Goal: Transaction & Acquisition: Purchase product/service

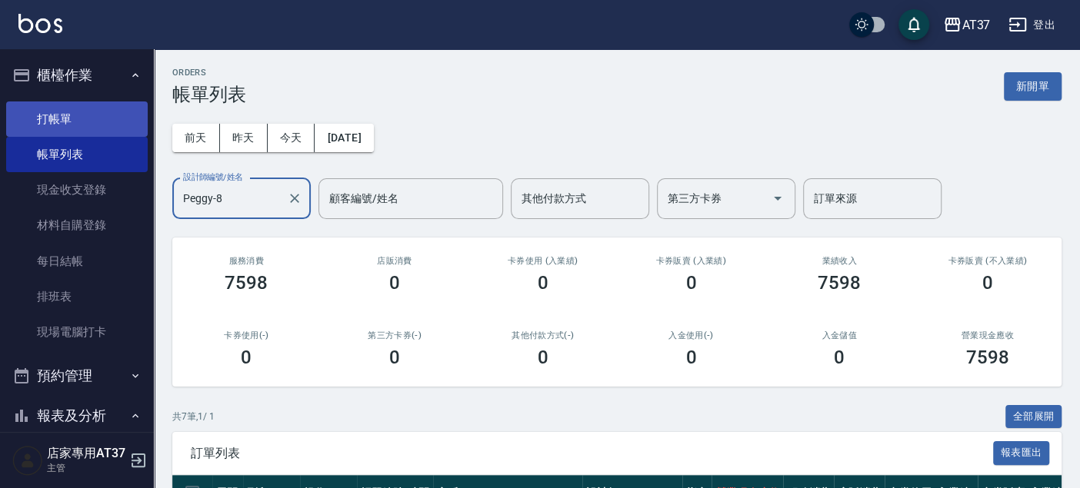
type input "Peggy-8"
click at [94, 125] on link "打帳單" at bounding box center [77, 119] width 142 height 35
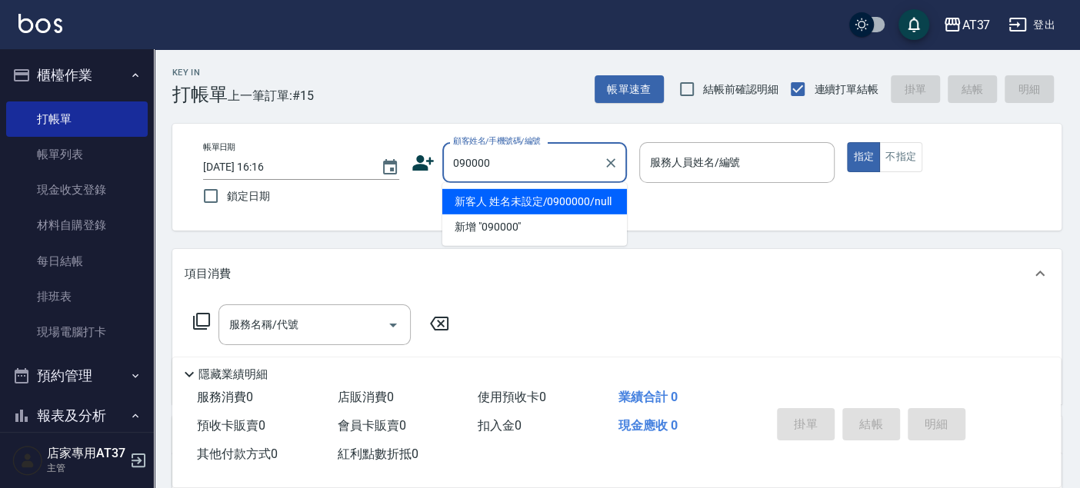
type input "新客人 姓名未設定/0900000/null"
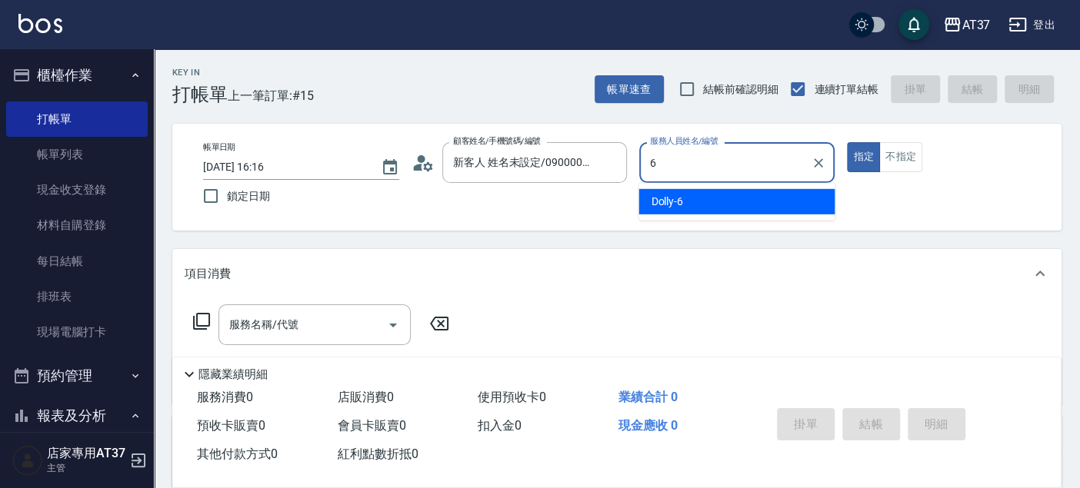
type input "Dolly-6"
type button "true"
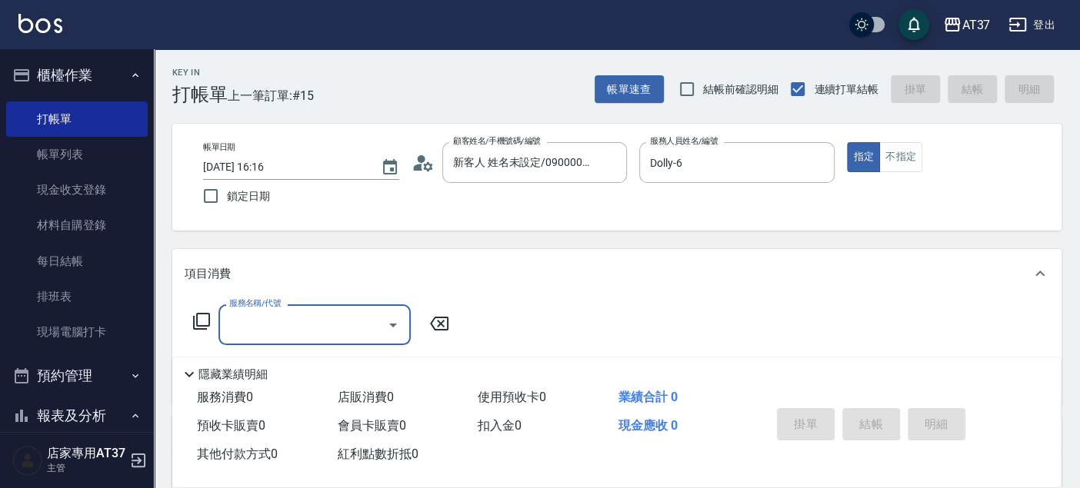
type input "新客人 姓名未設定/090000/null"
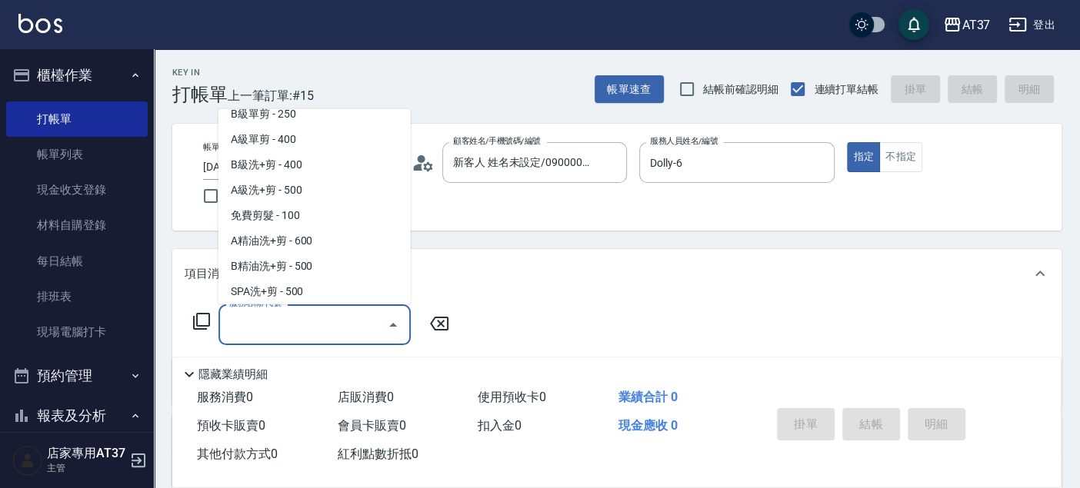
scroll to position [435, 0]
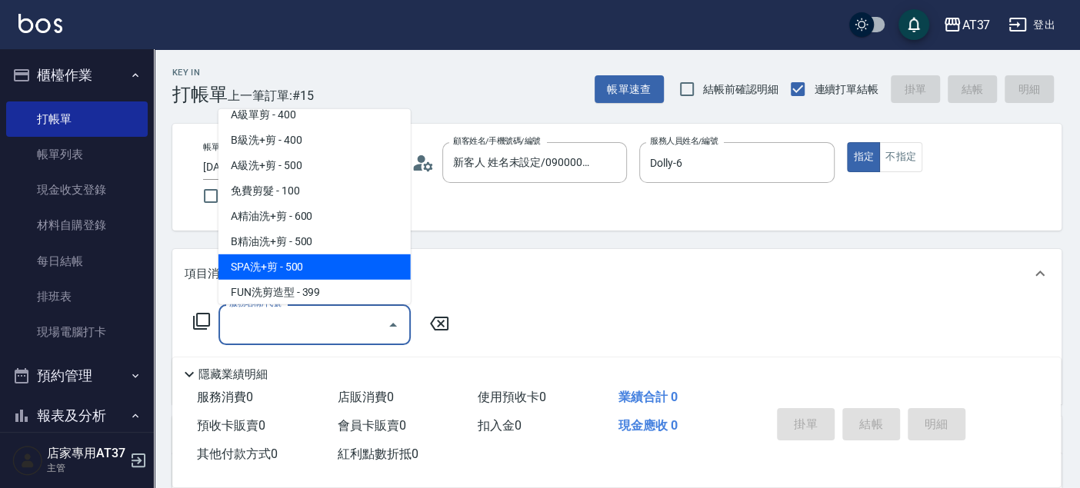
type input "SPA洗+剪(208)"
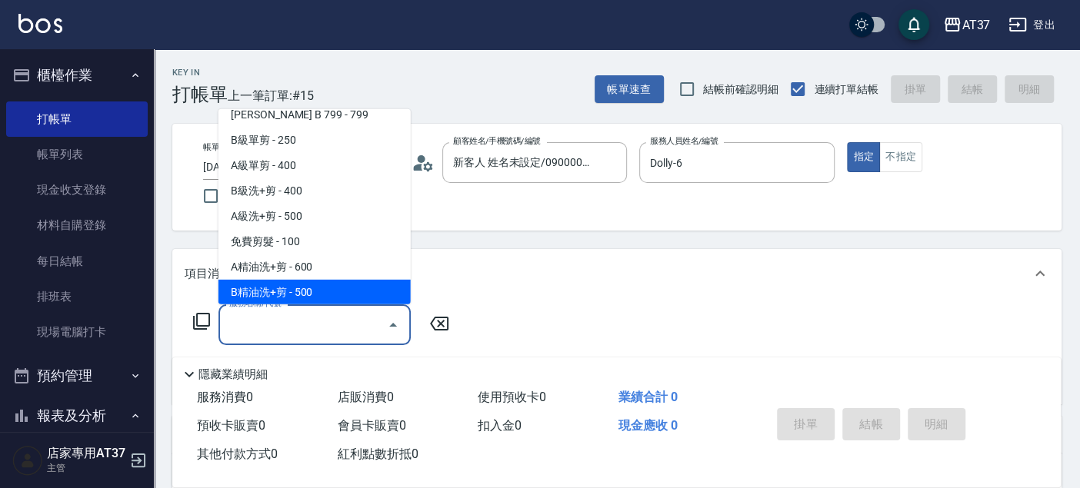
scroll to position [411, 0]
type input "SPA洗+剪(208)"
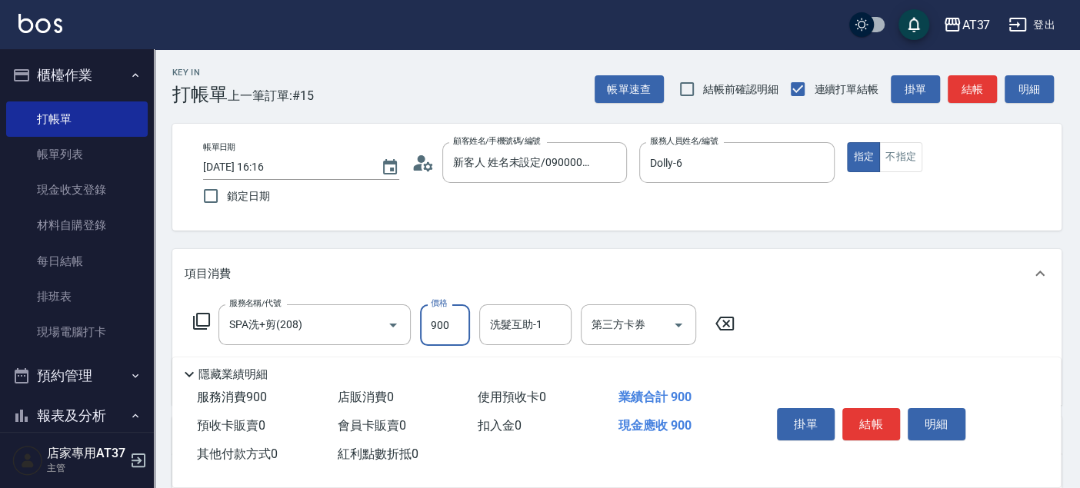
type input "900"
click at [960, 82] on button "結帳" at bounding box center [972, 89] width 49 height 28
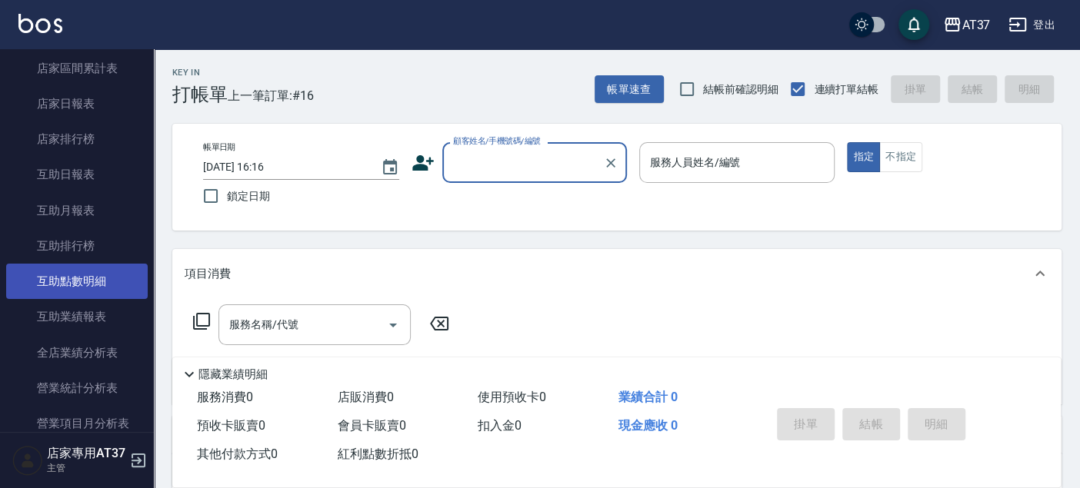
scroll to position [598, 0]
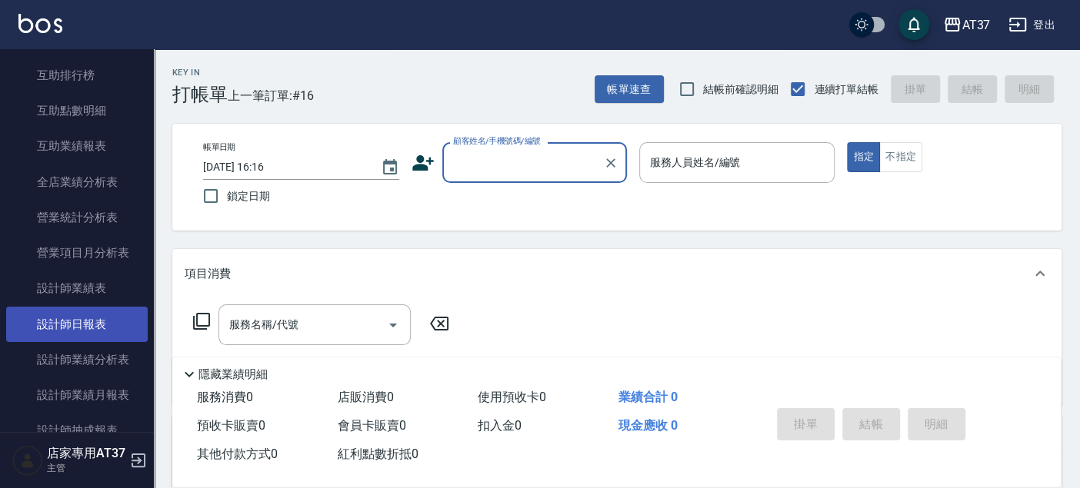
click at [94, 332] on link "設計師日報表" at bounding box center [77, 324] width 142 height 35
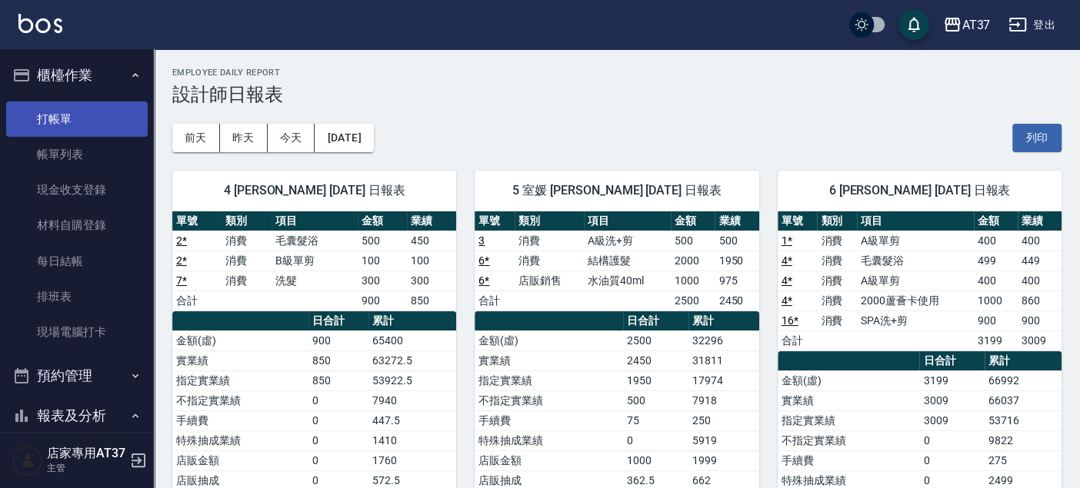
click at [53, 118] on link "打帳單" at bounding box center [77, 119] width 142 height 35
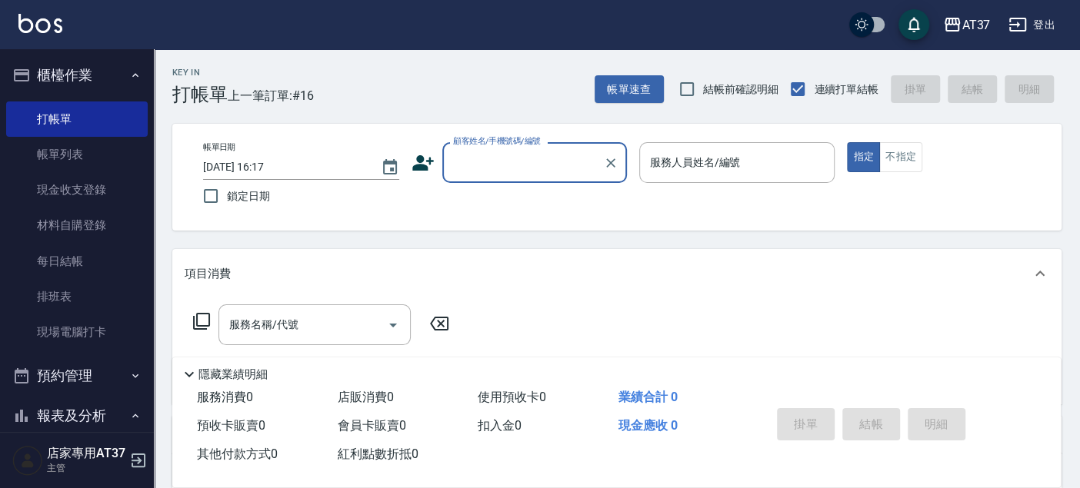
drag, startPoint x: 85, startPoint y: 285, endPoint x: 427, endPoint y: 2, distance: 444.1
click at [85, 285] on link "排班表" at bounding box center [77, 296] width 142 height 35
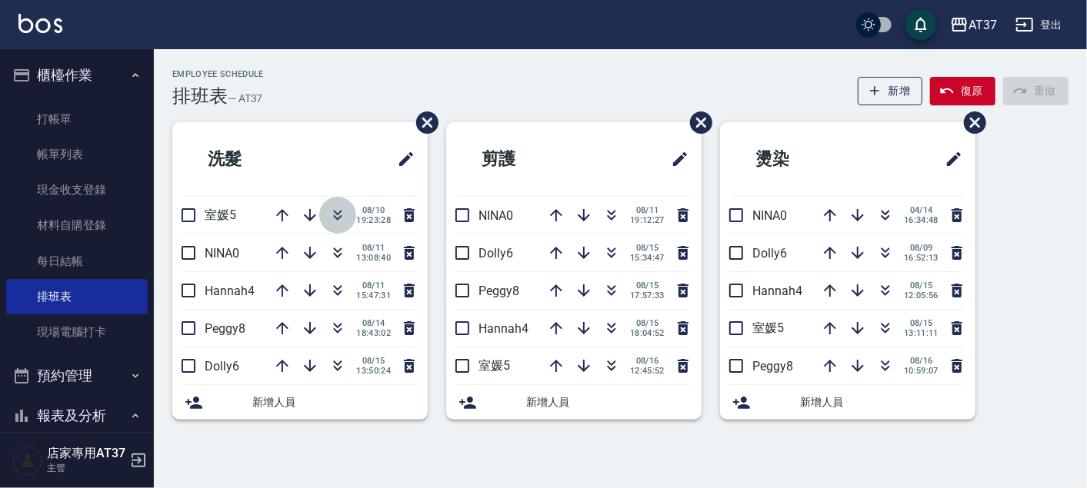
click at [334, 215] on icon "button" at bounding box center [337, 215] width 18 height 18
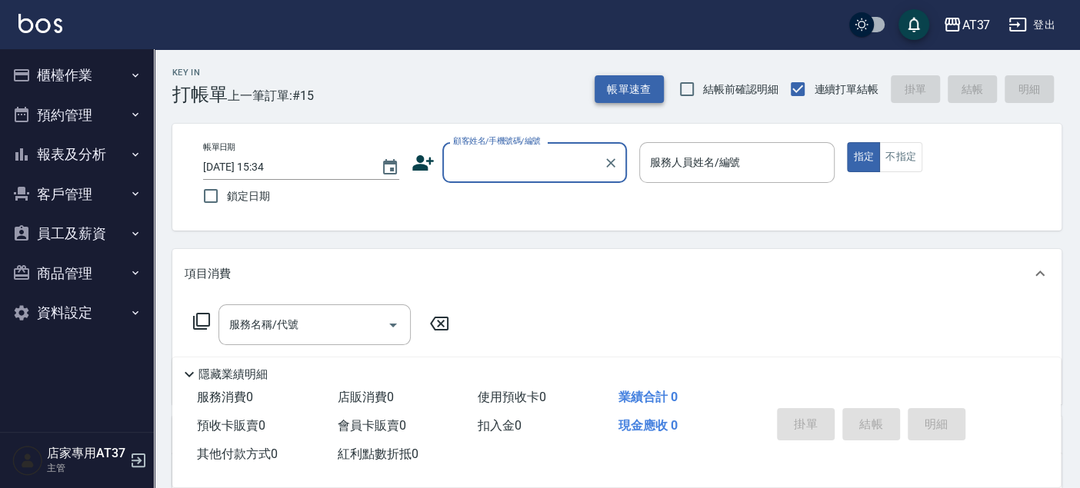
click at [622, 85] on button "帳單速查" at bounding box center [629, 89] width 69 height 28
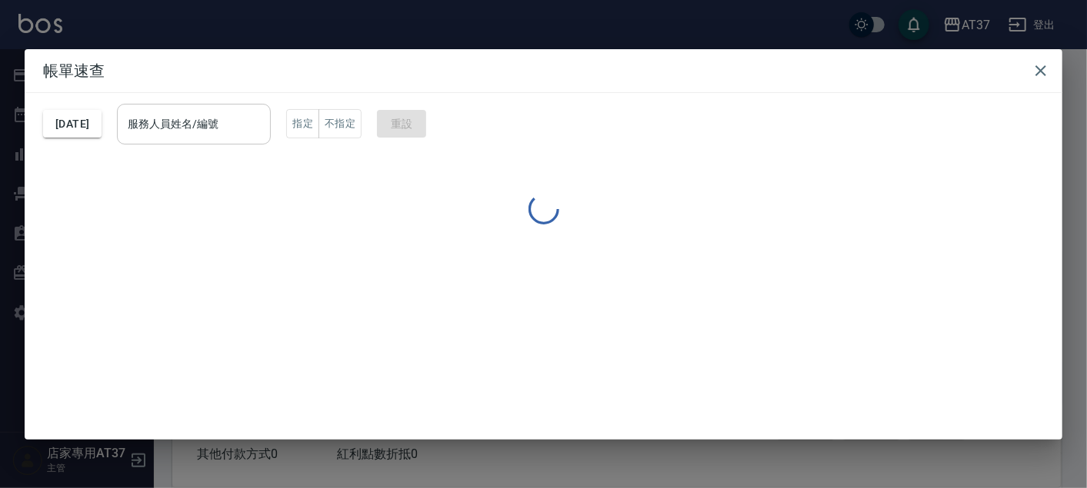
click at [248, 122] on input "服務人員姓名/編號" at bounding box center [194, 124] width 140 height 27
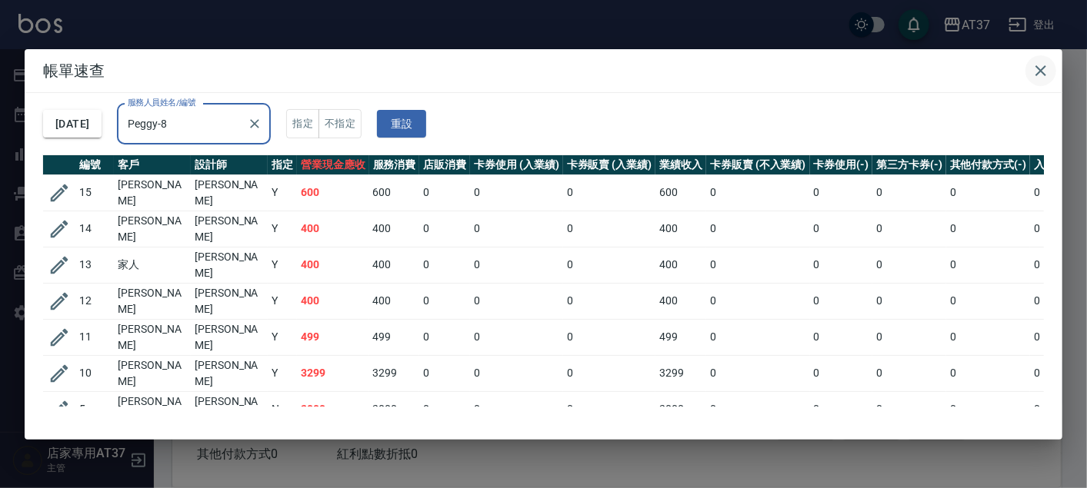
type input "Peggy-8"
click at [1043, 69] on icon "button" at bounding box center [1041, 71] width 18 height 18
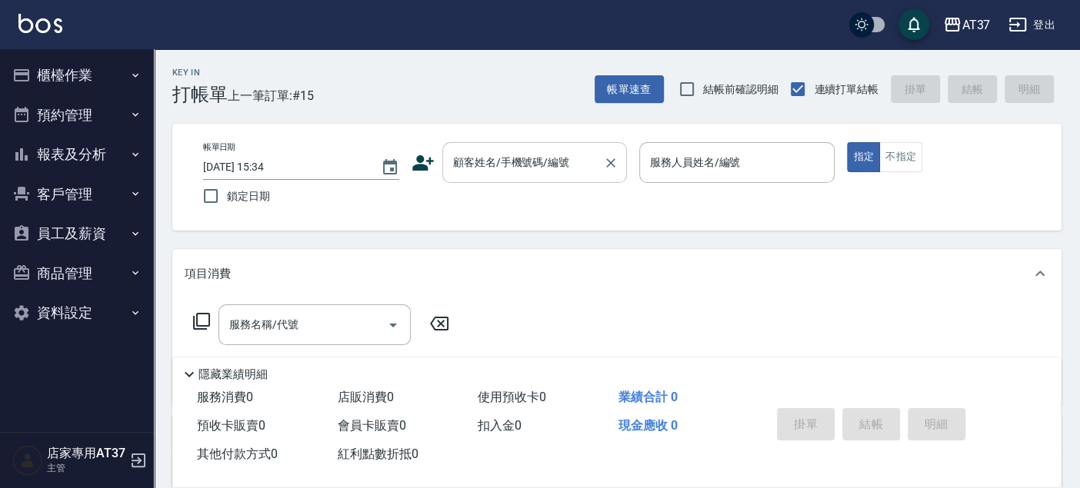
click at [560, 149] on input "顧客姓名/手機號碼/編號" at bounding box center [523, 162] width 148 height 27
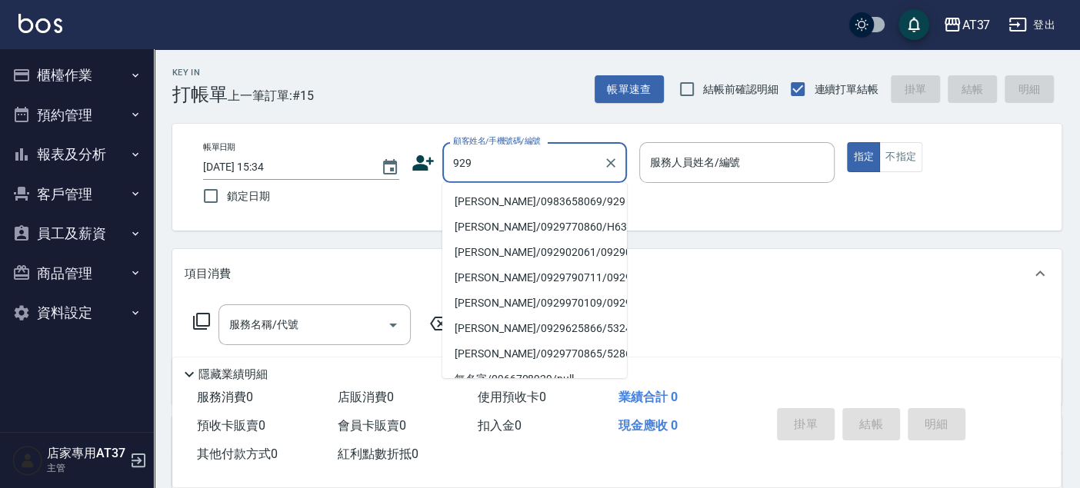
click at [545, 205] on li "蘇上銘/0983658069/929" at bounding box center [534, 201] width 185 height 25
type input "蘇上銘/0983658069/929"
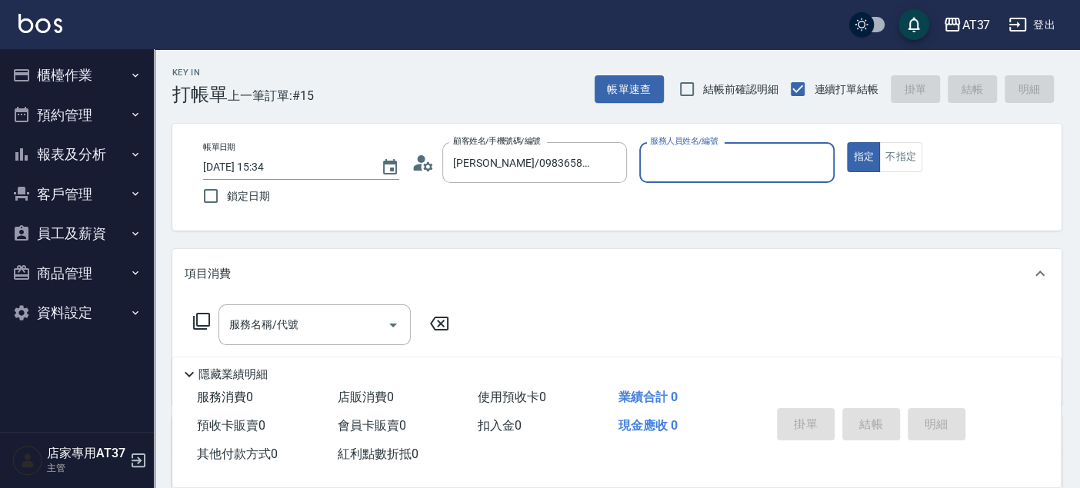
type input "Peggy-8"
click at [325, 338] on div "服務名稱/代號" at bounding box center [314, 325] width 192 height 41
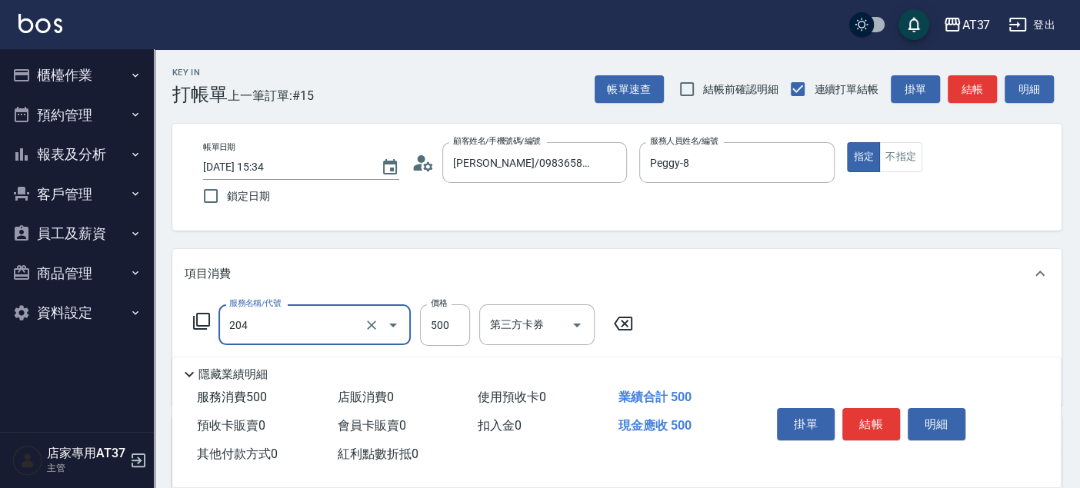
type input "A級洗+剪(204)"
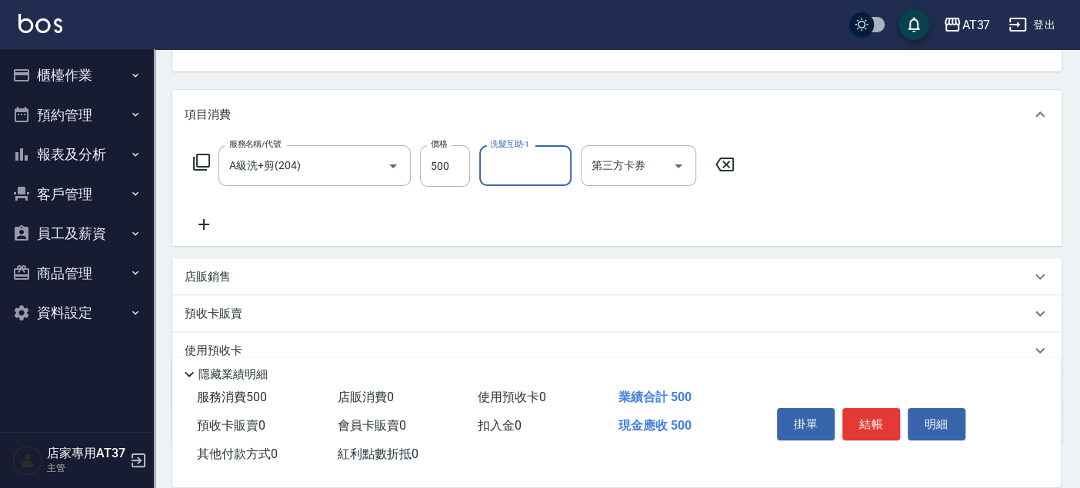
scroll to position [171, 0]
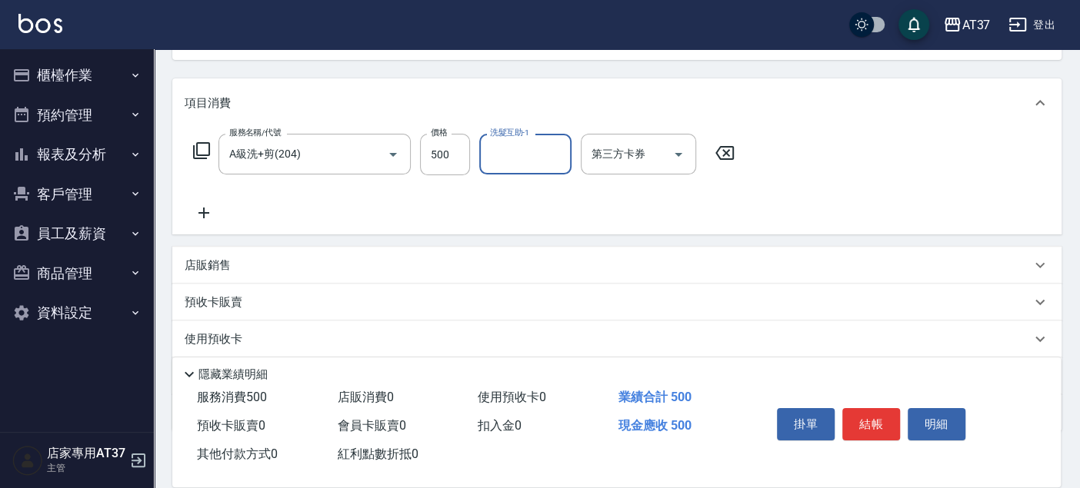
click at [208, 217] on icon at bounding box center [204, 213] width 38 height 18
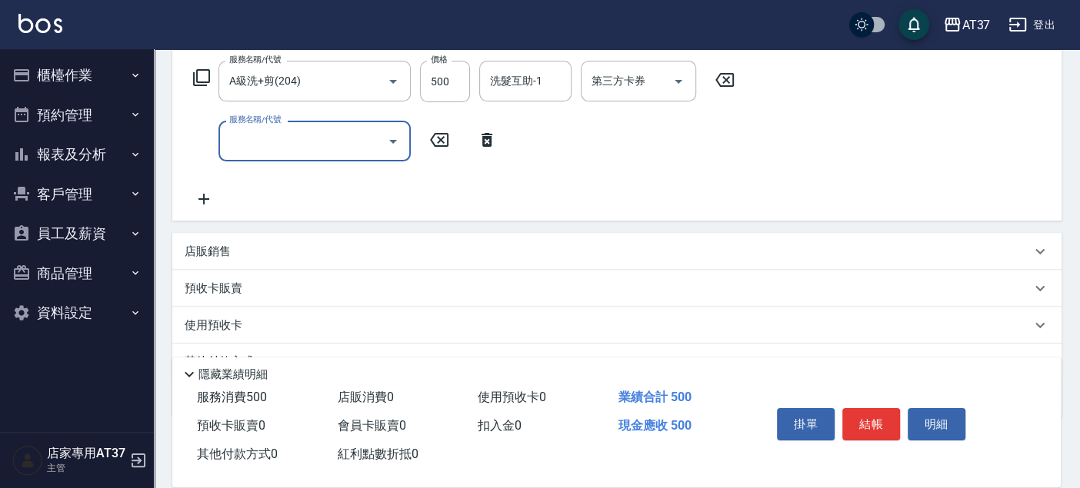
scroll to position [318, 0]
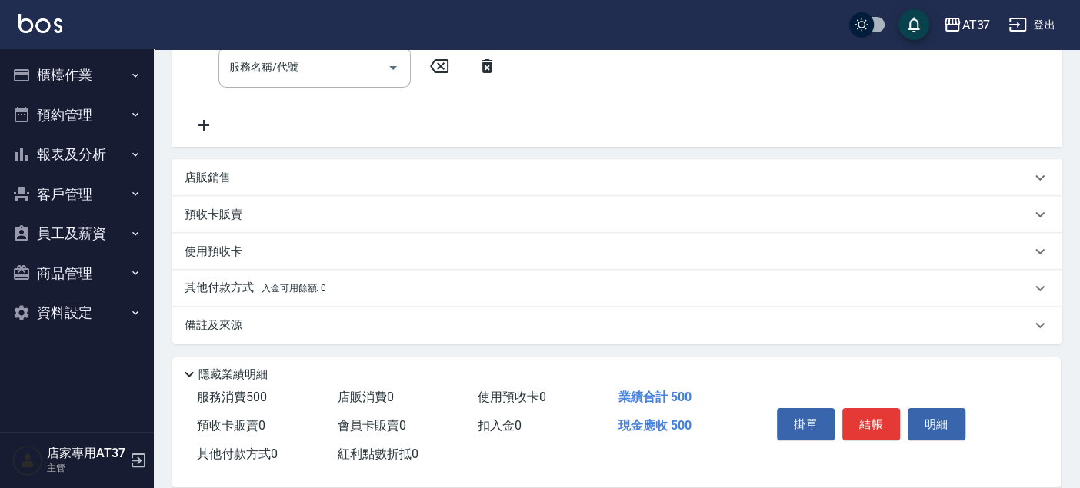
drag, startPoint x: 212, startPoint y: 183, endPoint x: 222, endPoint y: 190, distance: 12.2
click at [212, 182] on p "店販銷售" at bounding box center [208, 178] width 46 height 16
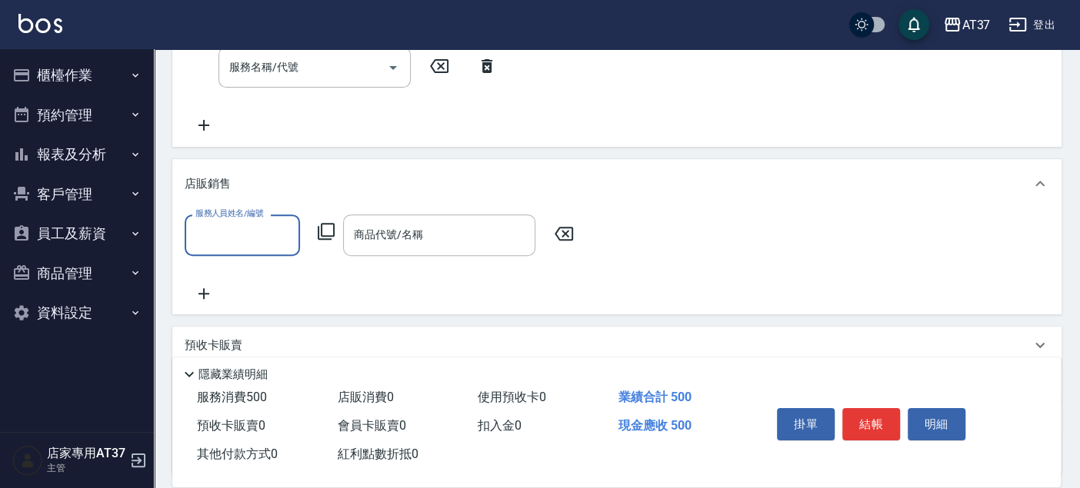
scroll to position [0, 0]
type input "Peggy-8"
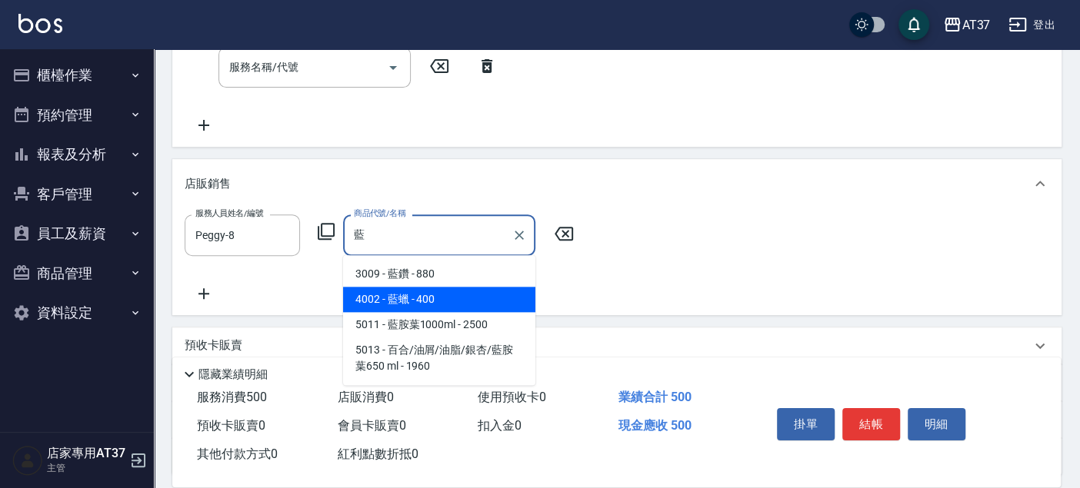
click at [442, 287] on span "3009 - 藍鑽 - 880" at bounding box center [439, 274] width 192 height 25
type input "藍鑽"
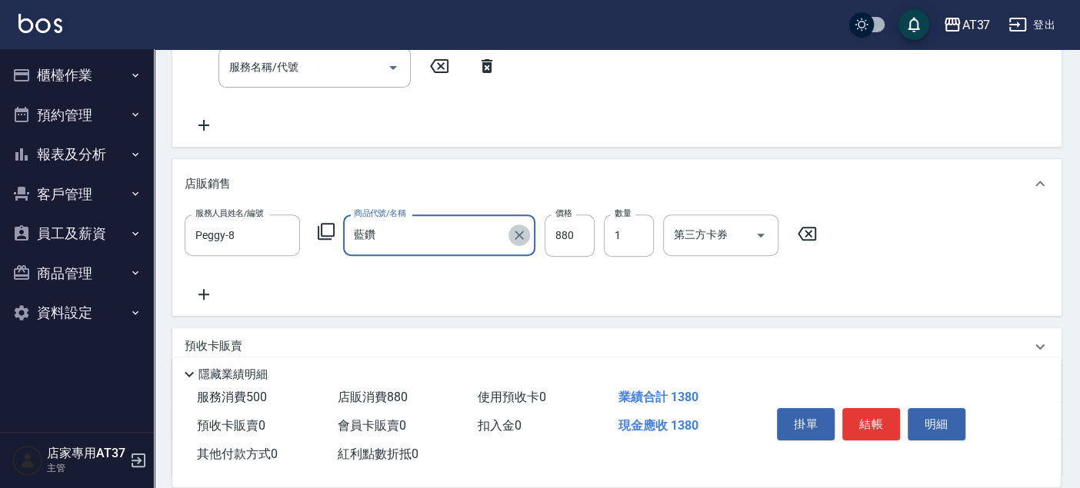
click at [515, 230] on icon "Clear" at bounding box center [519, 235] width 15 height 15
click at [432, 239] on input "商品代號/名稱" at bounding box center [439, 235] width 178 height 27
type input "藍"
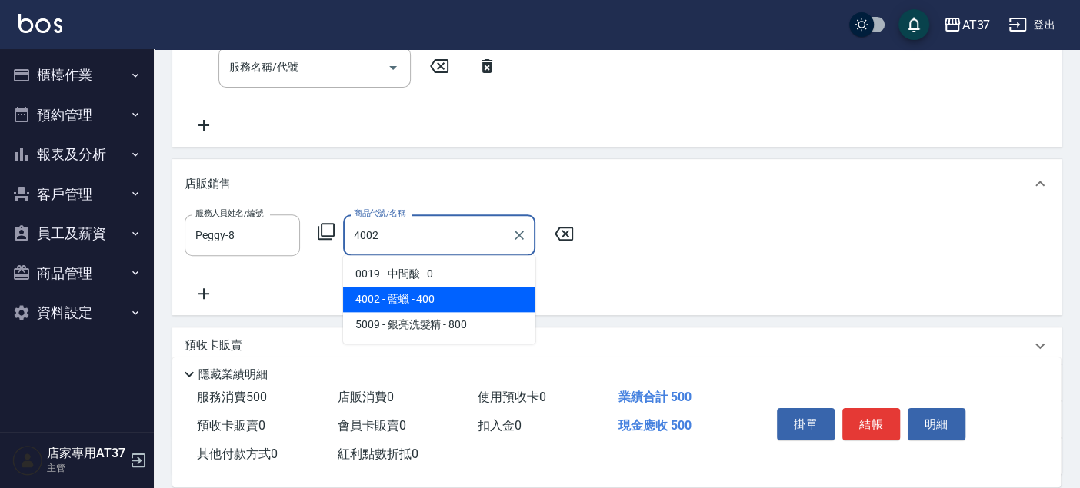
type input "藍蠟"
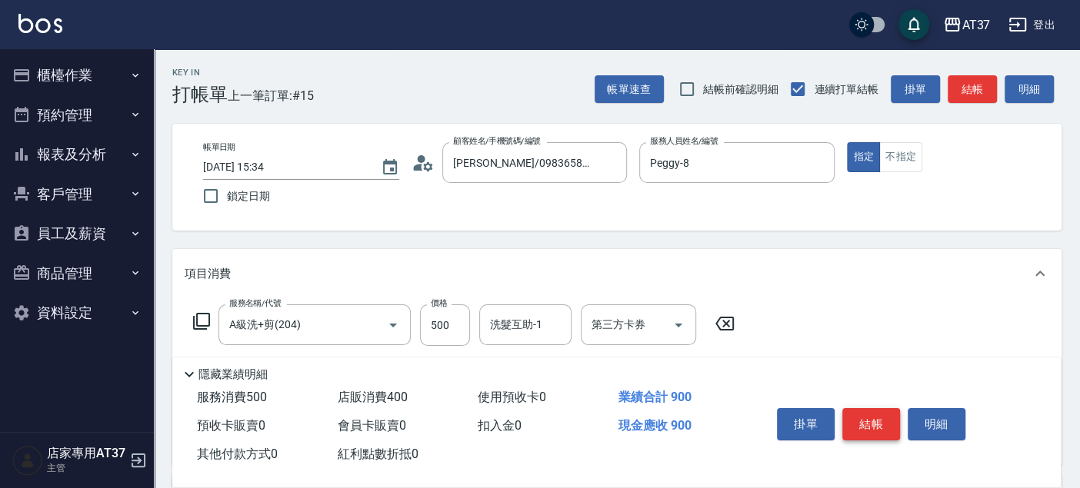
click at [875, 424] on button "結帳" at bounding box center [871, 424] width 58 height 32
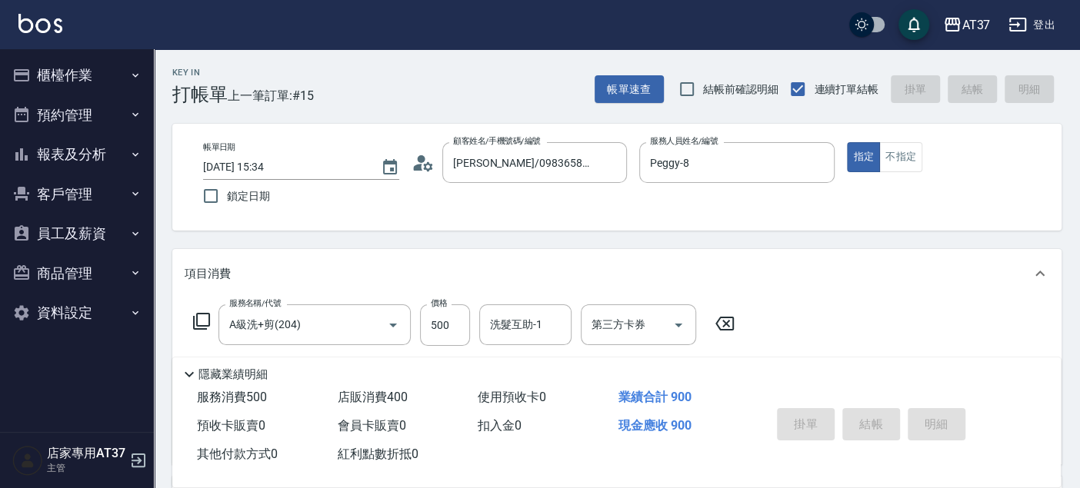
type input "2025/08/16 16:30"
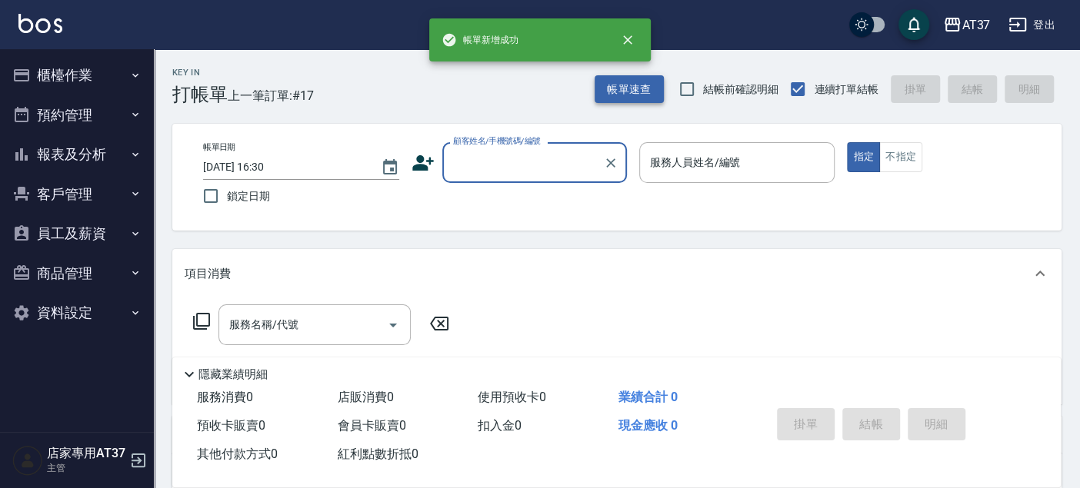
click at [632, 83] on button "帳單速查" at bounding box center [629, 89] width 69 height 28
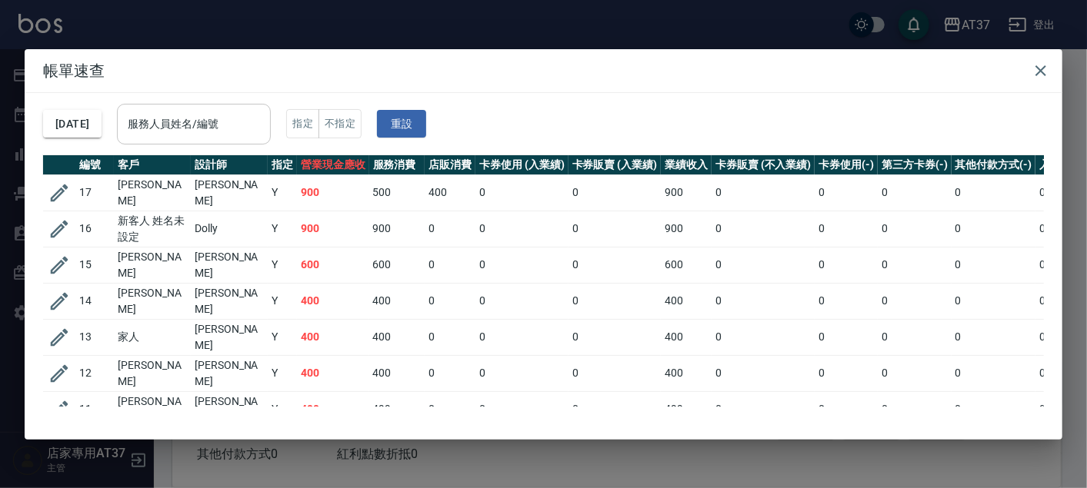
click at [249, 120] on input "服務人員姓名/編號" at bounding box center [194, 124] width 140 height 27
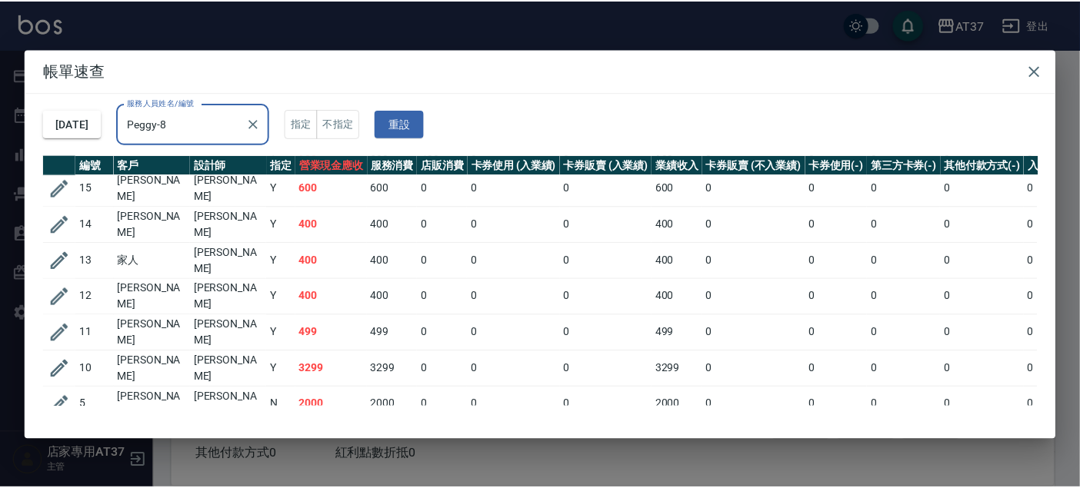
scroll to position [63, 0]
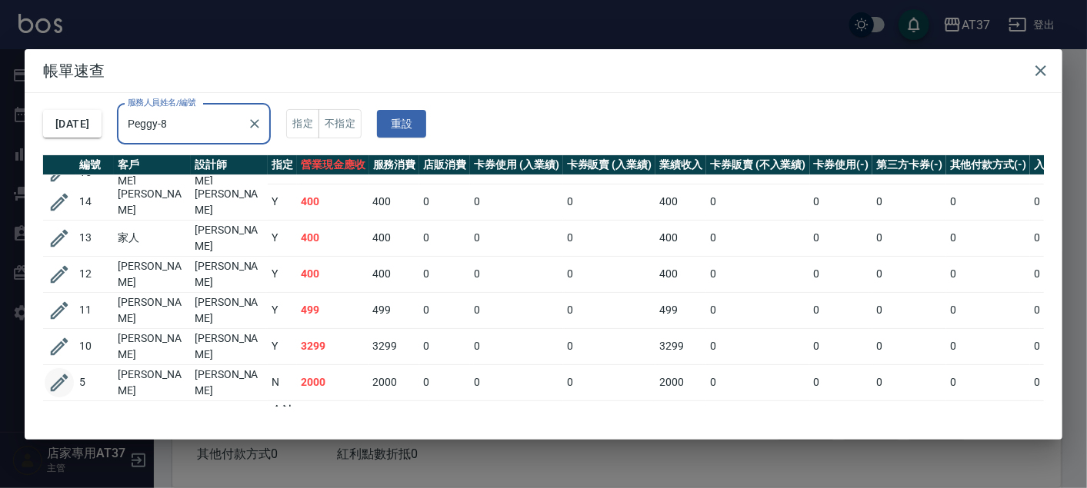
type input "Peggy-8"
click at [63, 372] on icon "button" at bounding box center [59, 383] width 23 height 23
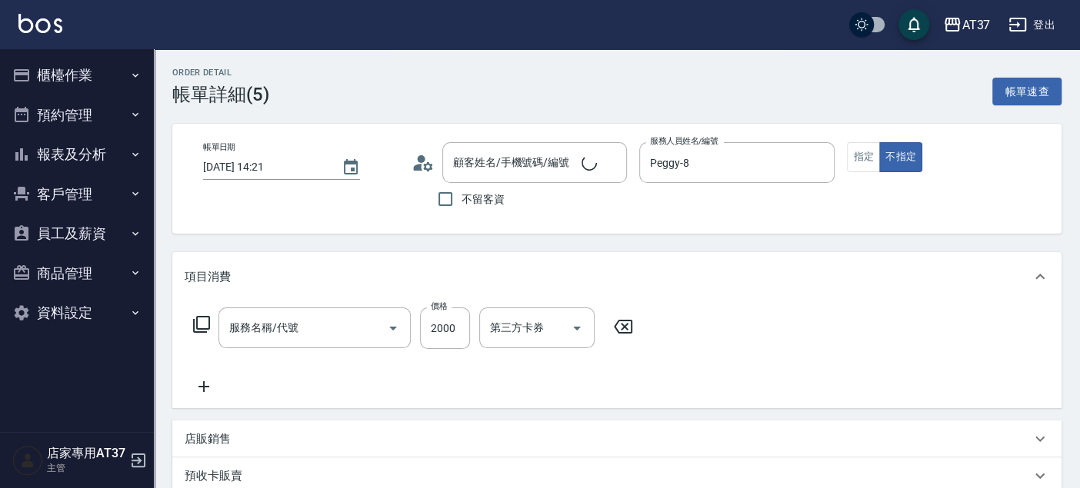
type input "2025/08/16 14:21"
type input "Peggy-8"
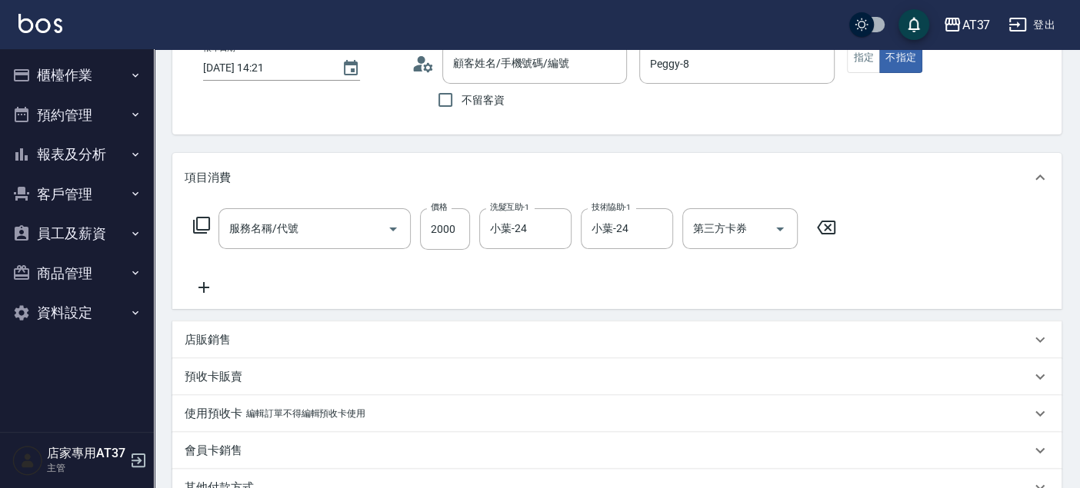
type input "陳俐如/0972034233/0972034233"
type input "網路 燙/染(335)"
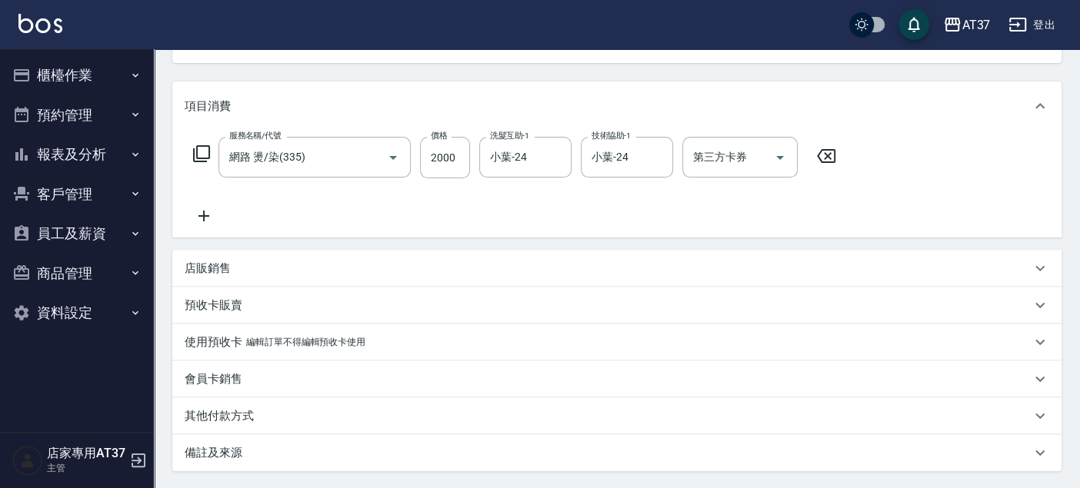
click at [239, 264] on div "店販銷售" at bounding box center [608, 269] width 846 height 16
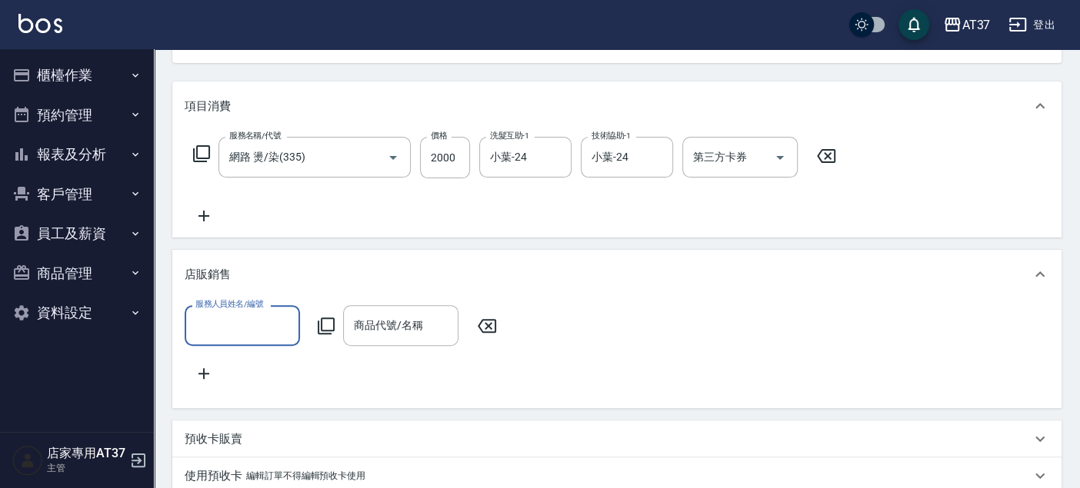
scroll to position [0, 0]
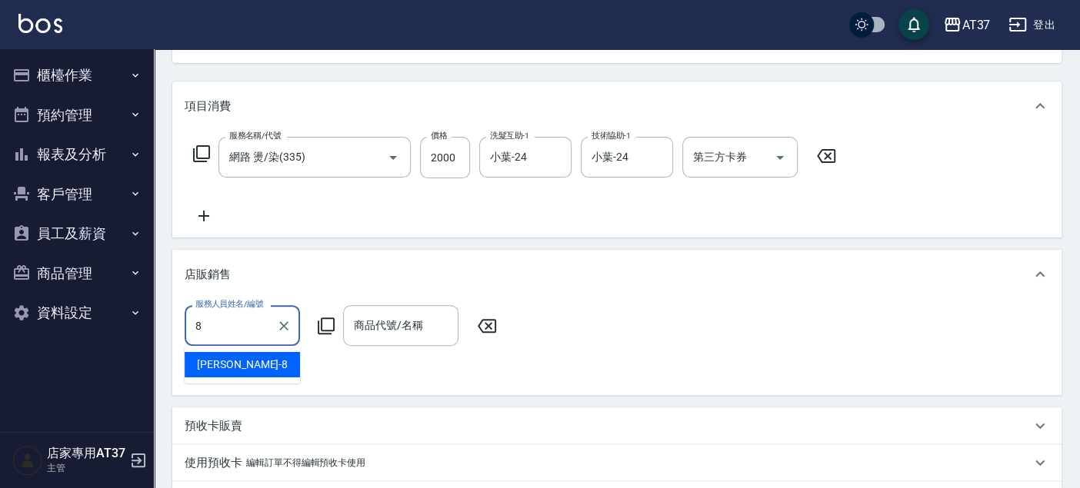
type input "Peggy-8"
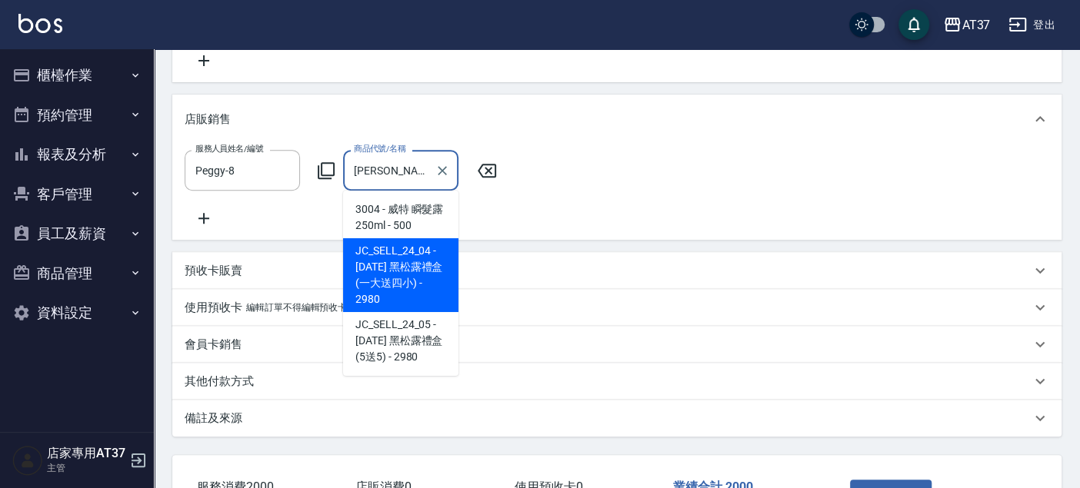
scroll to position [342, 0]
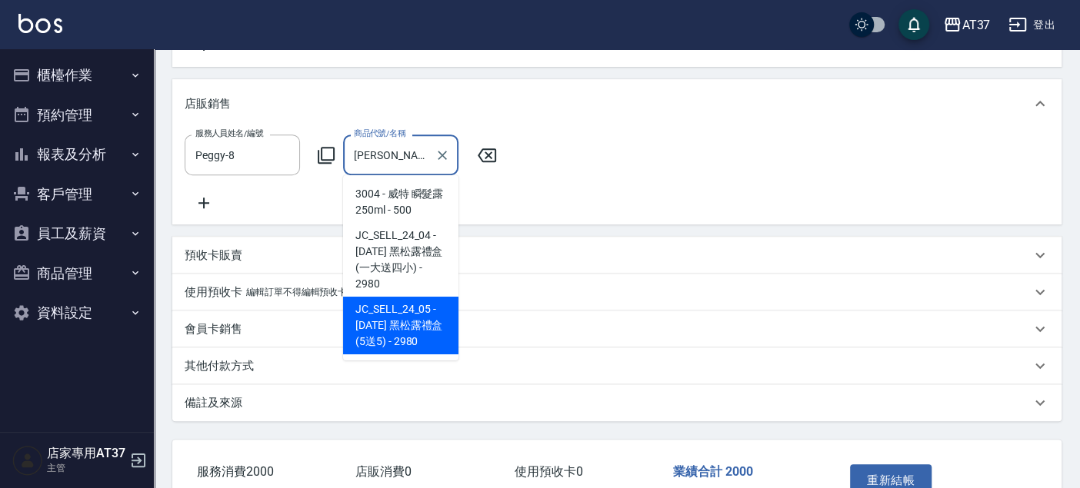
type input "露"
click at [657, 186] on div "服務人員姓名/編號 Peggy-8 服務人員姓名/編號 商品代號/名稱 露 商品代號/名稱" at bounding box center [617, 174] width 865 height 78
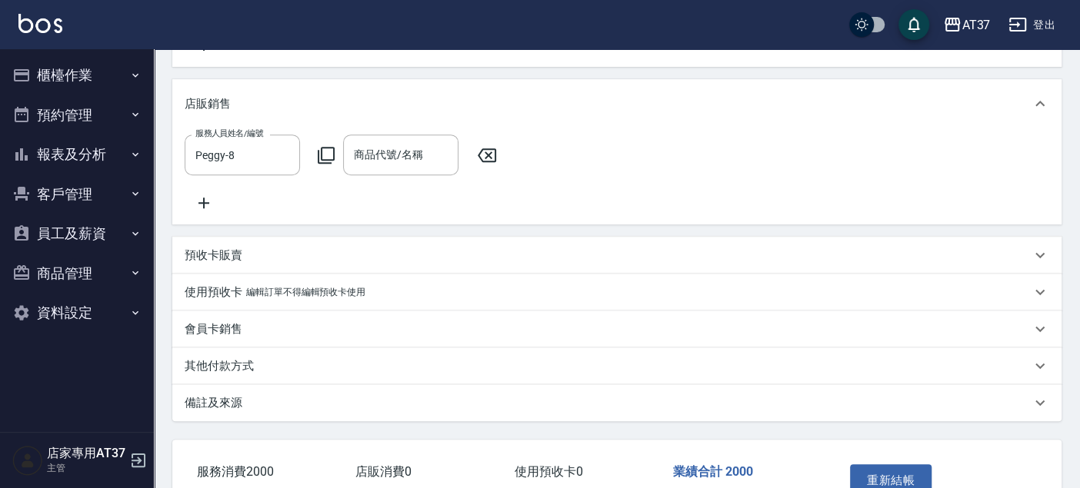
scroll to position [0, 0]
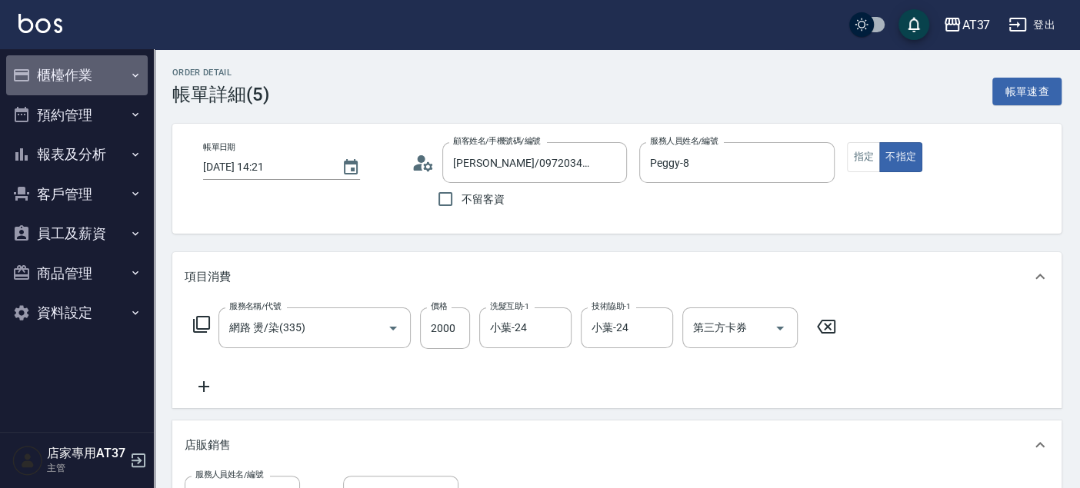
click at [84, 76] on button "櫃檯作業" at bounding box center [77, 75] width 142 height 40
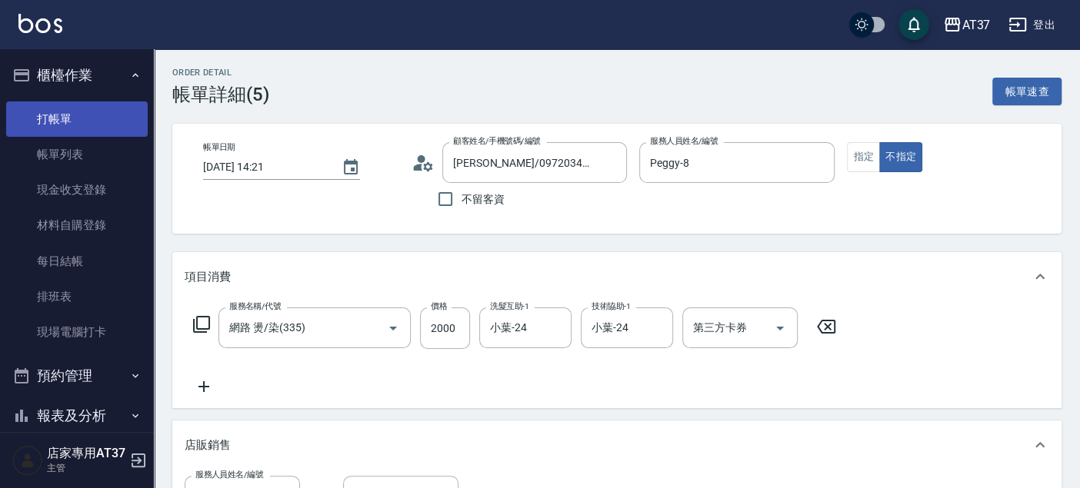
click at [78, 108] on link "打帳單" at bounding box center [77, 119] width 142 height 35
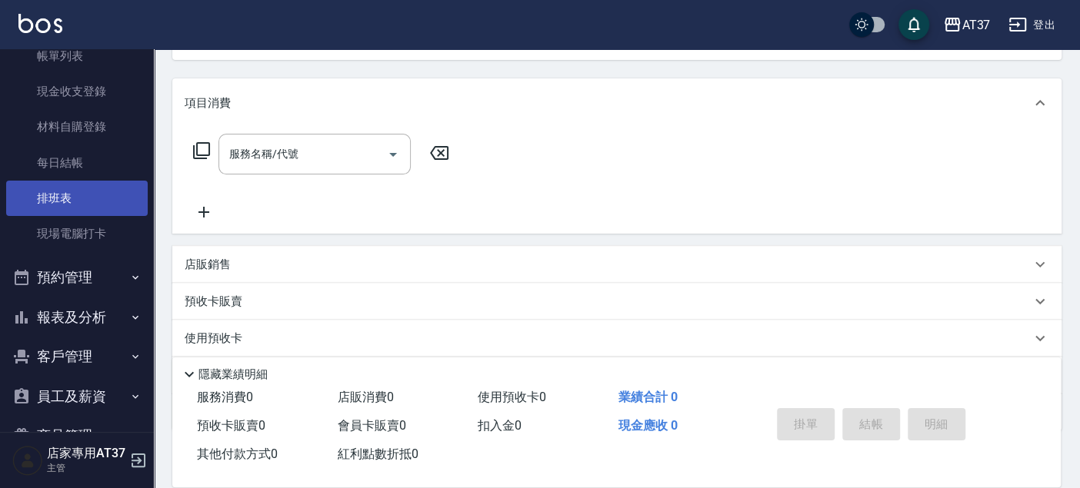
scroll to position [178, 0]
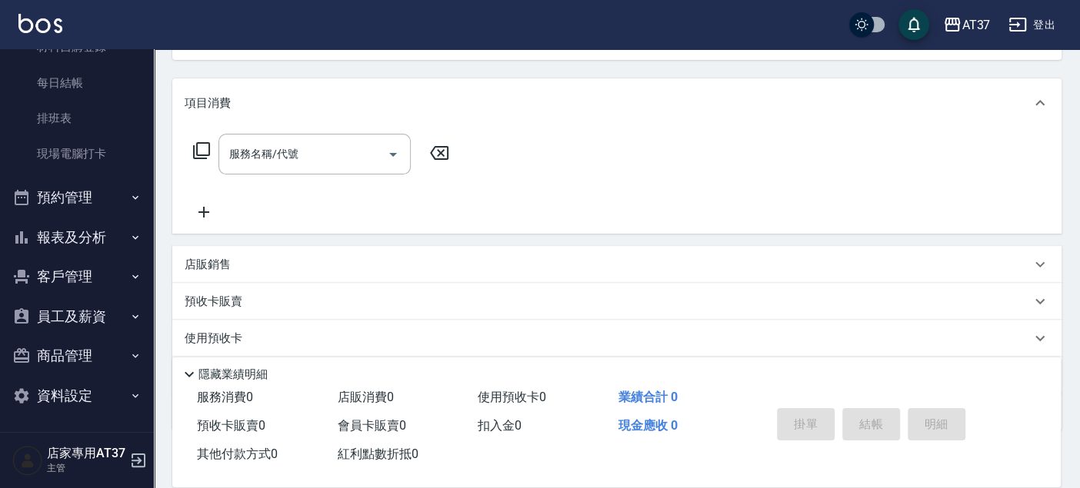
click at [78, 229] on button "報表及分析" at bounding box center [77, 238] width 142 height 40
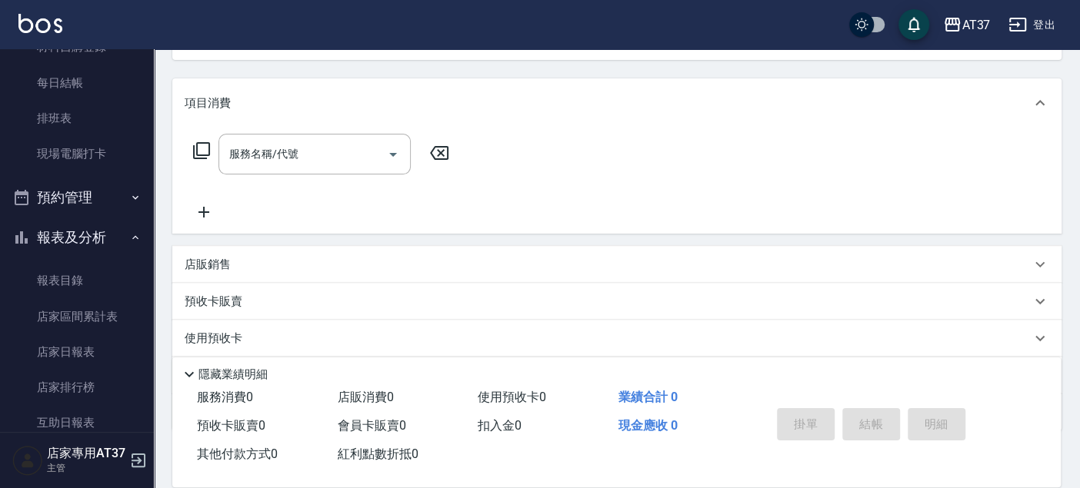
scroll to position [692, 0]
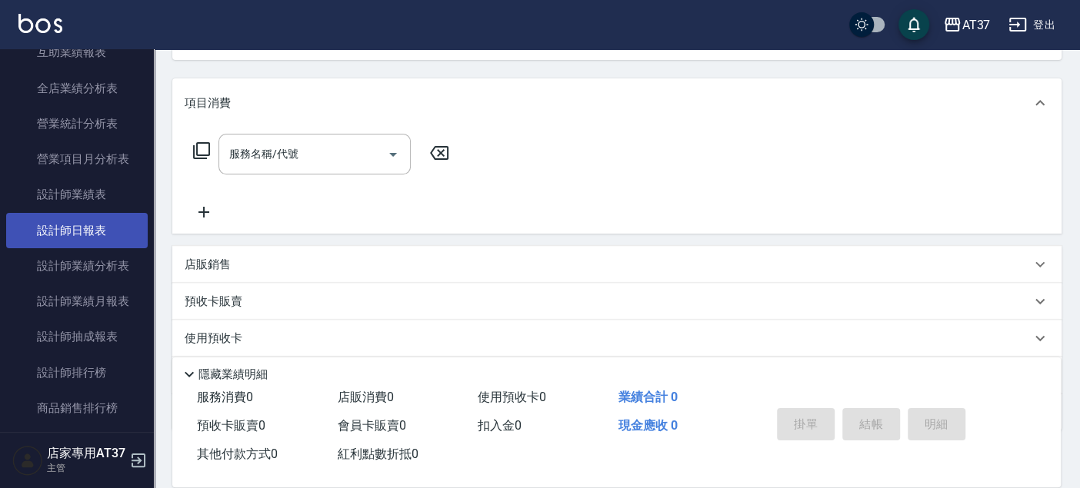
click at [78, 235] on link "設計師日報表" at bounding box center [77, 230] width 142 height 35
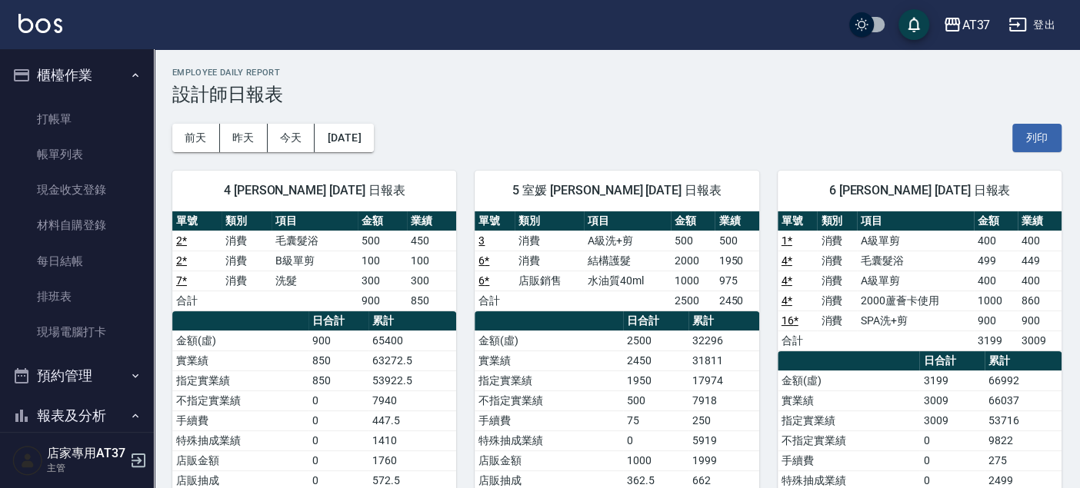
click at [85, 112] on link "打帳單" at bounding box center [77, 119] width 142 height 35
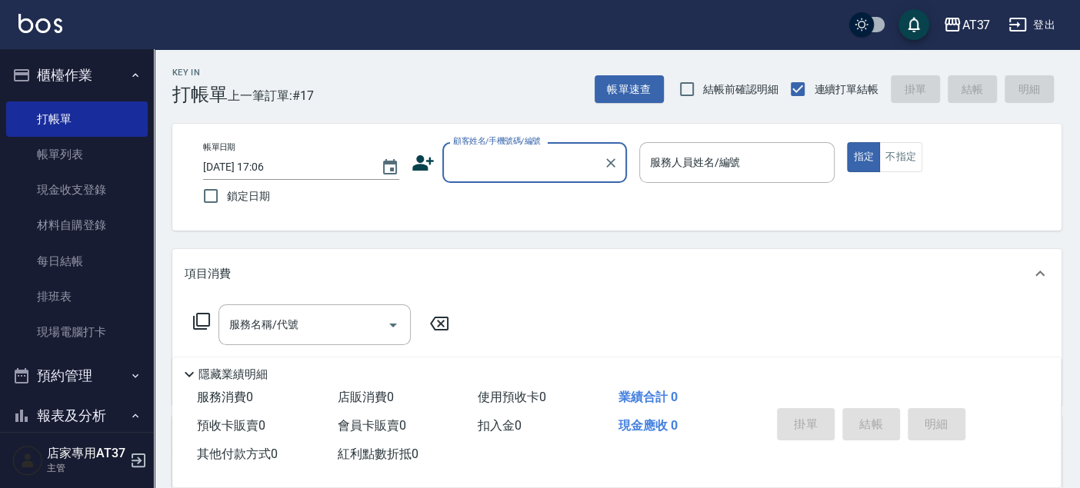
click at [476, 166] on input "顧客姓名/手機號碼/編號" at bounding box center [523, 162] width 148 height 27
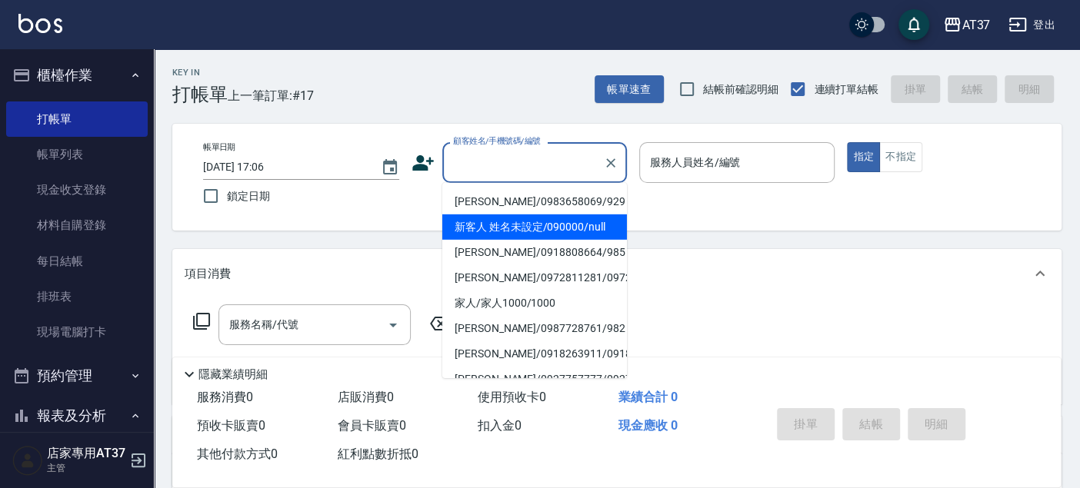
click at [514, 235] on li "新客人 姓名未設定/090000/null" at bounding box center [534, 227] width 185 height 25
type input "新客人 姓名未設定/090000/null"
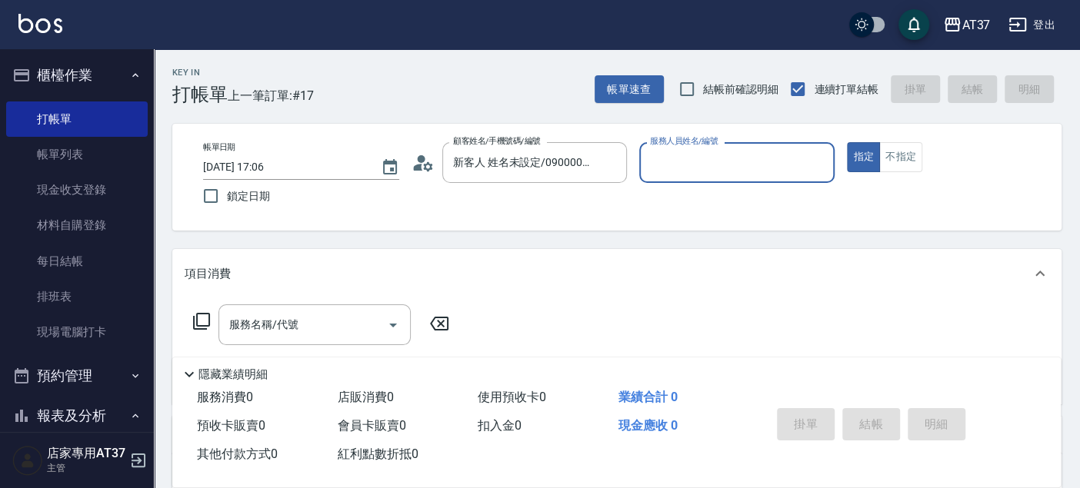
drag, startPoint x: 710, startPoint y: 141, endPoint x: 715, endPoint y: 162, distance: 22.0
click at [710, 152] on div "服務人員姓名/編號 服務人員姓名/編號" at bounding box center [737, 162] width 196 height 41
click at [741, 165] on input "服務人員姓名/編號" at bounding box center [737, 162] width 182 height 27
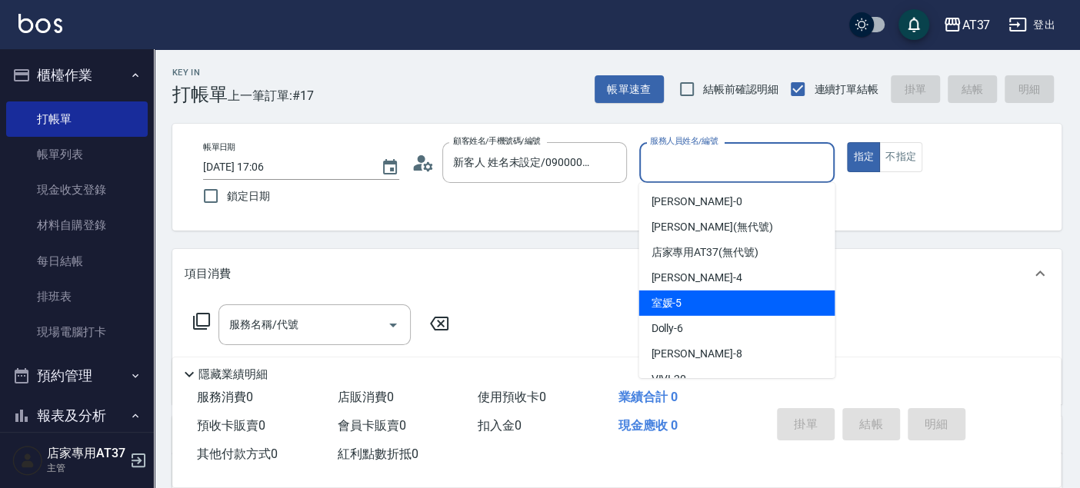
click at [773, 305] on div "室媛 -5" at bounding box center [736, 303] width 196 height 25
type input "室媛-5"
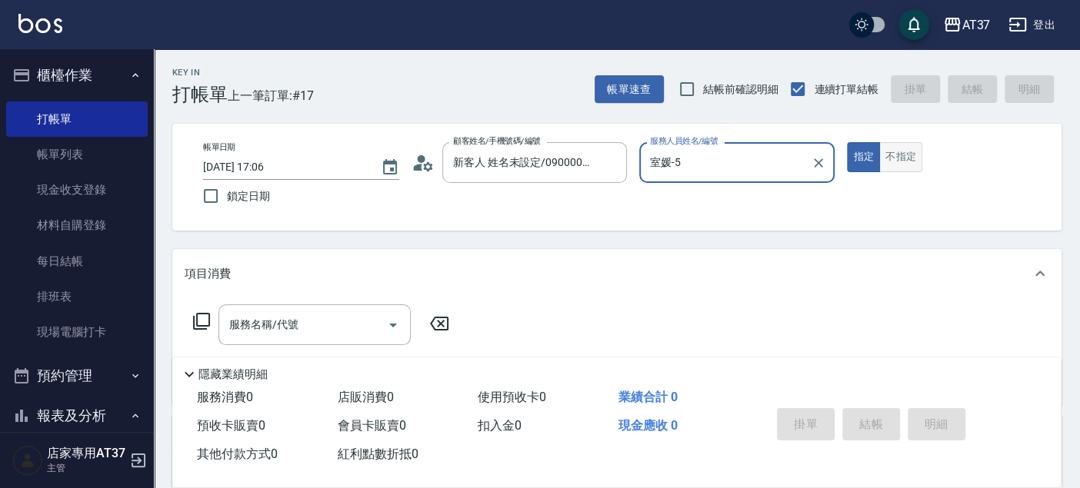
click at [880, 159] on button "不指定" at bounding box center [900, 157] width 43 height 30
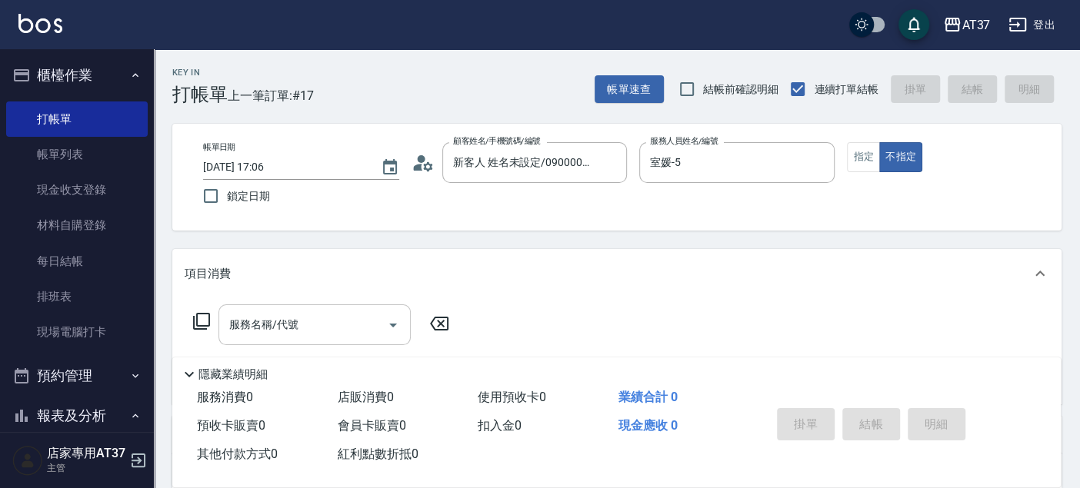
click at [268, 312] on input "服務名稱/代號" at bounding box center [302, 325] width 155 height 27
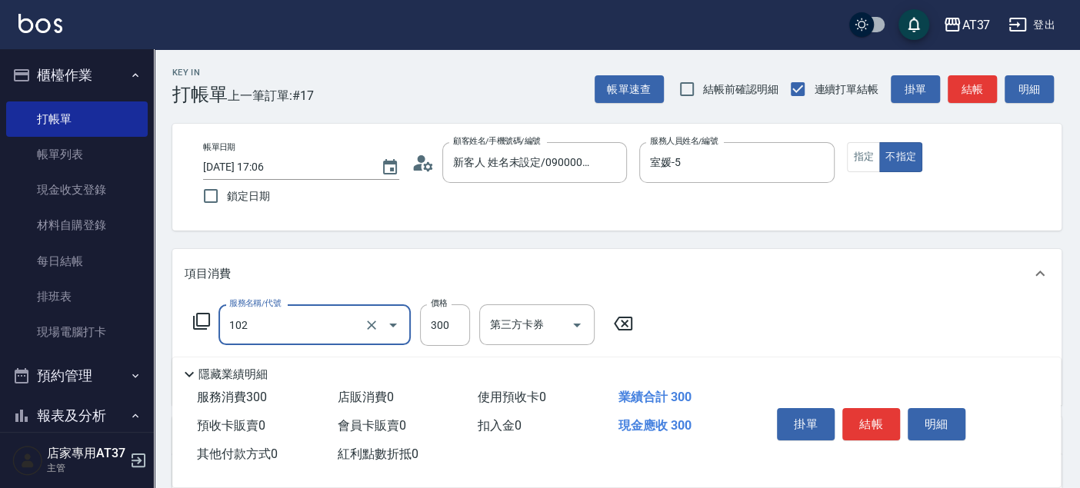
type input "精油洗髮(102)"
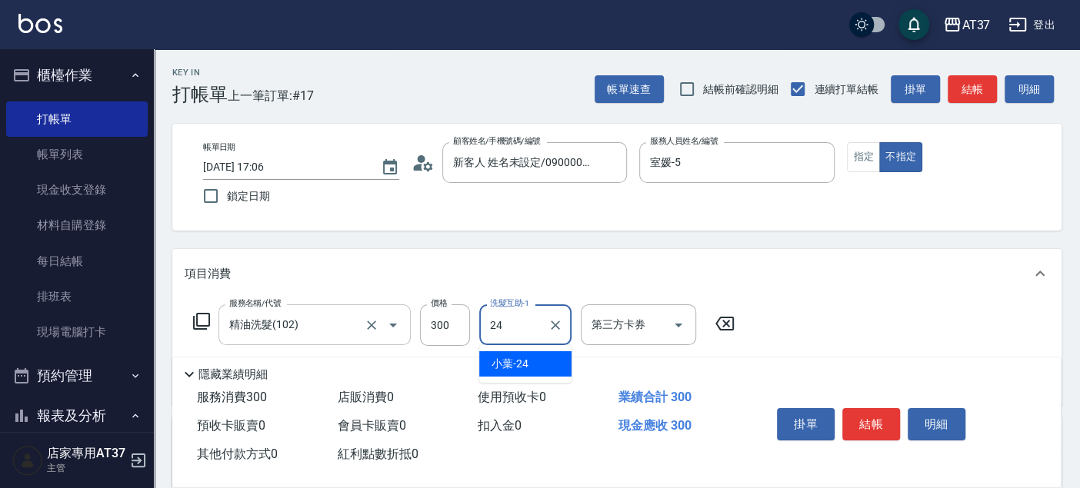
type input "小葉-24"
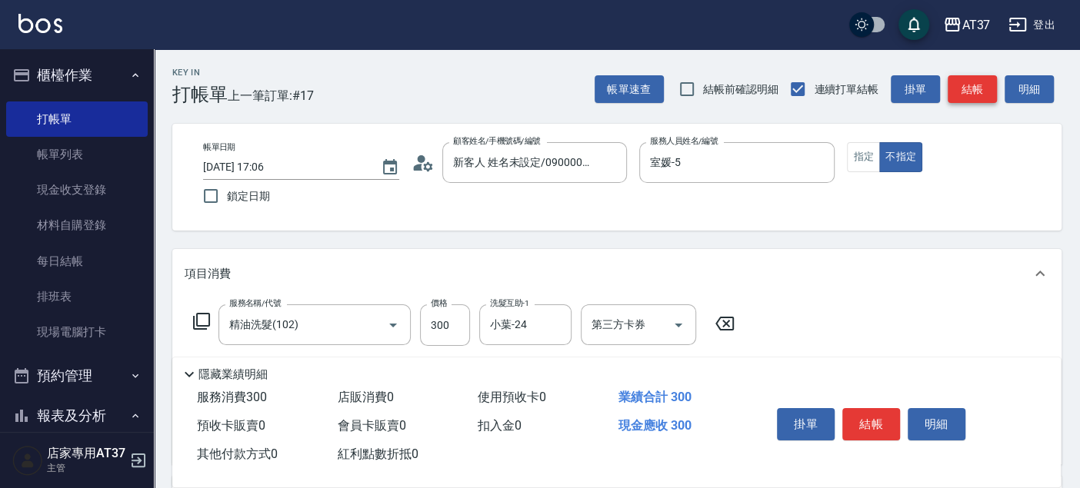
click at [975, 80] on button "結帳" at bounding box center [972, 89] width 49 height 28
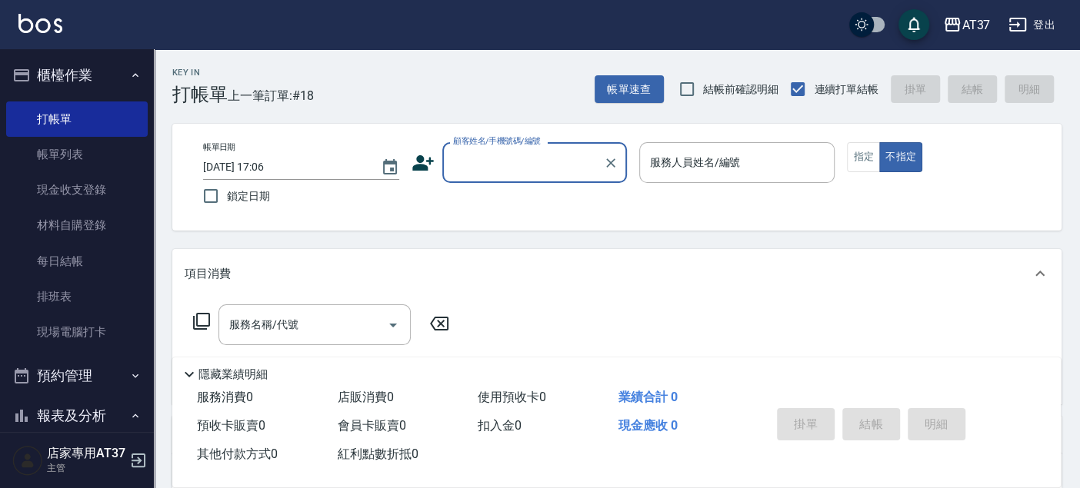
click at [580, 158] on input "顧客姓名/手機號碼/編號" at bounding box center [523, 162] width 148 height 27
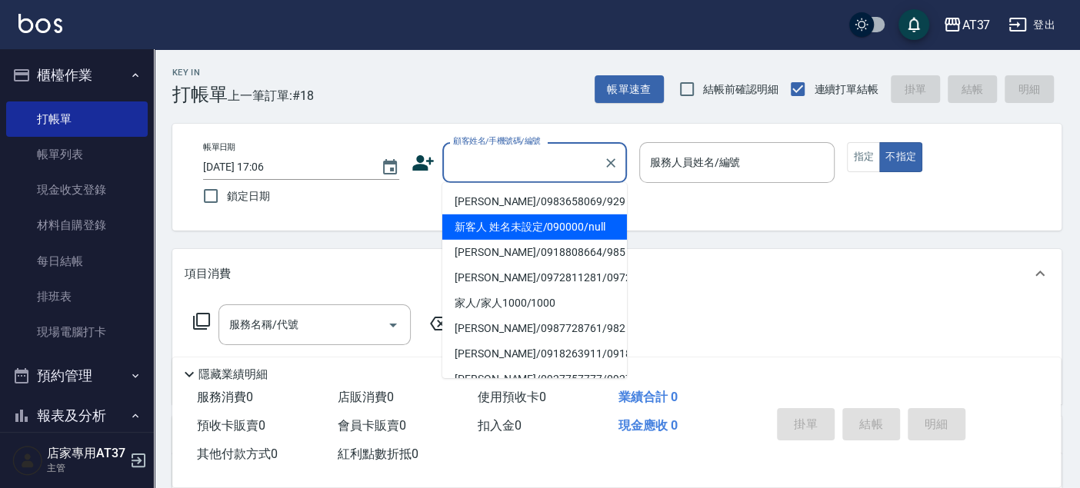
click at [585, 224] on li "新客人 姓名未設定/090000/null" at bounding box center [534, 227] width 185 height 25
type input "新客人 姓名未設定/090000/null"
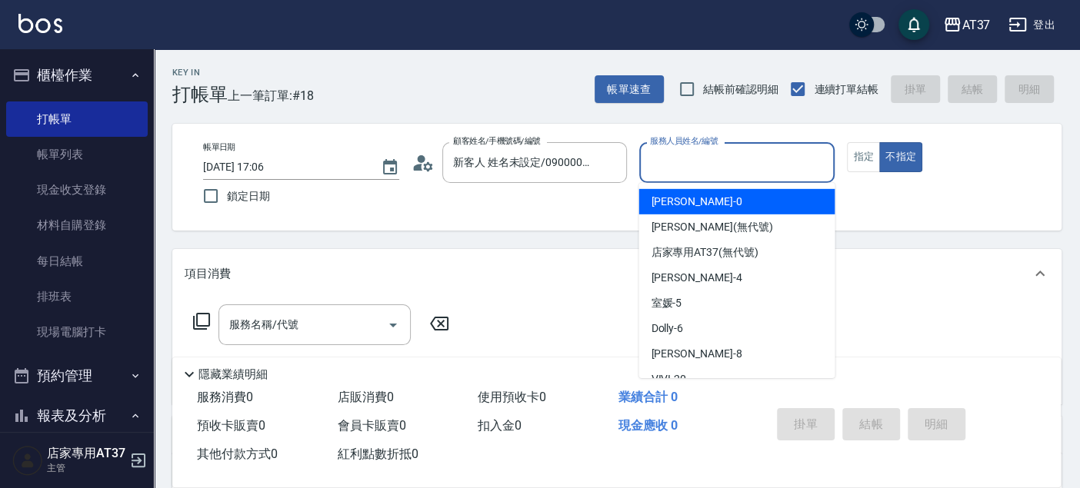
click at [654, 162] on input "服務人員姓名/編號" at bounding box center [737, 162] width 182 height 27
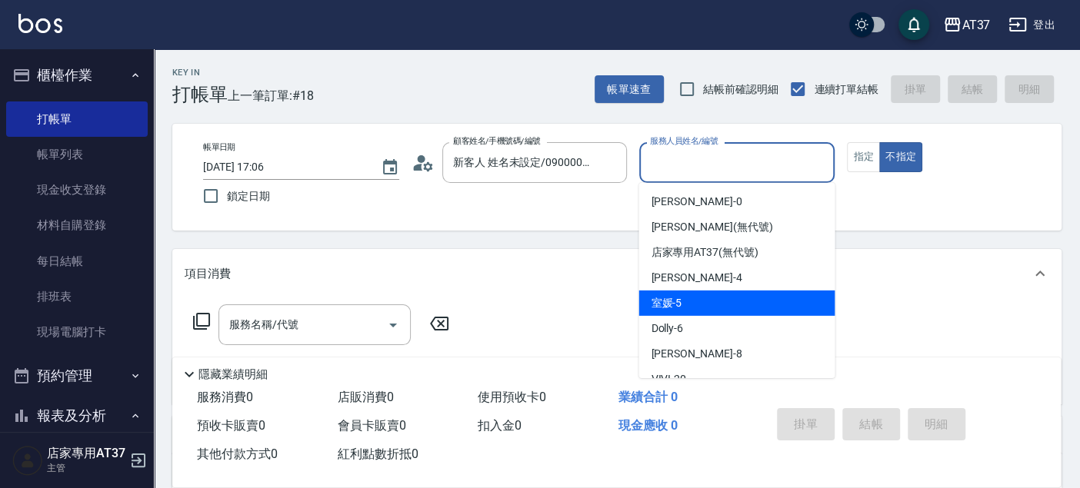
click at [678, 305] on span "室媛 -5" at bounding box center [666, 303] width 31 height 16
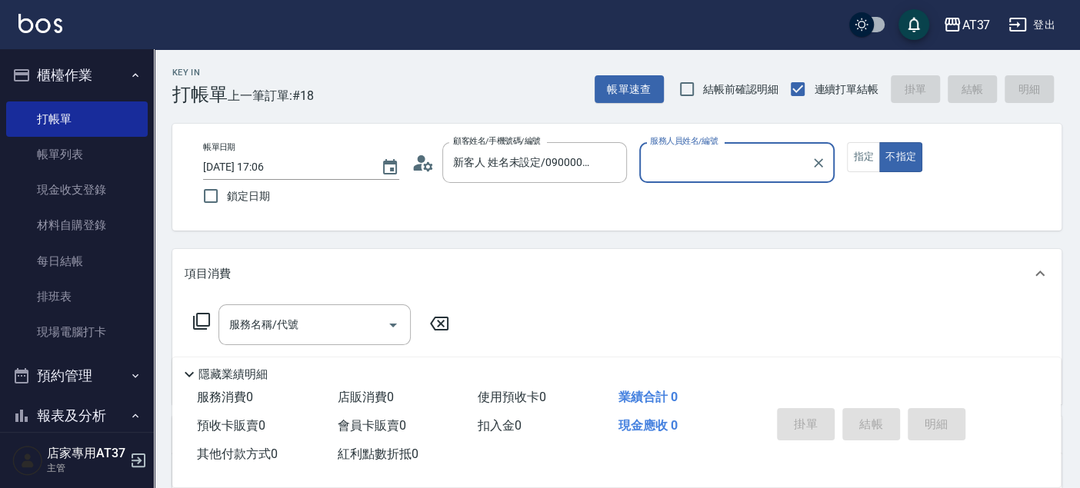
type input "室媛-5"
drag, startPoint x: 874, startPoint y: 161, endPoint x: 852, endPoint y: 171, distance: 23.7
click at [872, 161] on button "指定" at bounding box center [863, 157] width 33 height 30
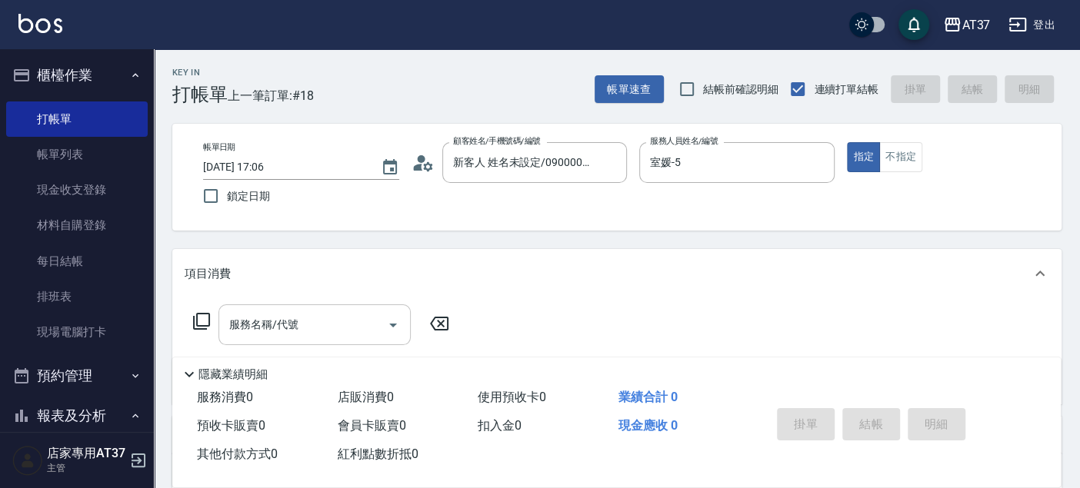
click at [303, 318] on input "服務名稱/代號" at bounding box center [302, 325] width 155 height 27
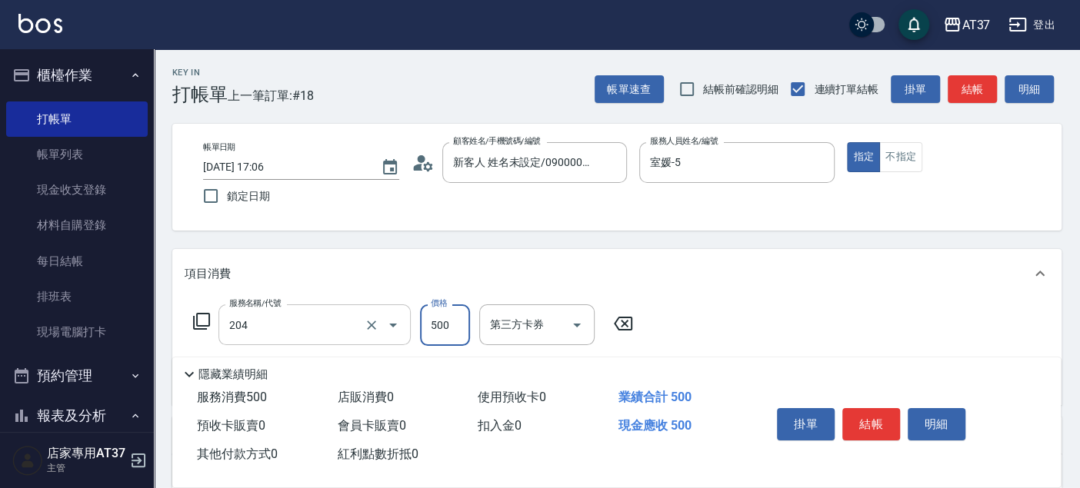
type input "A級洗+剪(204)"
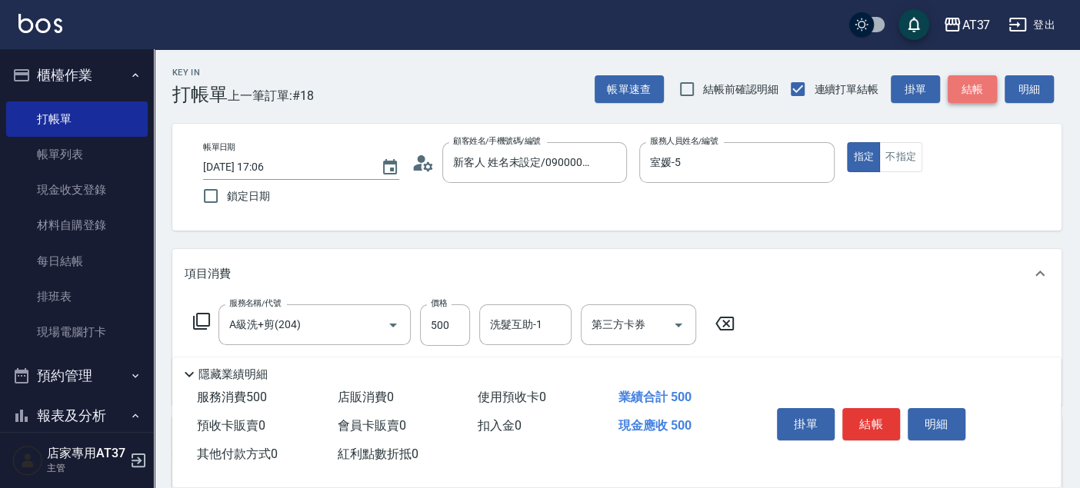
click at [959, 98] on button "結帳" at bounding box center [972, 89] width 49 height 28
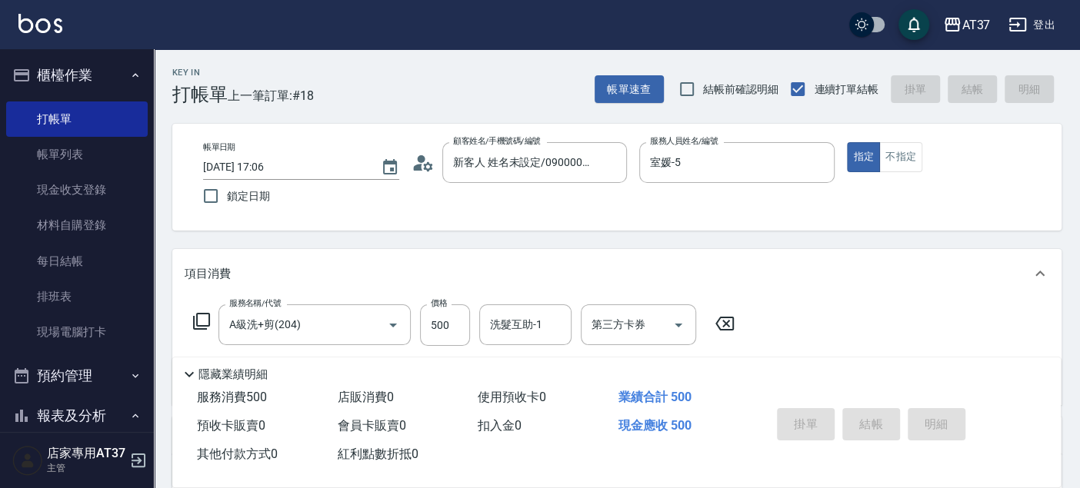
type input "2025/08/16 17:29"
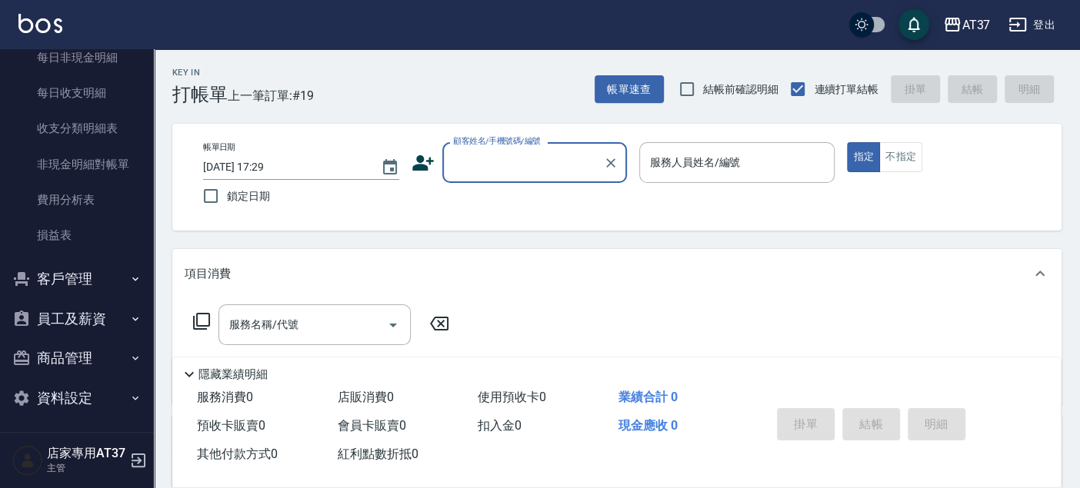
scroll to position [1329, 0]
click at [75, 280] on button "客戶管理" at bounding box center [77, 277] width 142 height 40
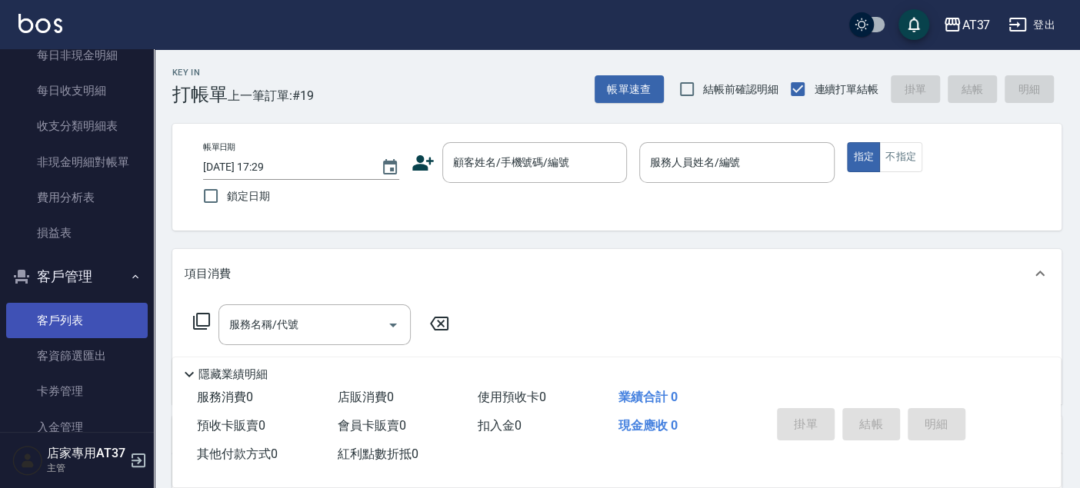
drag, startPoint x: 75, startPoint y: 305, endPoint x: 85, endPoint y: 305, distance: 9.3
click at [75, 307] on link "客戶列表" at bounding box center [77, 320] width 142 height 35
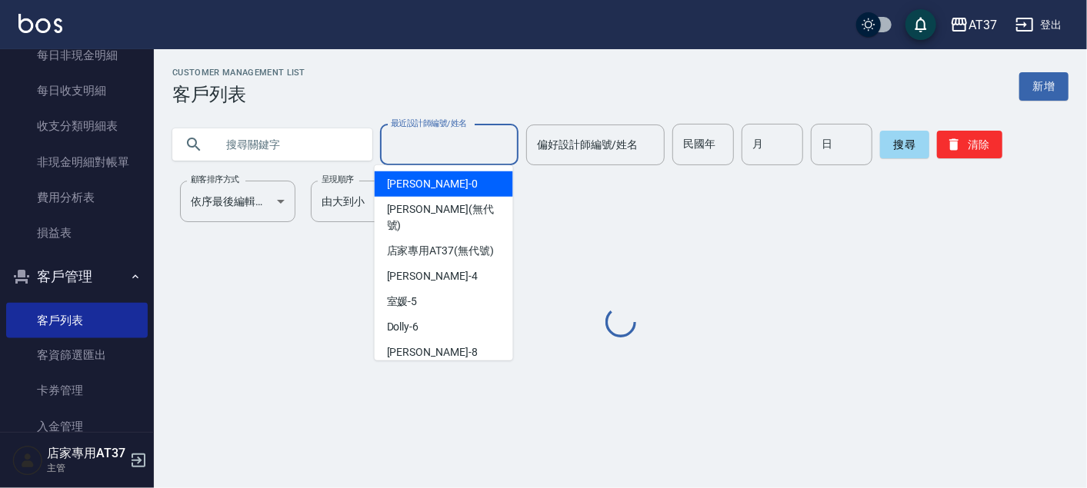
click at [457, 145] on input "最近設計師編號/姓名" at bounding box center [449, 145] width 125 height 27
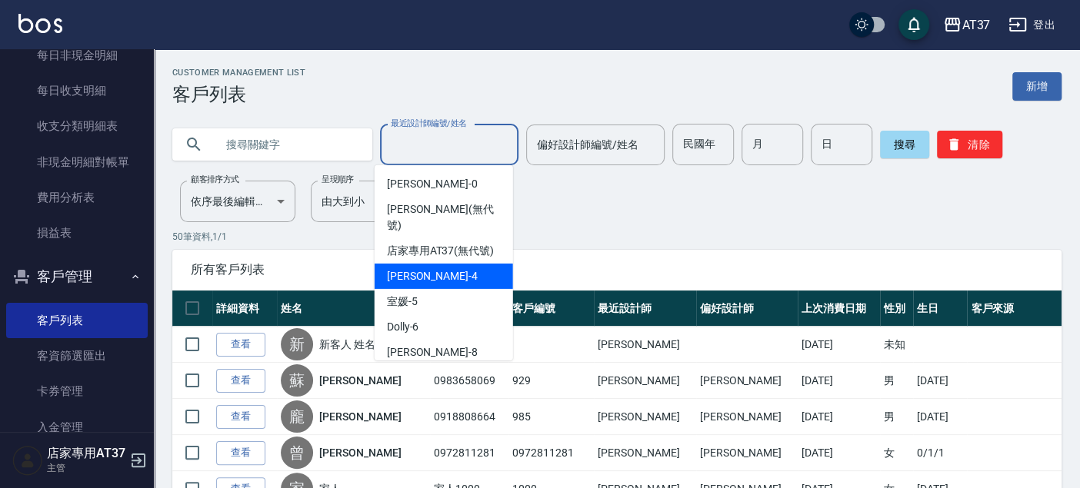
click at [438, 275] on div "Hannah -4" at bounding box center [444, 276] width 138 height 25
type input "Hannah-4"
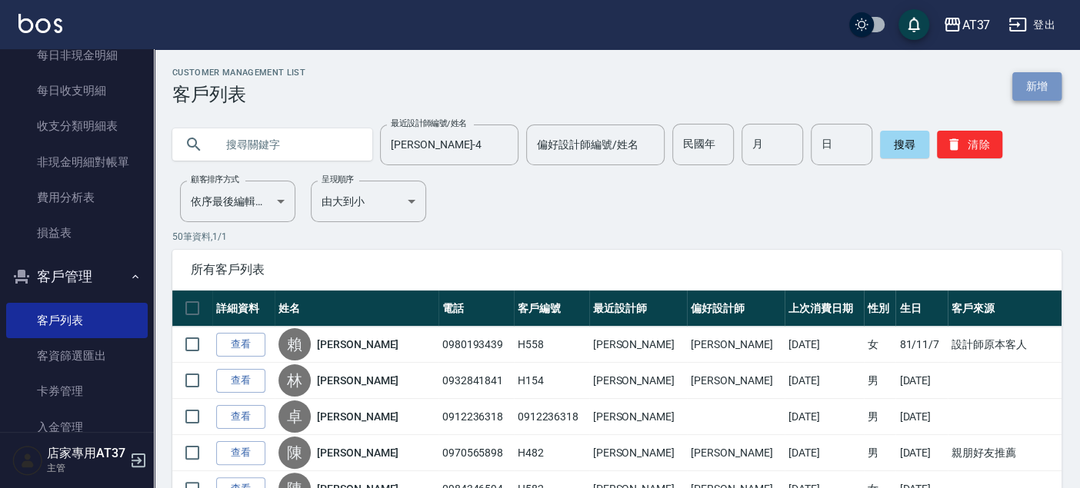
click at [1040, 81] on link "新增" at bounding box center [1036, 86] width 49 height 28
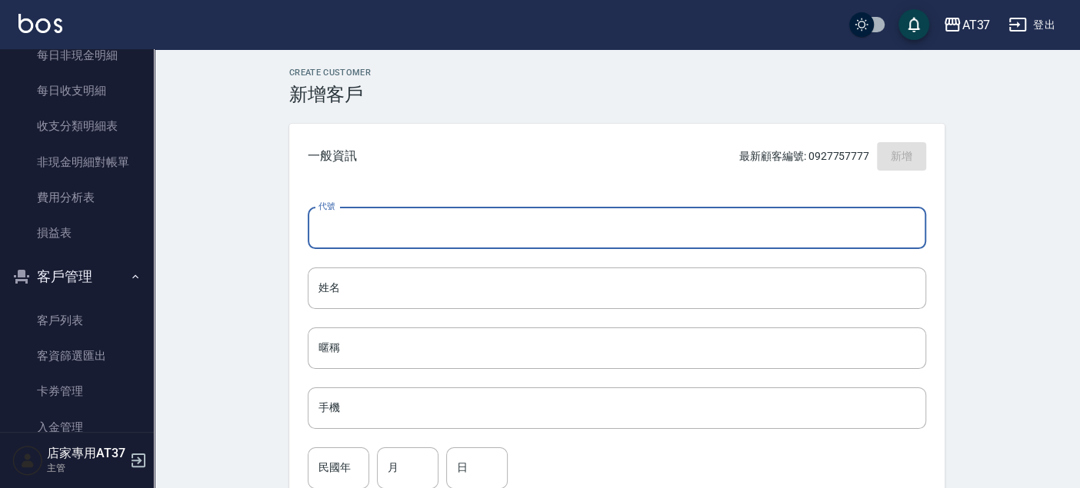
click at [594, 212] on input "代號" at bounding box center [617, 229] width 618 height 42
type input "H637"
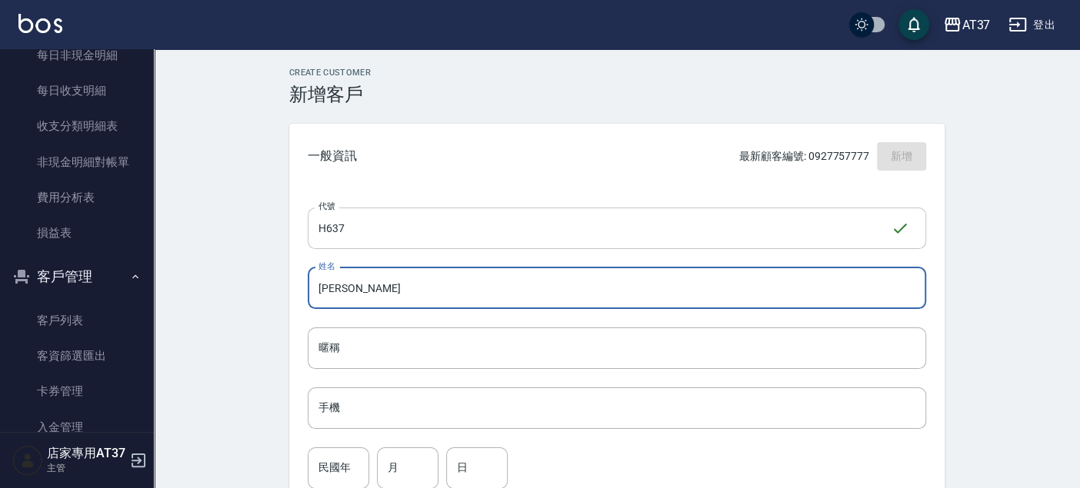
type input "李欣銘"
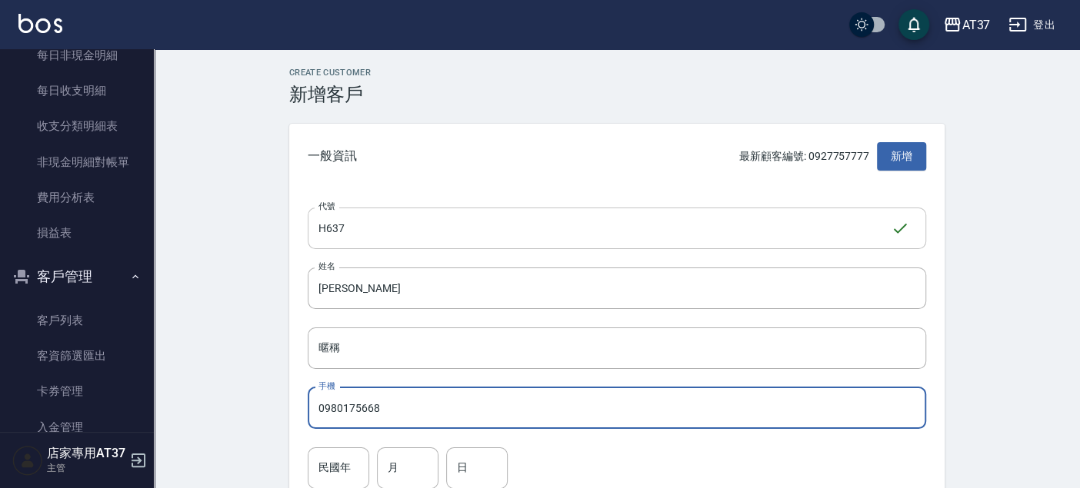
type input "0980175668"
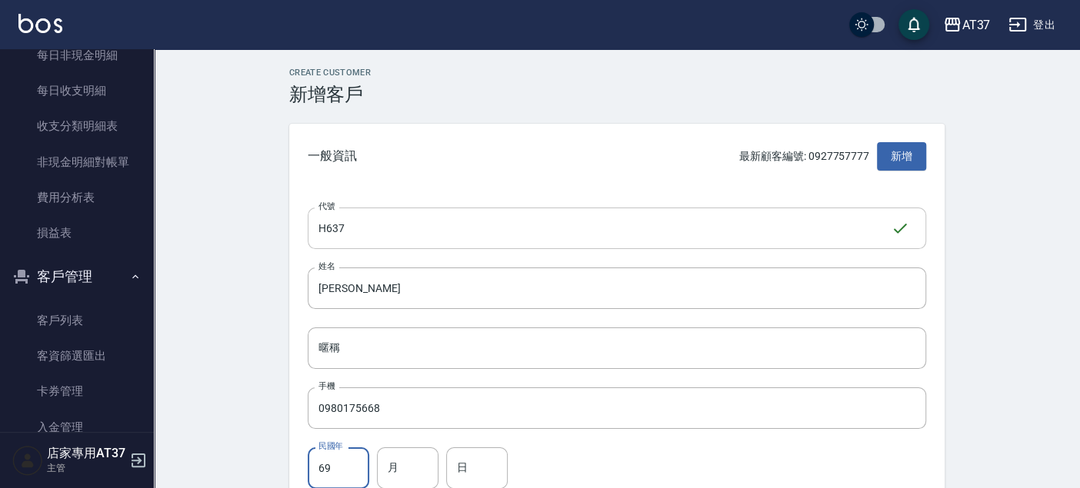
type input "69"
type input "2"
type input "16"
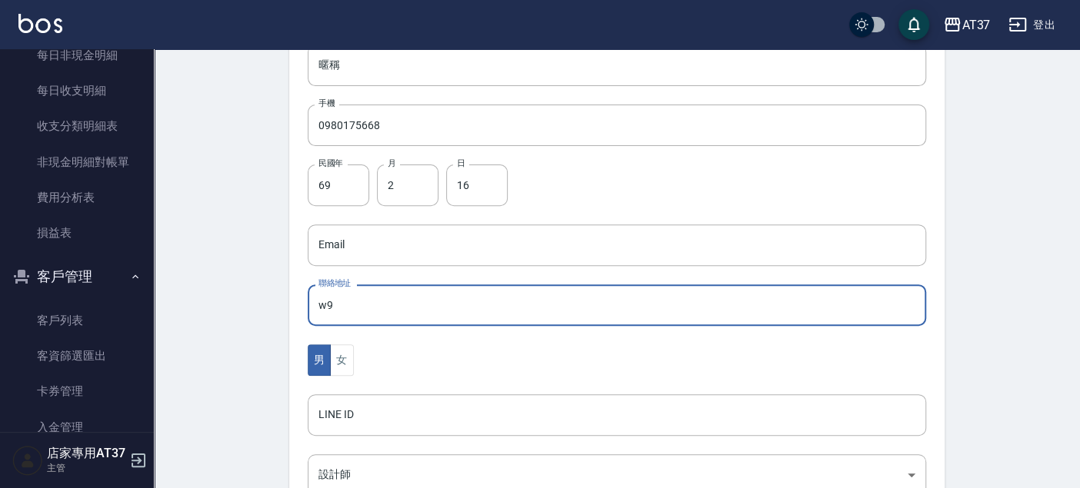
type input "w"
type input "台北市南港區研究院路二段"
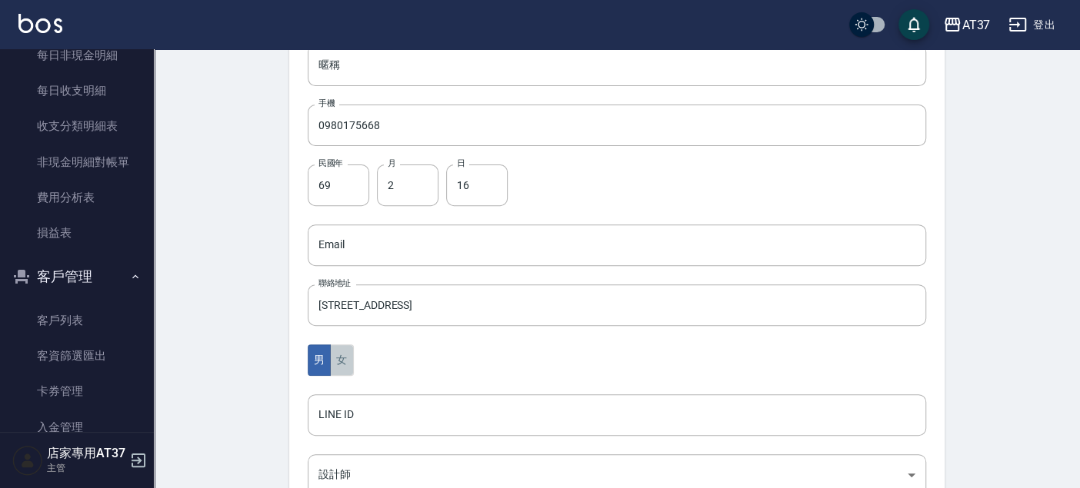
click at [348, 356] on button "女" at bounding box center [341, 361] width 23 height 32
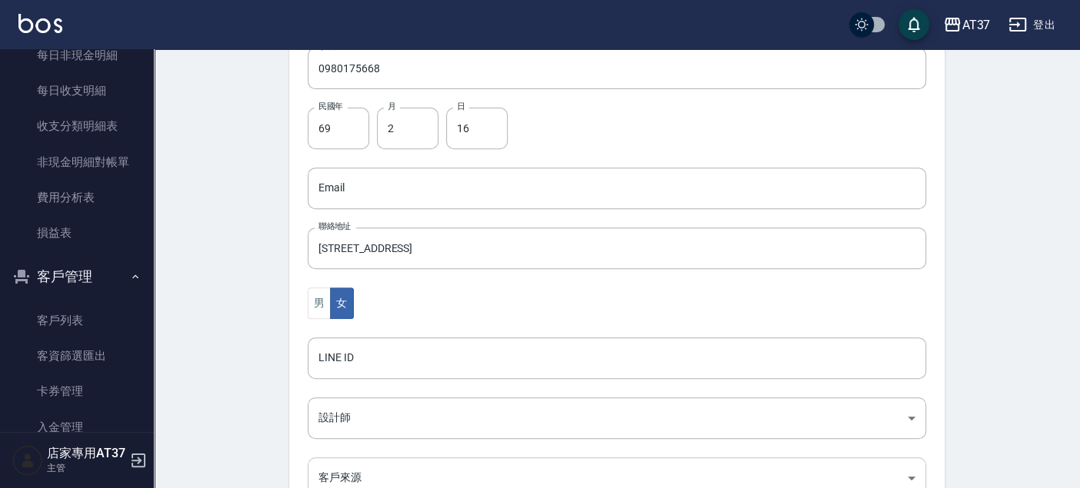
scroll to position [512, 0]
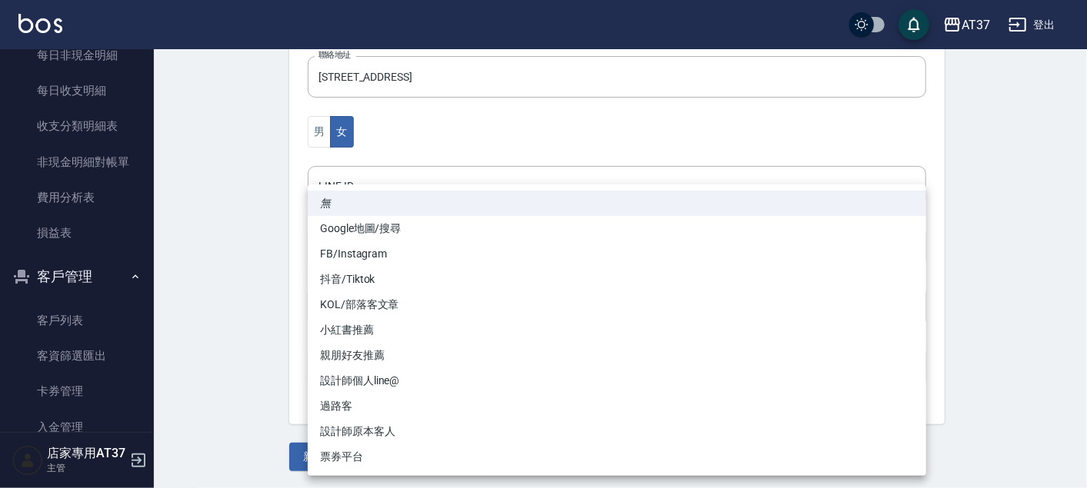
click at [373, 248] on li "FB/Instagram" at bounding box center [617, 254] width 618 height 25
type input "FB/Instagram"
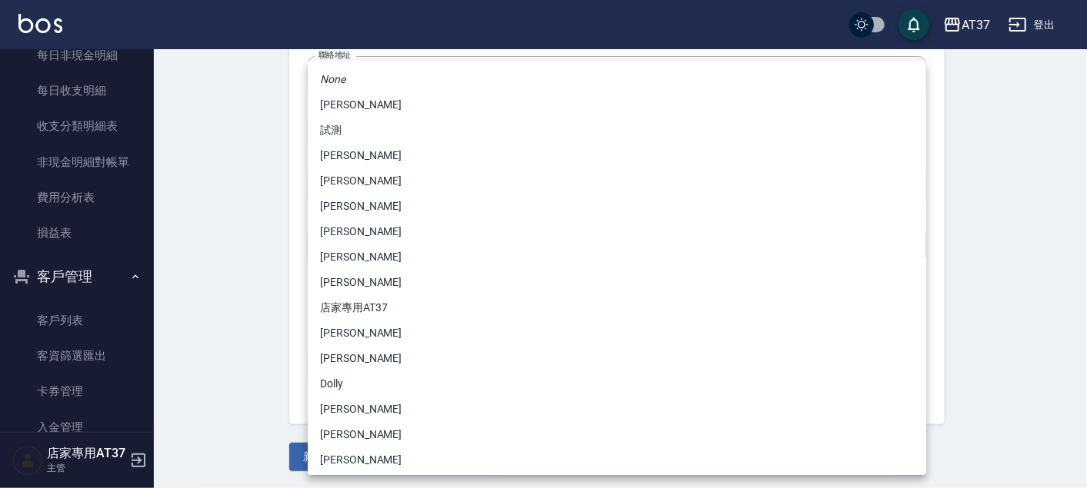
click at [374, 105] on li "Hannah" at bounding box center [617, 104] width 618 height 25
type input "d1f85335-6912-48b7-9a0c-af6889e63979"
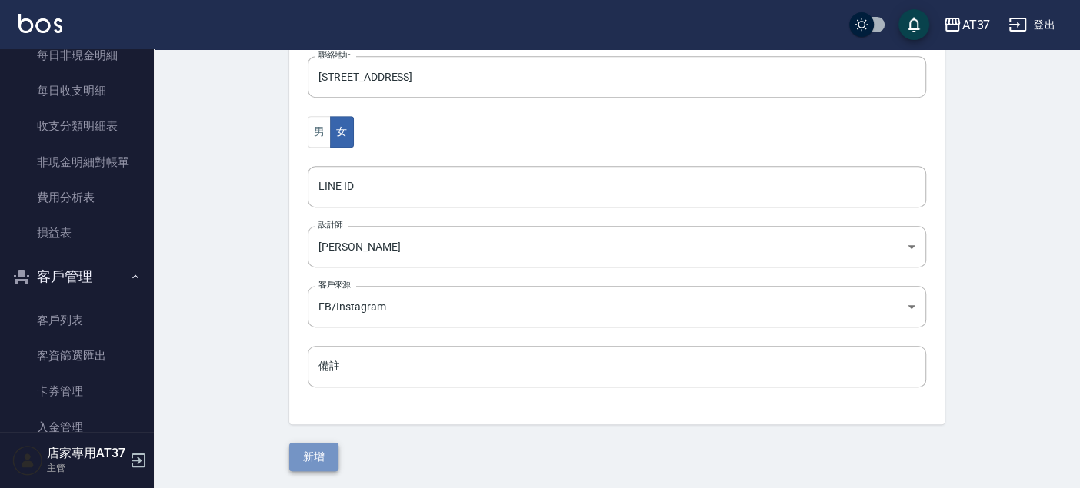
click at [308, 447] on button "新增" at bounding box center [313, 457] width 49 height 28
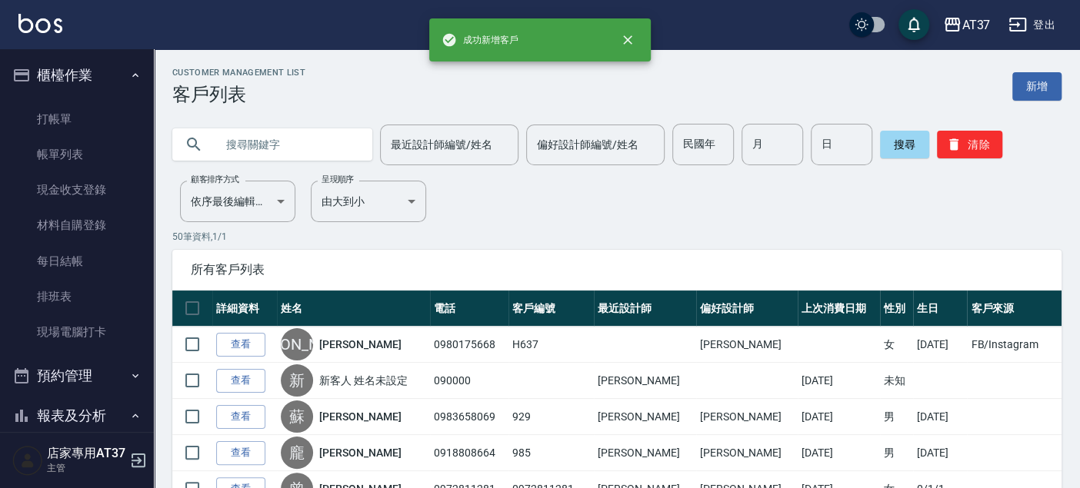
drag, startPoint x: 78, startPoint y: 113, endPoint x: 161, endPoint y: 122, distance: 82.7
click at [78, 113] on link "打帳單" at bounding box center [77, 119] width 142 height 35
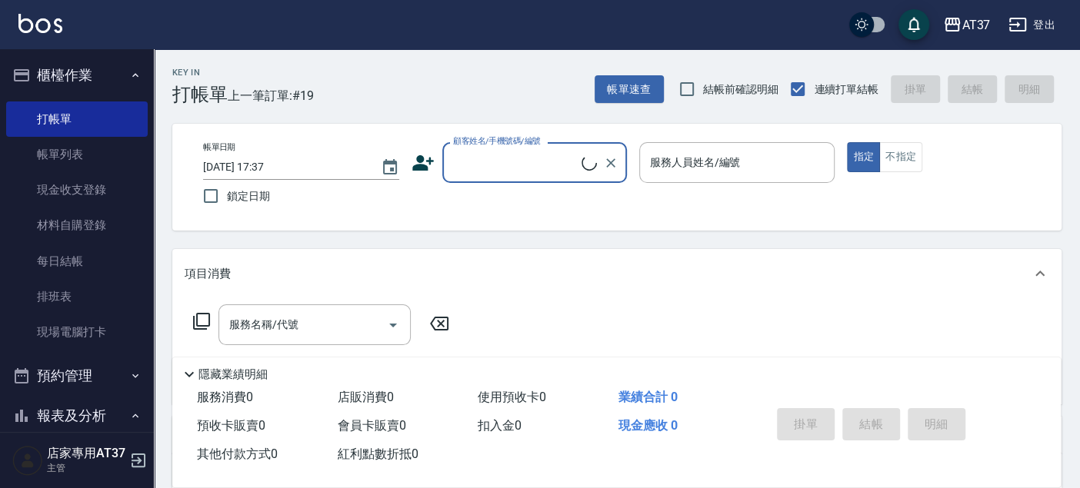
click at [538, 151] on input "顧客姓名/手機號碼/編號" at bounding box center [515, 162] width 132 height 27
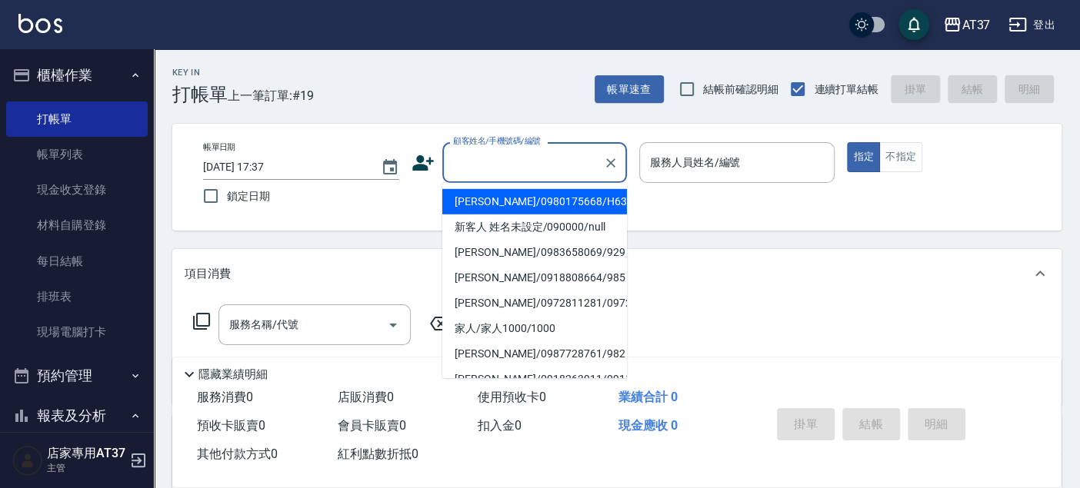
click at [522, 198] on li "李欣銘/0980175668/H637" at bounding box center [534, 201] width 185 height 25
type input "李欣銘/0980175668/H637"
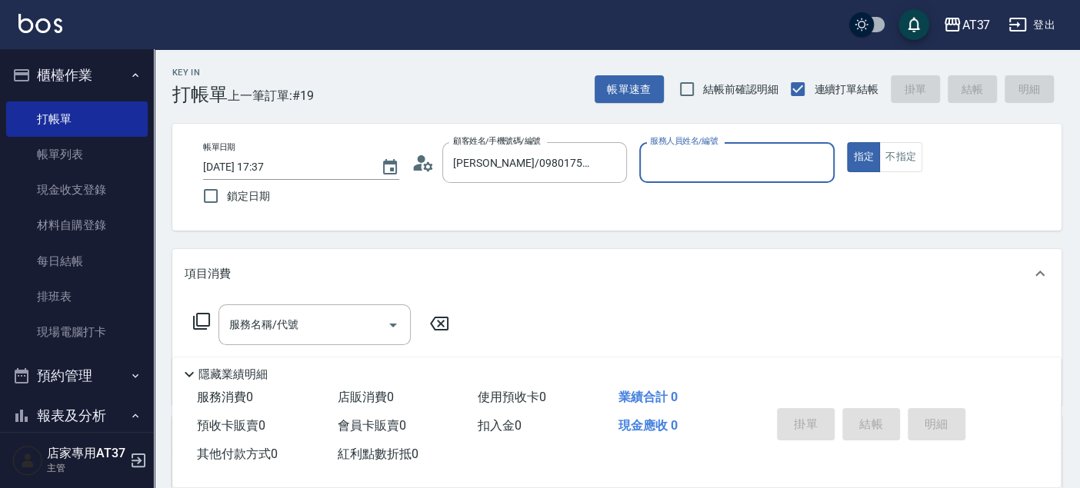
type input "Hannah-4"
click at [252, 322] on div "服務名稱/代號 服務名稱/代號" at bounding box center [314, 325] width 192 height 41
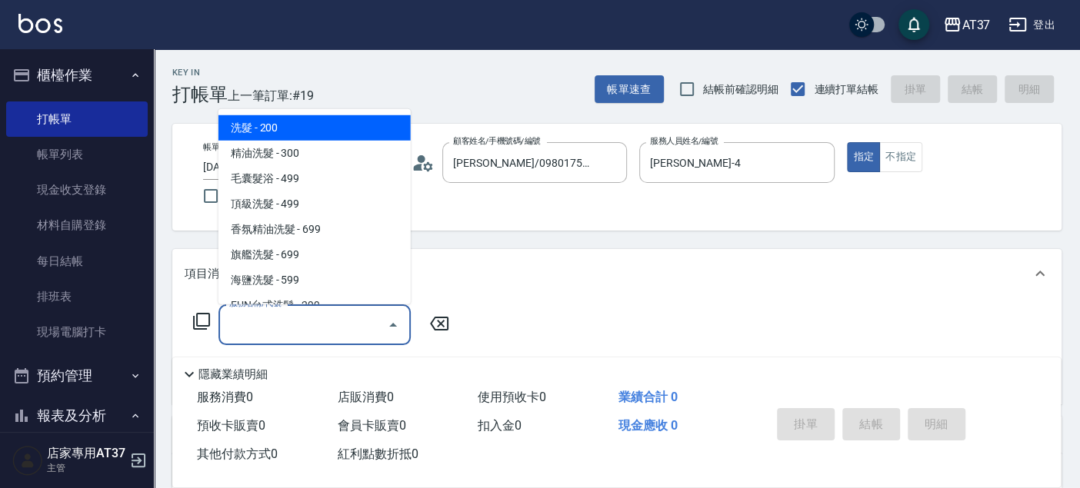
click at [202, 318] on icon at bounding box center [201, 321] width 18 height 18
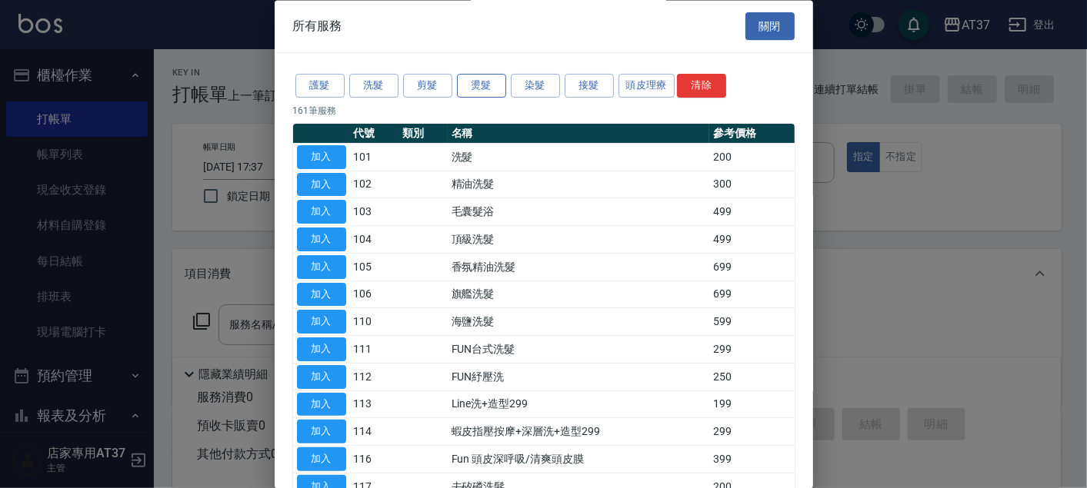
click at [495, 85] on button "燙髮" at bounding box center [481, 87] width 49 height 24
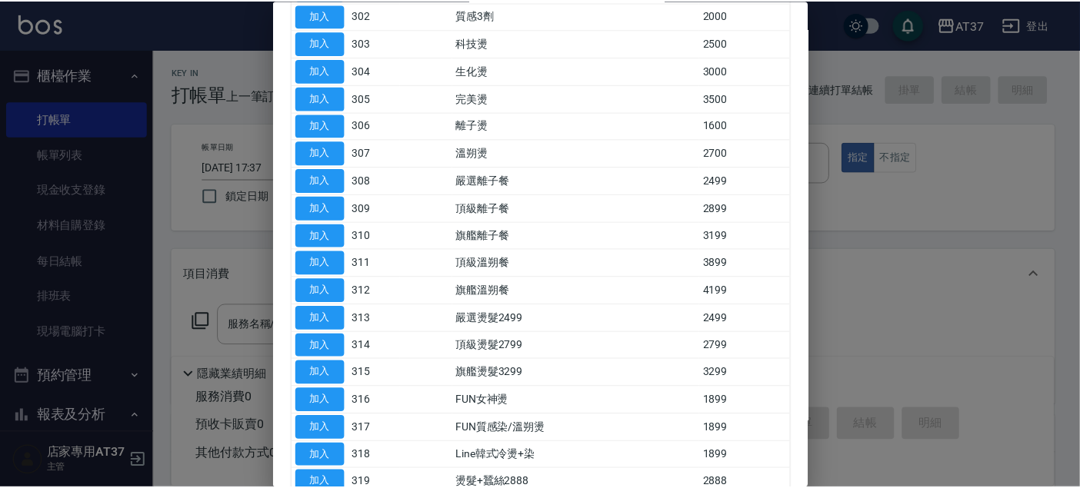
scroll to position [171, 0]
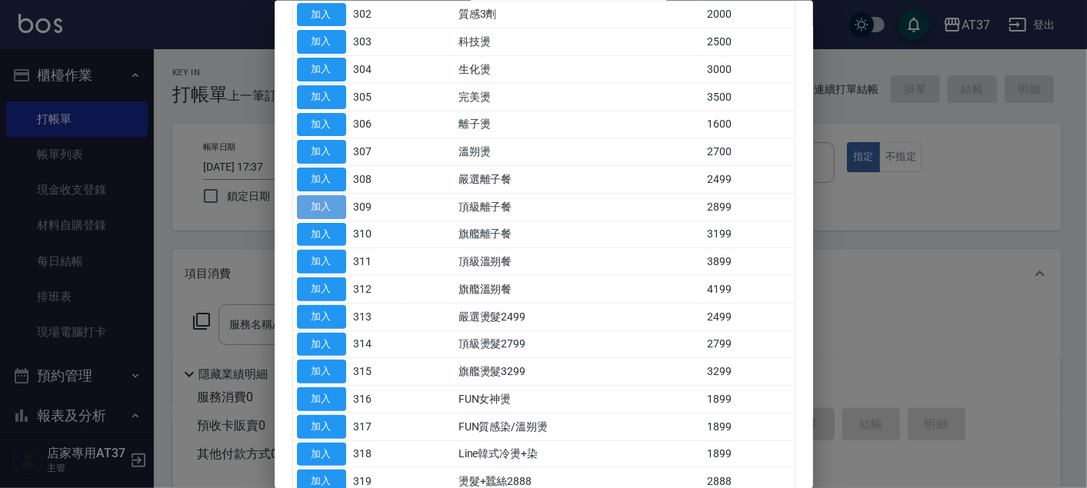
click at [332, 206] on button "加入" at bounding box center [321, 207] width 49 height 24
type input "頂級離子餐(309)"
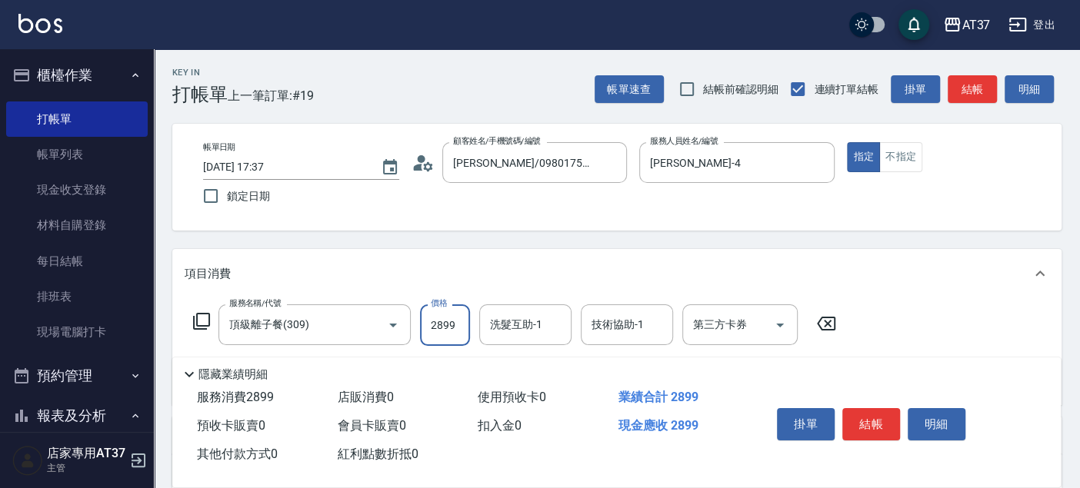
click at [437, 323] on input "2899" at bounding box center [445, 326] width 50 height 42
type input "3600"
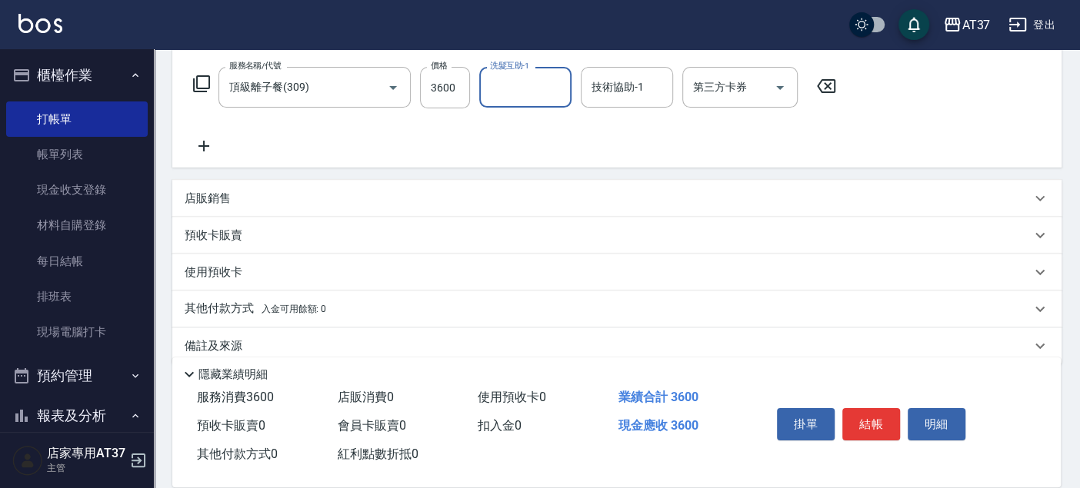
scroll to position [256, 0]
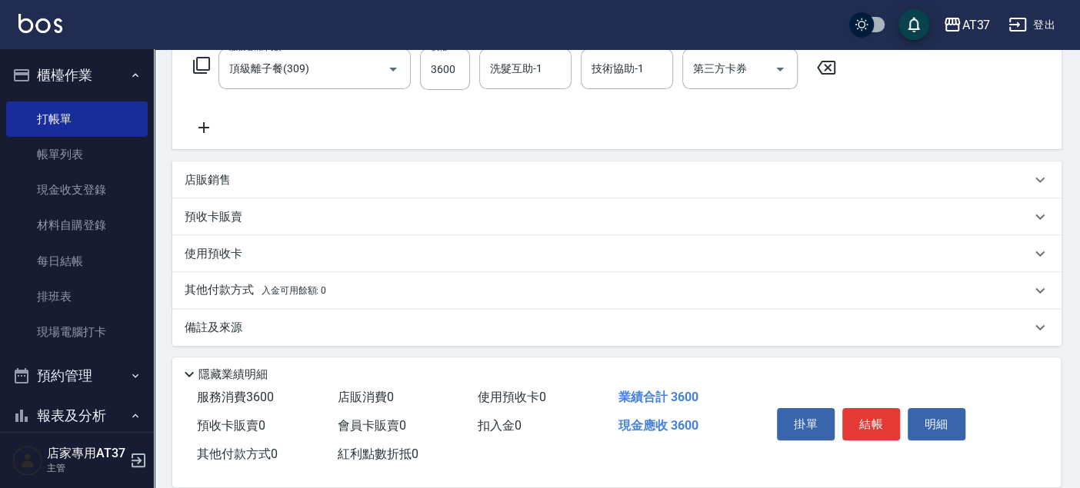
click at [232, 283] on p "其他付款方式 入金可用餘額: 0" at bounding box center [256, 290] width 142 height 17
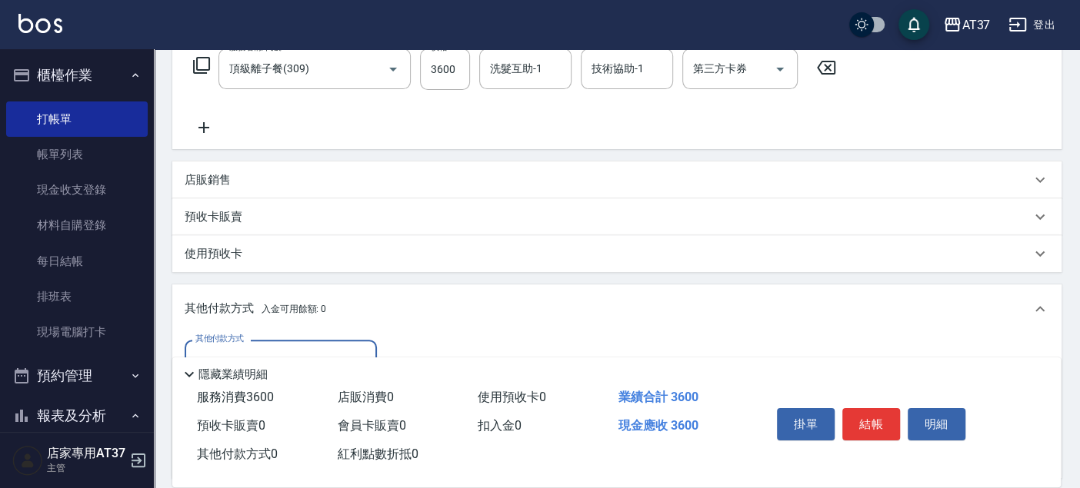
scroll to position [427, 0]
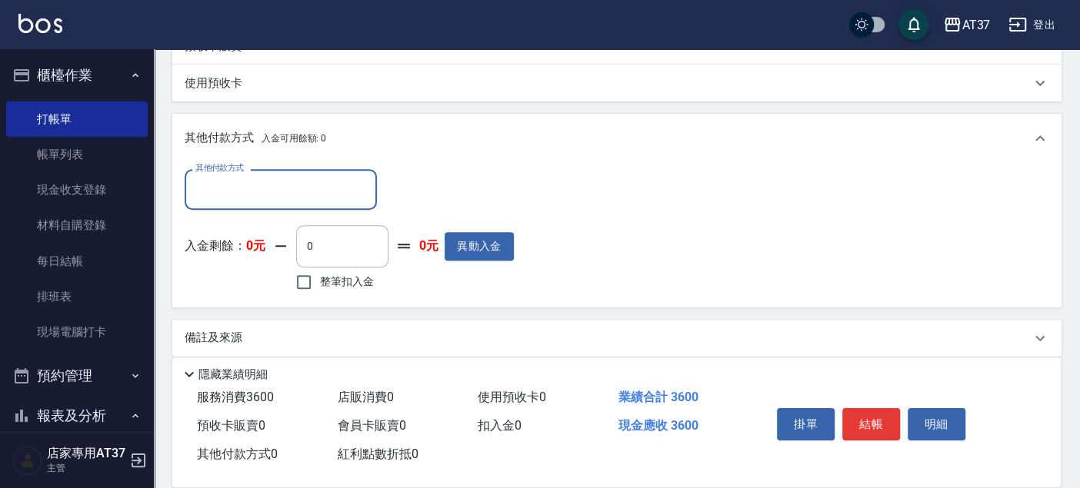
click at [223, 196] on input "其他付款方式" at bounding box center [281, 189] width 178 height 27
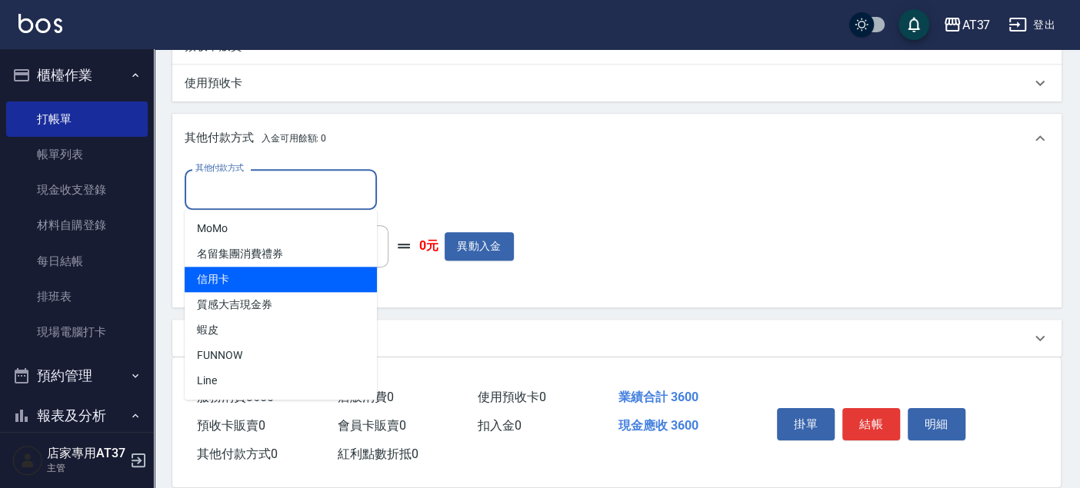
click at [228, 281] on span "信用卡" at bounding box center [281, 279] width 192 height 25
type input "信用卡"
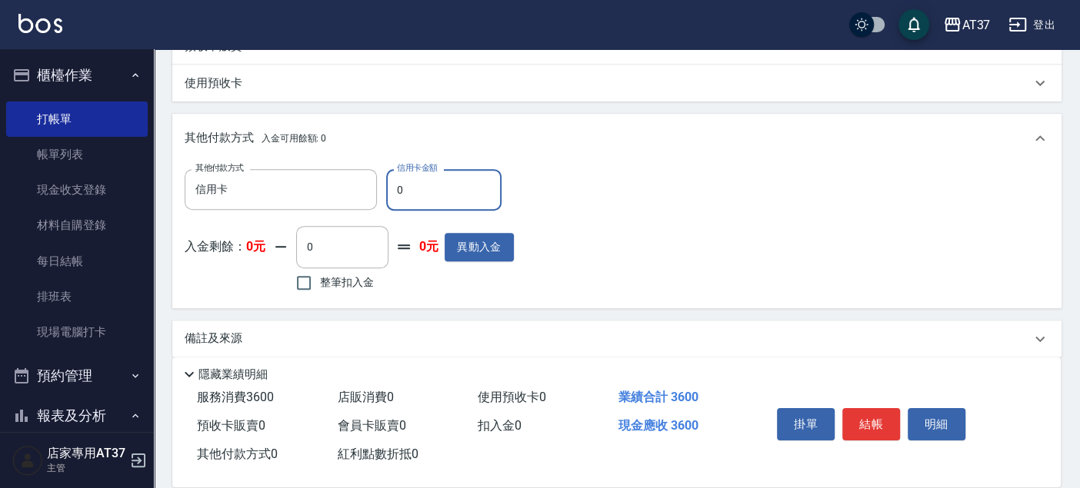
click at [416, 185] on input "0" at bounding box center [443, 190] width 115 height 42
type input "3600"
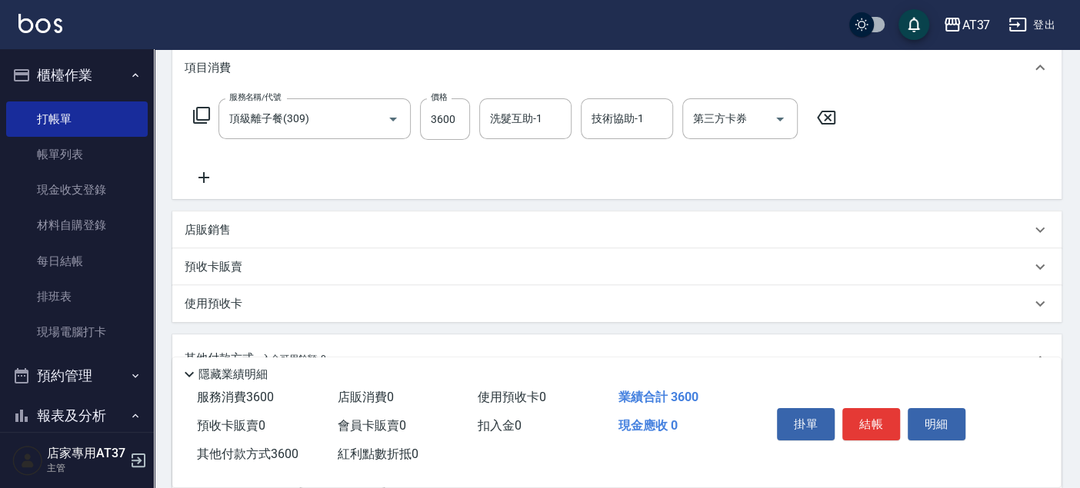
scroll to position [85, 0]
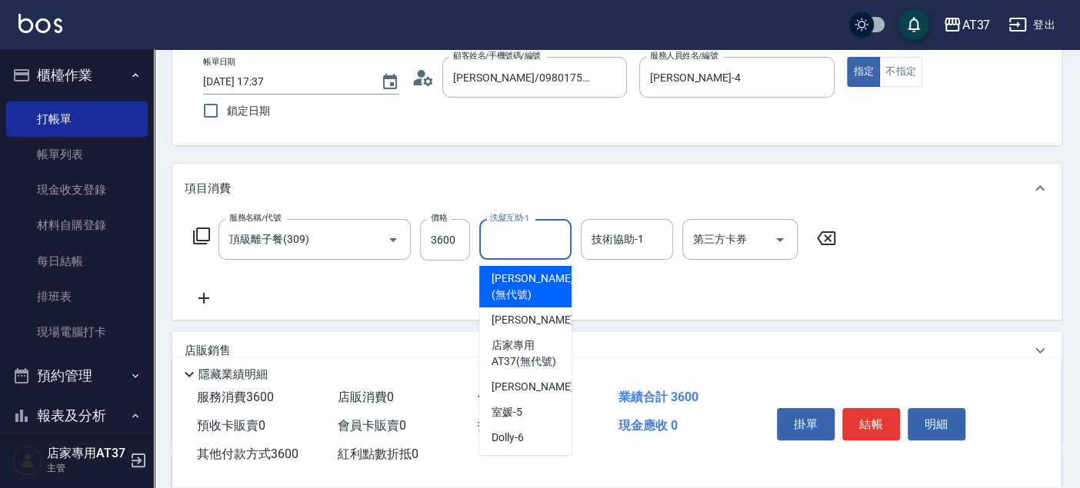
click at [534, 230] on input "洗髮互助-1" at bounding box center [525, 239] width 78 height 27
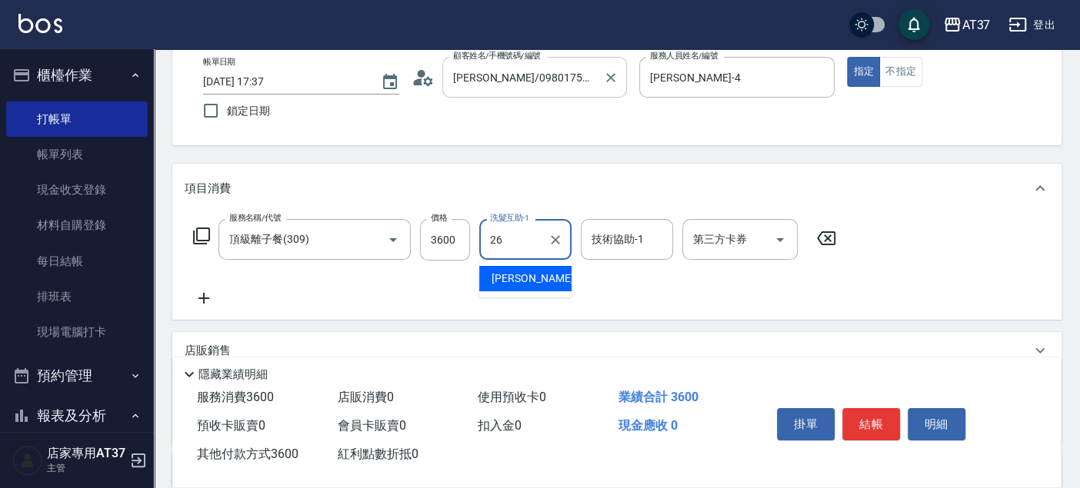
type input "鄧懷頎-26"
type input "0"
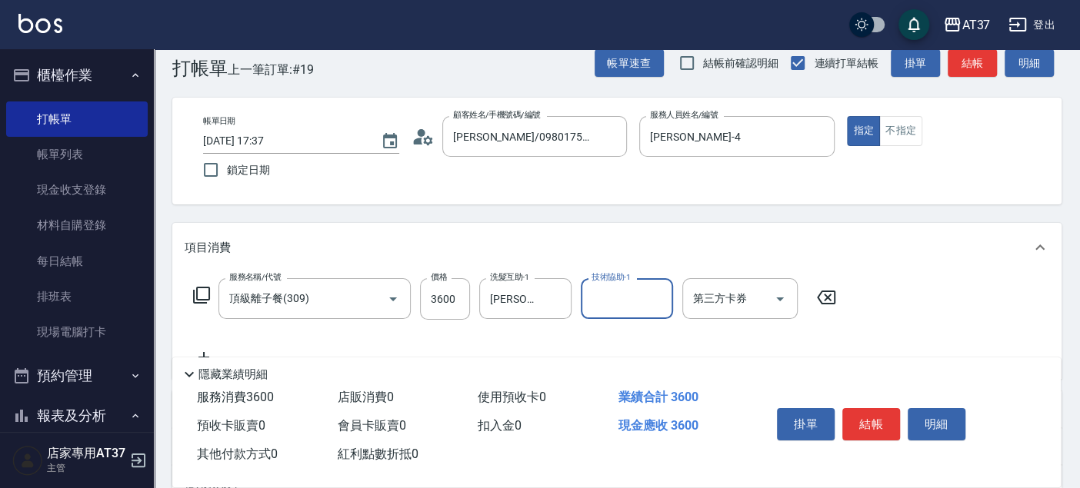
scroll to position [0, 0]
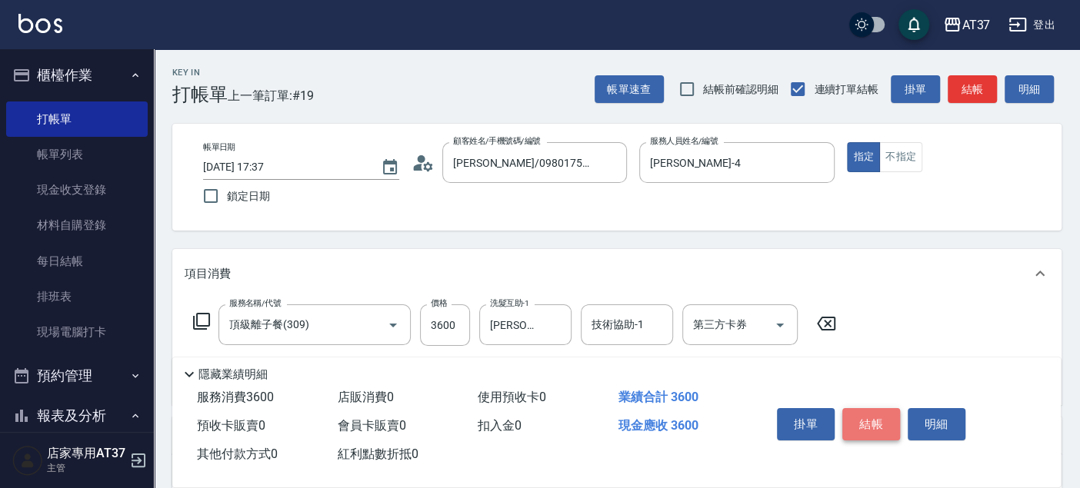
click at [878, 422] on button "結帳" at bounding box center [871, 424] width 58 height 32
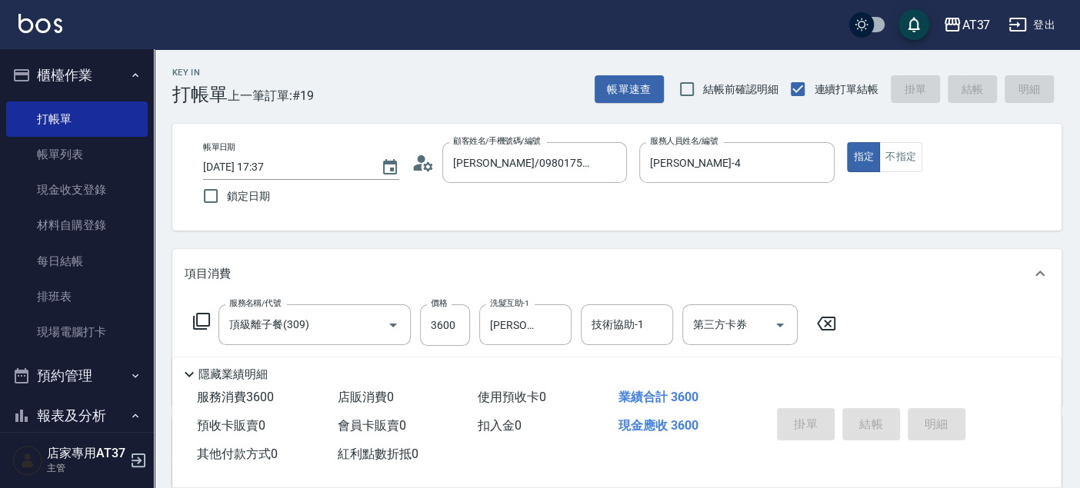
type input "2025/08/16 17:38"
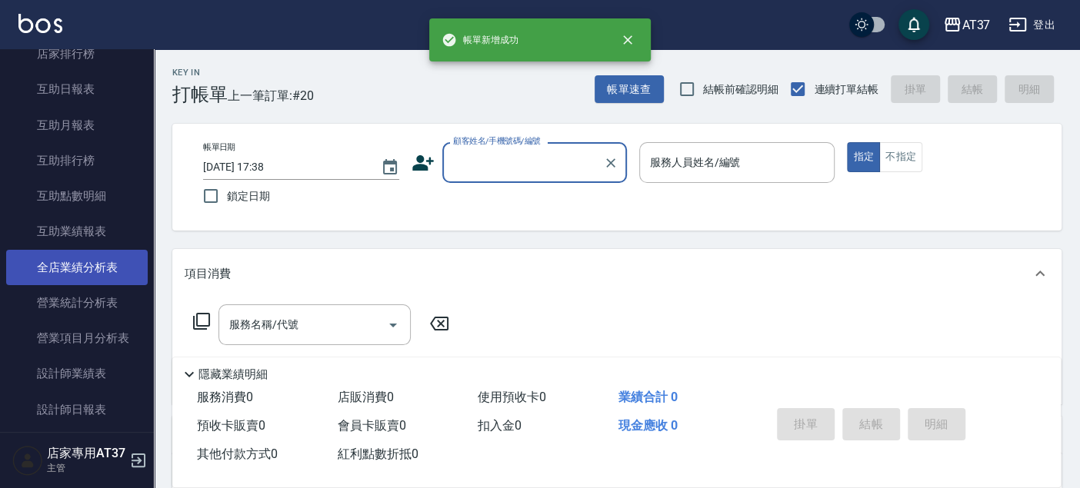
scroll to position [683, 0]
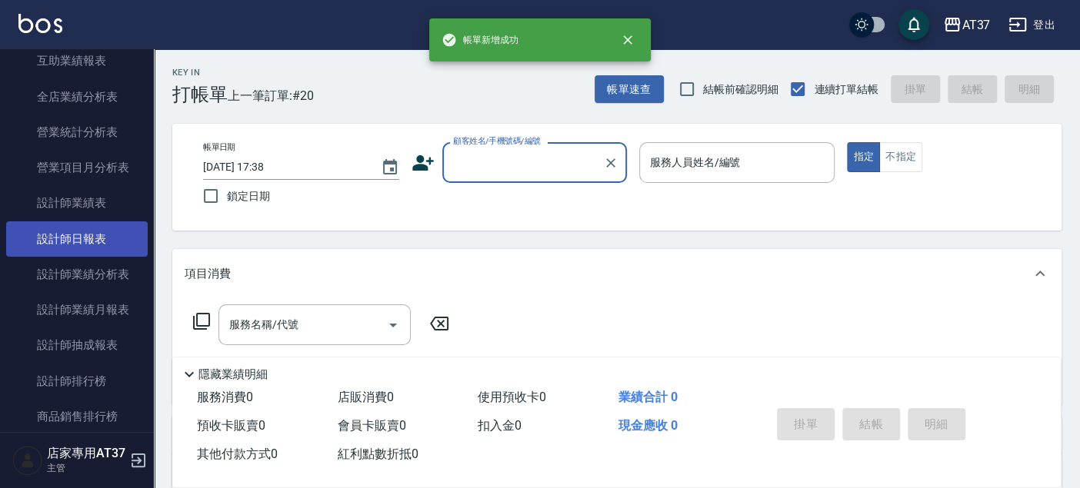
click at [70, 250] on link "設計師日報表" at bounding box center [77, 239] width 142 height 35
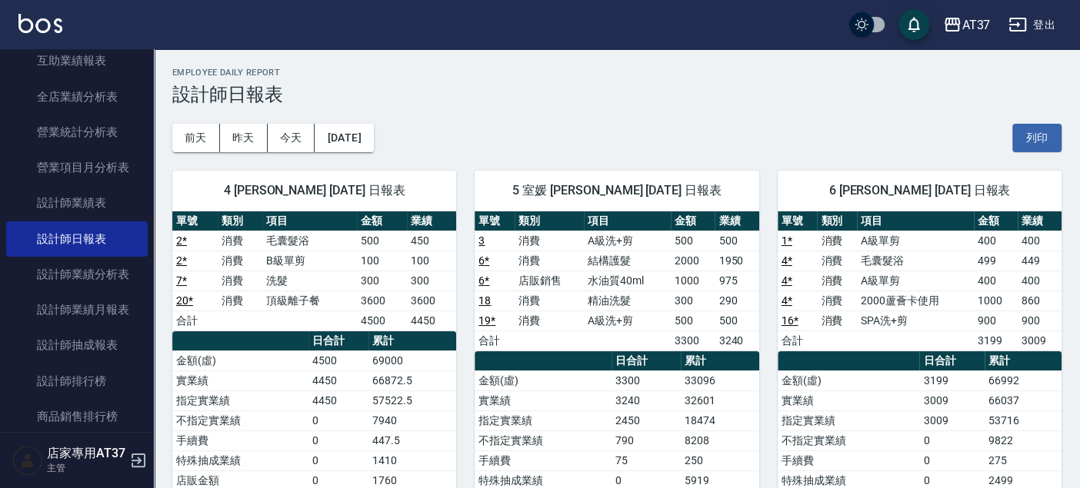
click at [181, 299] on link "20 *" at bounding box center [184, 301] width 17 height 12
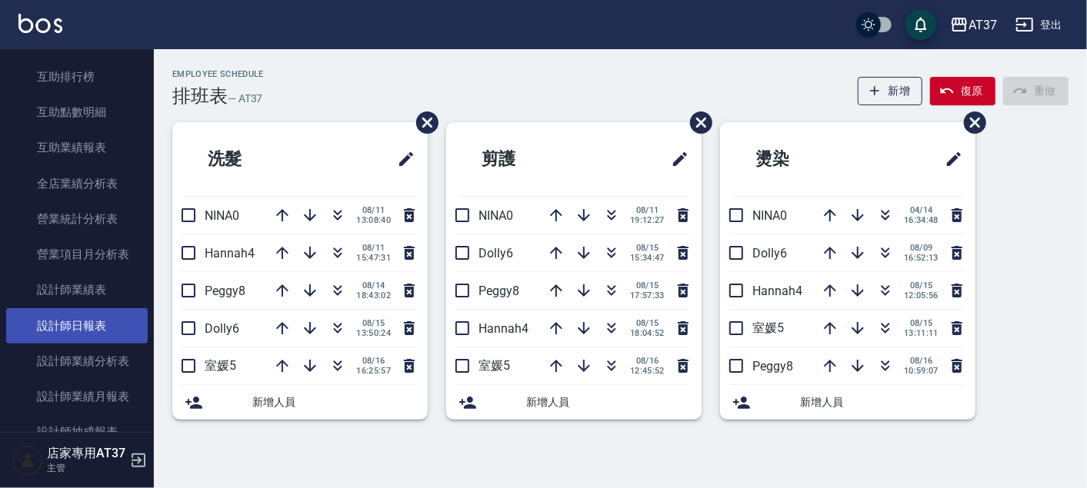
scroll to position [598, 0]
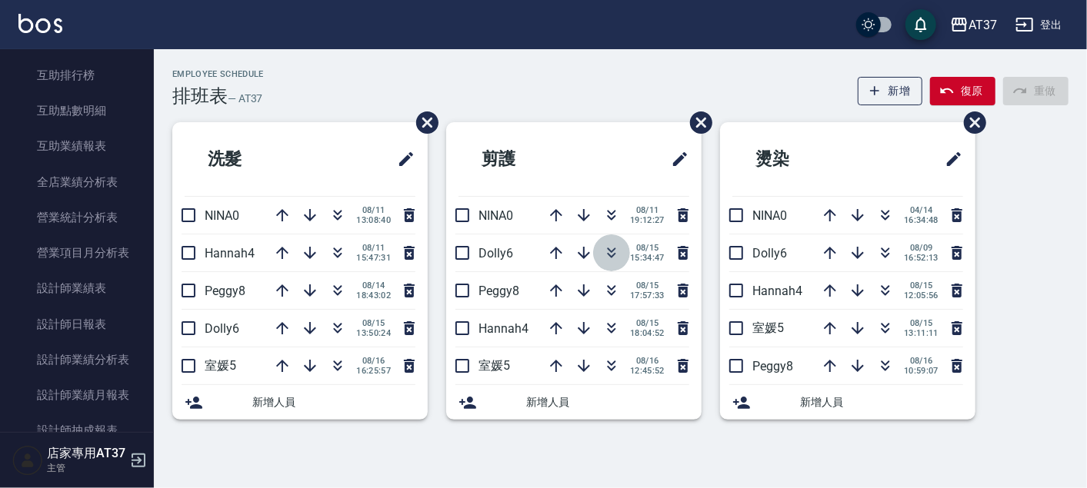
click at [605, 255] on icon "button" at bounding box center [611, 253] width 18 height 18
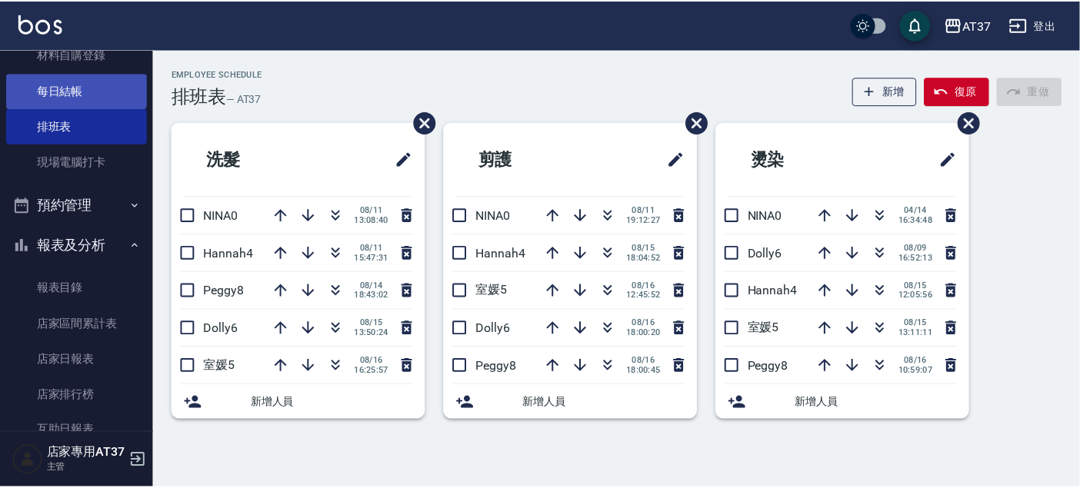
scroll to position [0, 0]
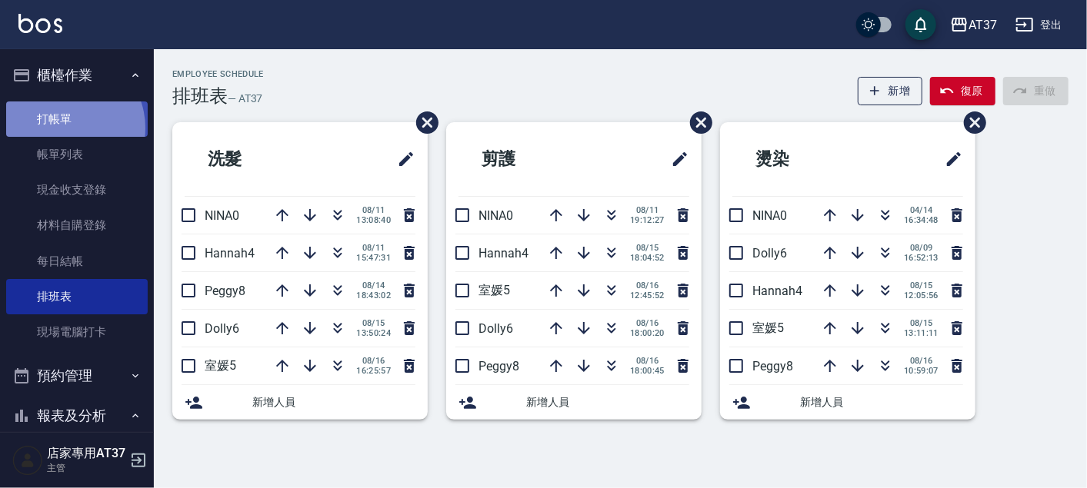
click at [65, 128] on link "打帳單" at bounding box center [77, 119] width 142 height 35
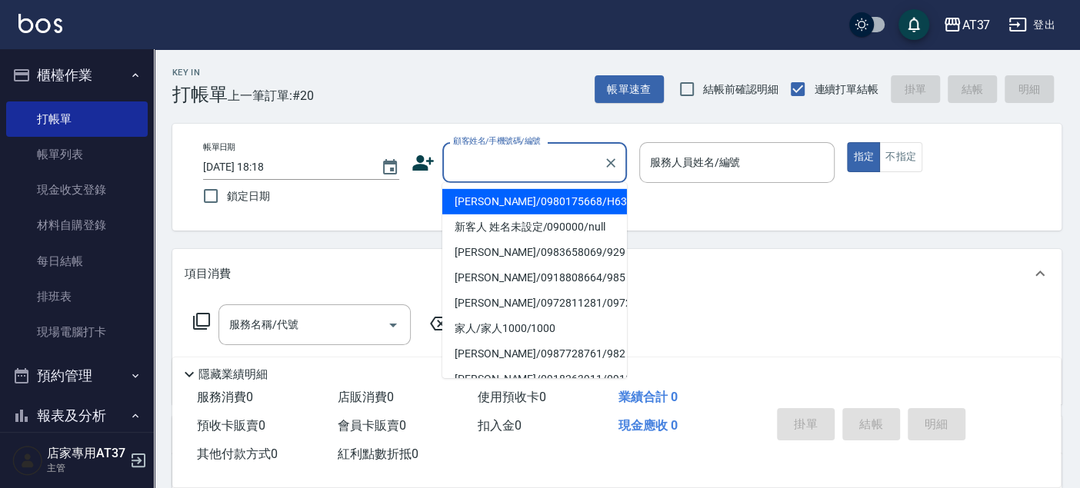
click at [466, 163] on input "顧客姓名/手機號碼/編號" at bounding box center [523, 162] width 148 height 27
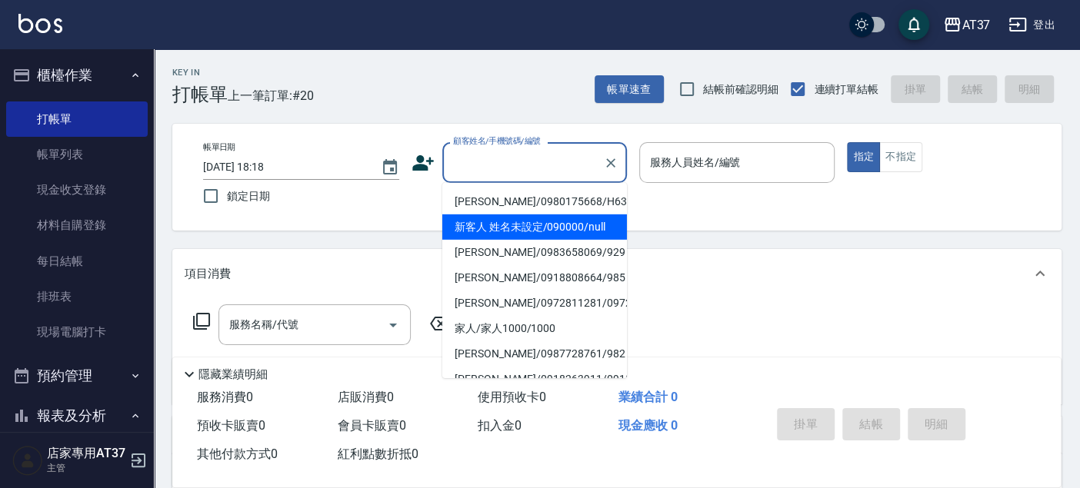
click at [499, 228] on li "新客人 姓名未設定/090000/null" at bounding box center [534, 227] width 185 height 25
type input "新客人 姓名未設定/090000/null"
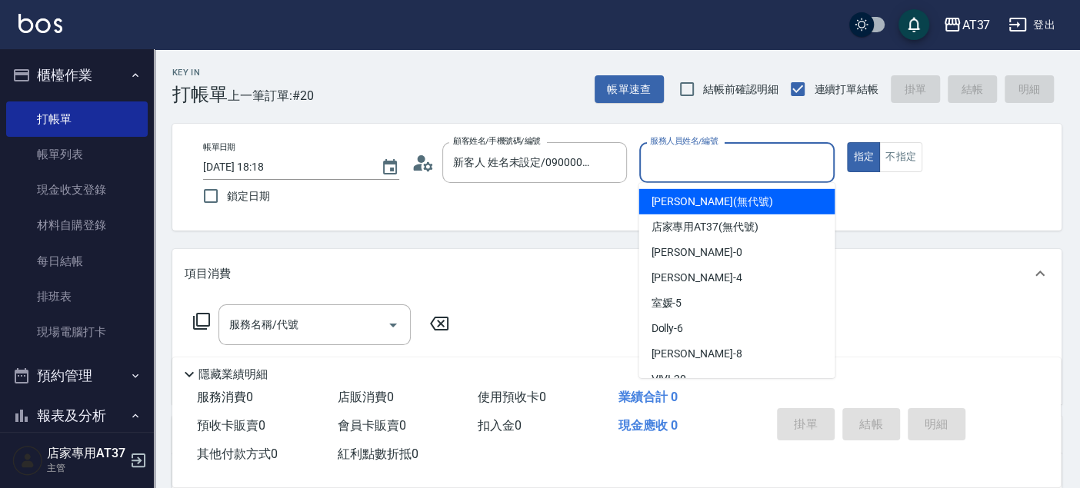
click at [694, 158] on input "服務人員姓名/編號" at bounding box center [737, 162] width 182 height 27
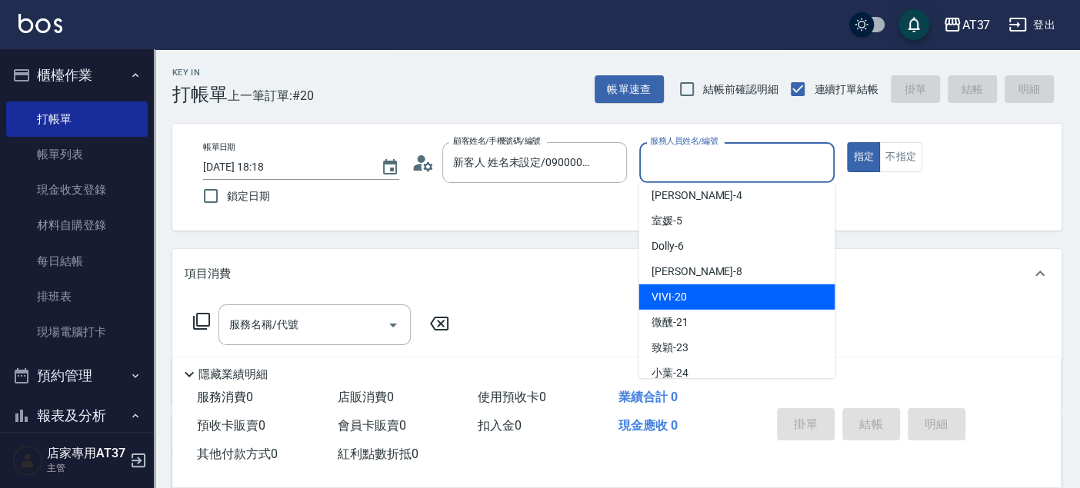
scroll to position [85, 0]
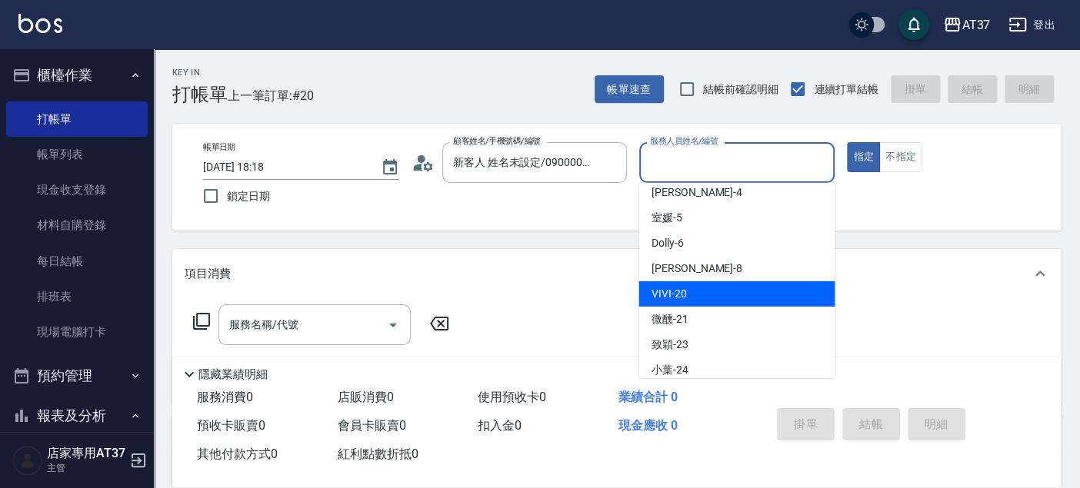
click at [667, 286] on span "VIVI -20" at bounding box center [668, 294] width 35 height 16
type input "VIVI-20"
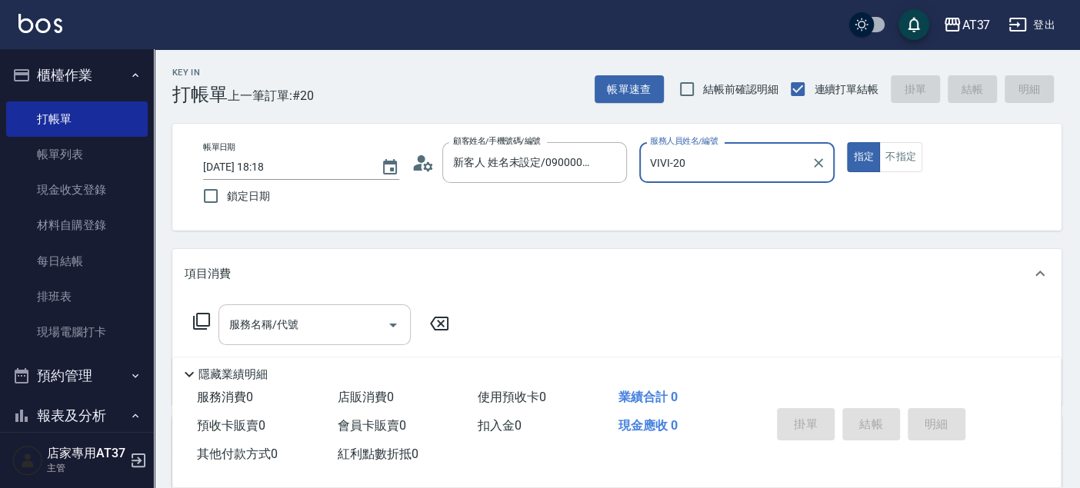
click at [264, 340] on div "服務名稱/代號" at bounding box center [314, 325] width 192 height 41
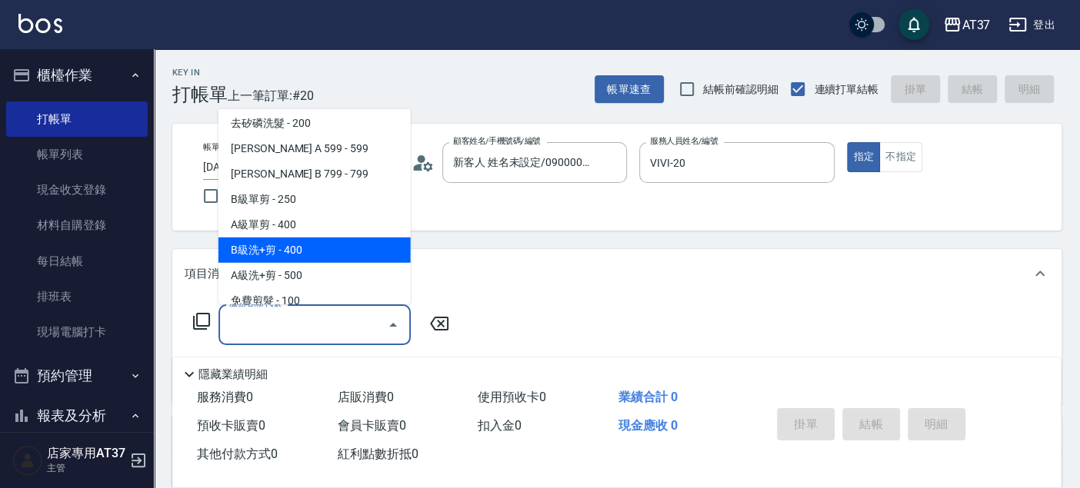
scroll to position [342, 0]
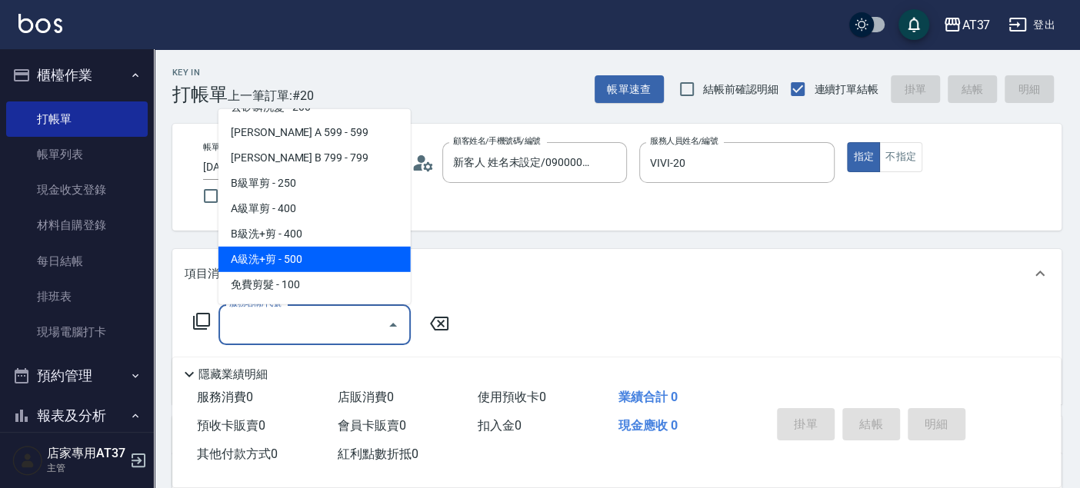
click at [278, 252] on span "A級洗+剪 - 500" at bounding box center [314, 259] width 192 height 25
type input "A級洗+剪(204)"
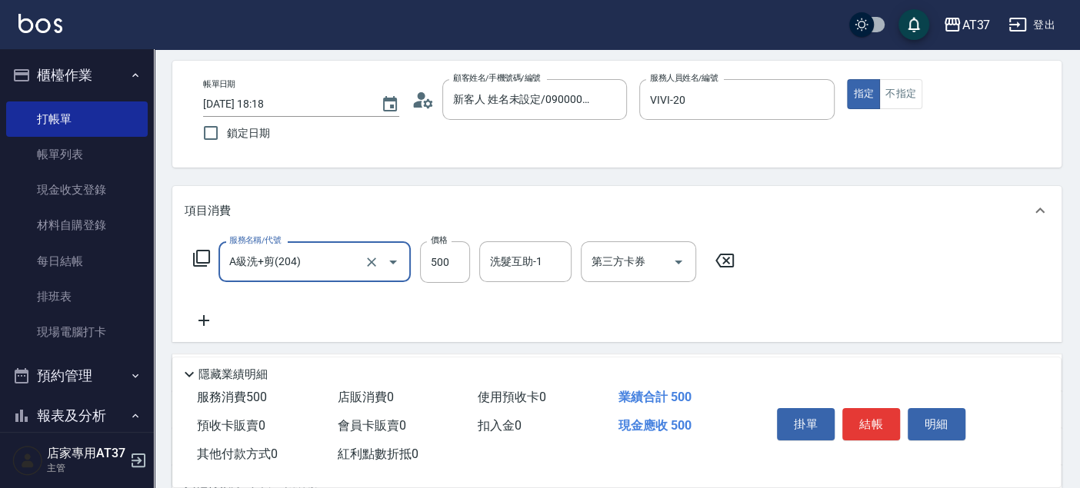
scroll to position [85, 0]
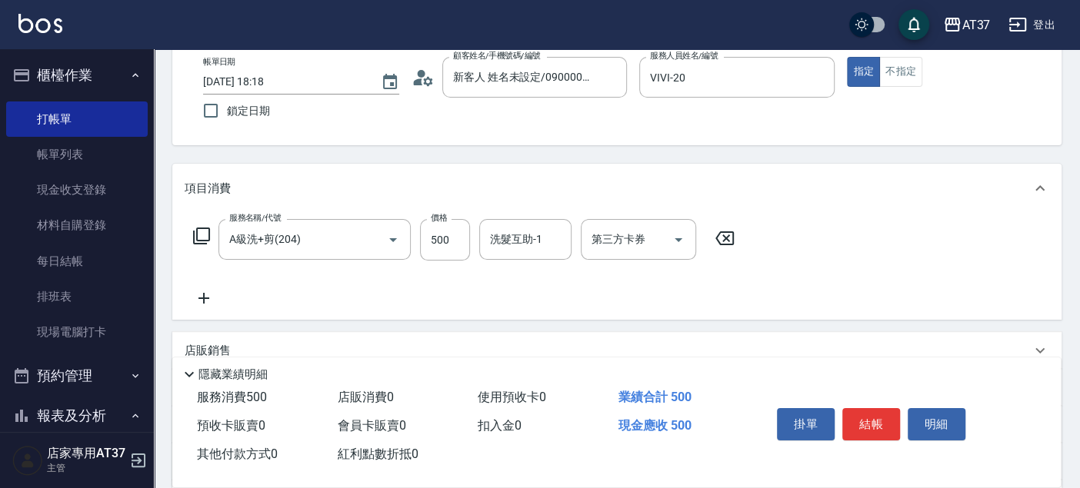
click at [204, 302] on icon at bounding box center [203, 298] width 11 height 11
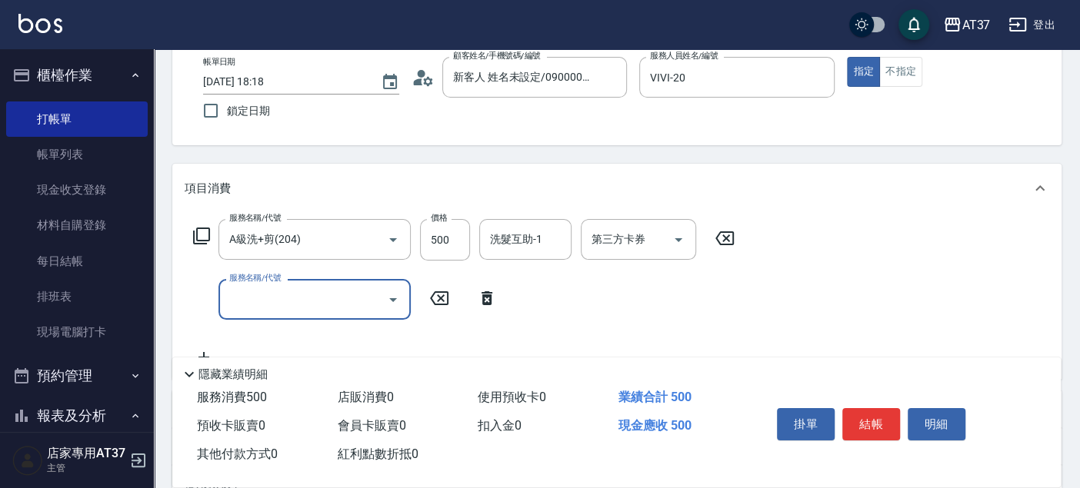
click at [314, 318] on div "服務名稱/代號 A級洗+剪(204) 服務名稱/代號 價格 500 價格 洗髮互助-1 洗髮互助-1 第三方卡券 第三方卡券 服務名稱/代號 服務名稱/代號" at bounding box center [464, 293] width 559 height 148
click at [318, 308] on input "服務名稱/代號" at bounding box center [302, 299] width 155 height 27
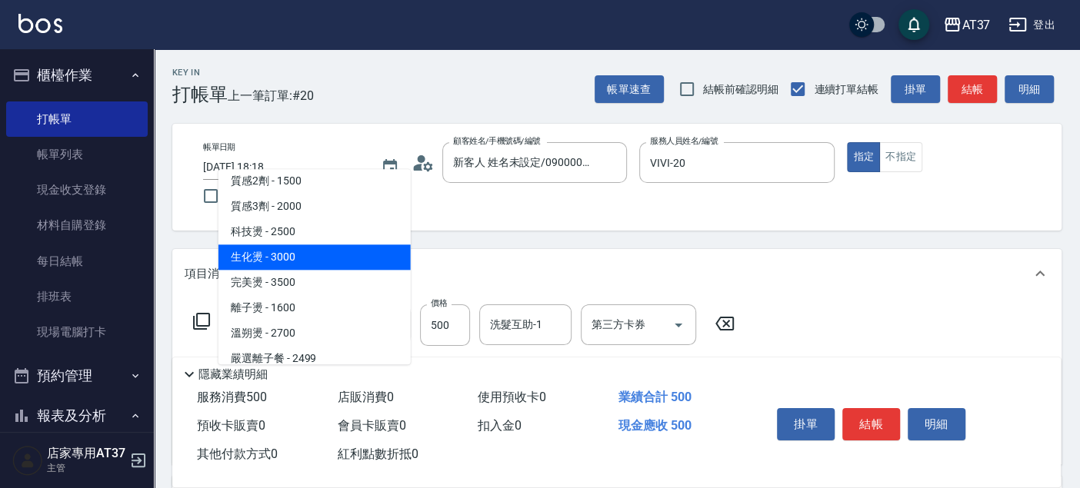
scroll to position [342, 0]
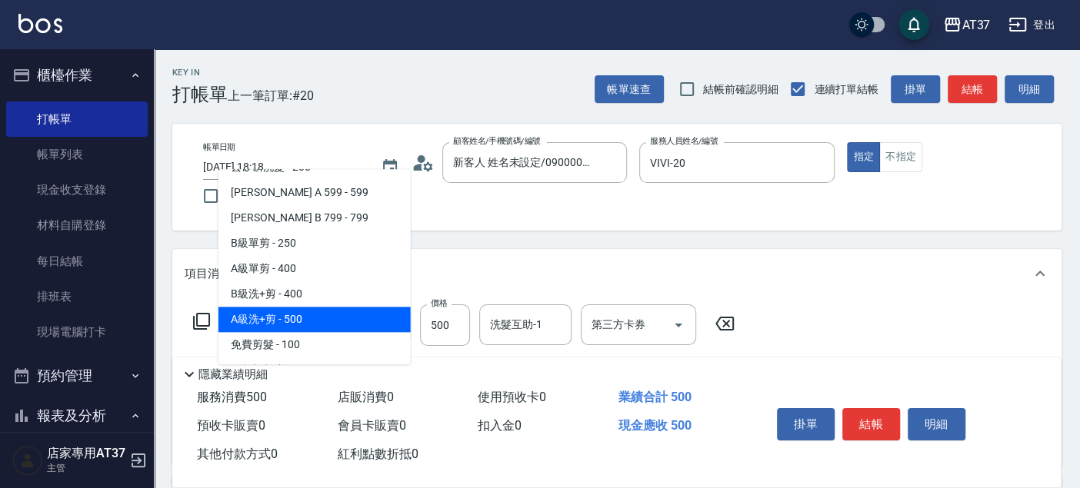
click at [306, 316] on span "A級洗+剪 - 500" at bounding box center [314, 319] width 192 height 25
type input "A級洗+剪(204)"
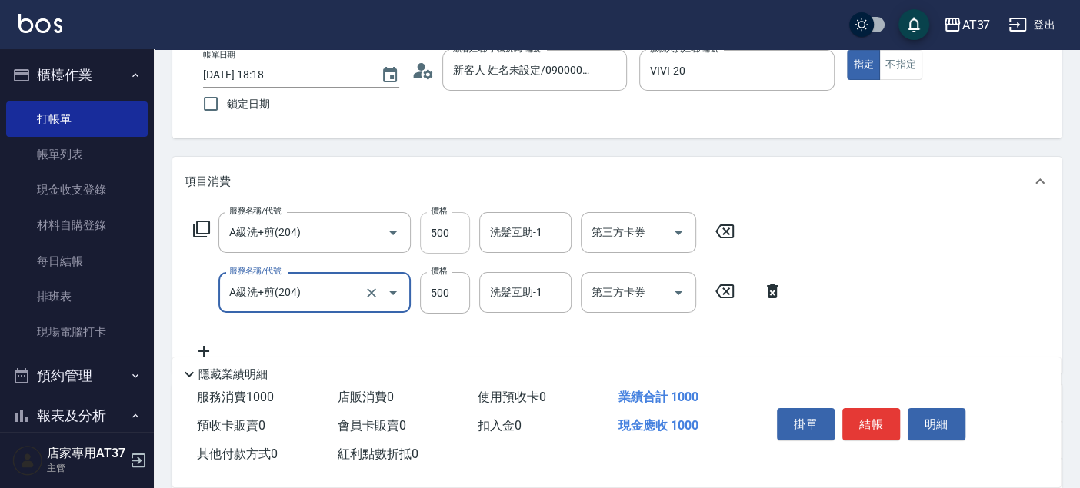
scroll to position [171, 0]
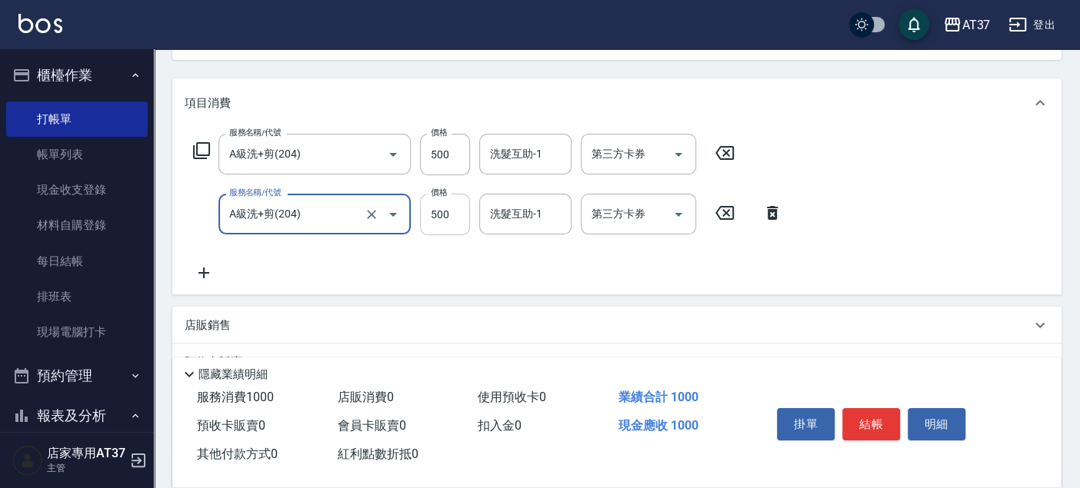
click at [451, 217] on input "500" at bounding box center [445, 215] width 50 height 42
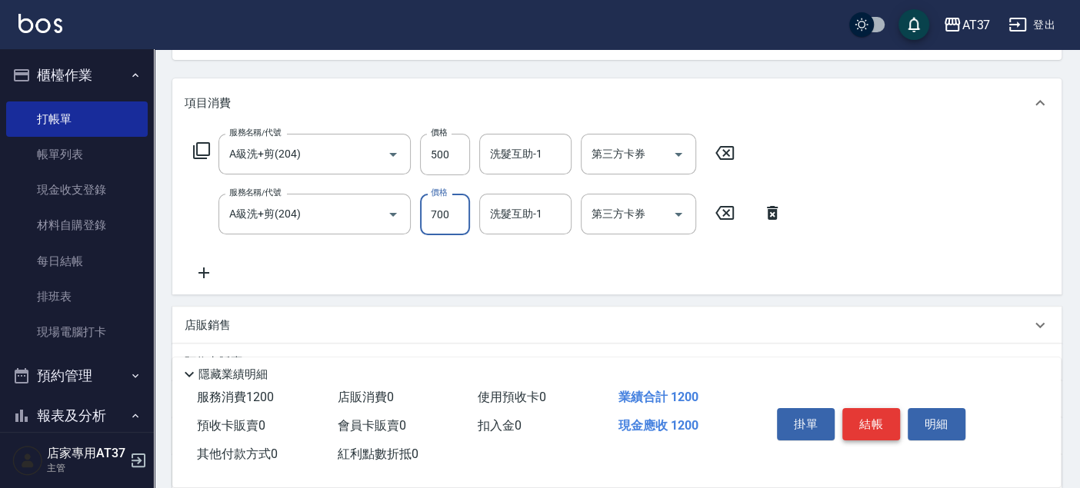
type input "700"
click at [867, 415] on button "結帳" at bounding box center [871, 424] width 58 height 32
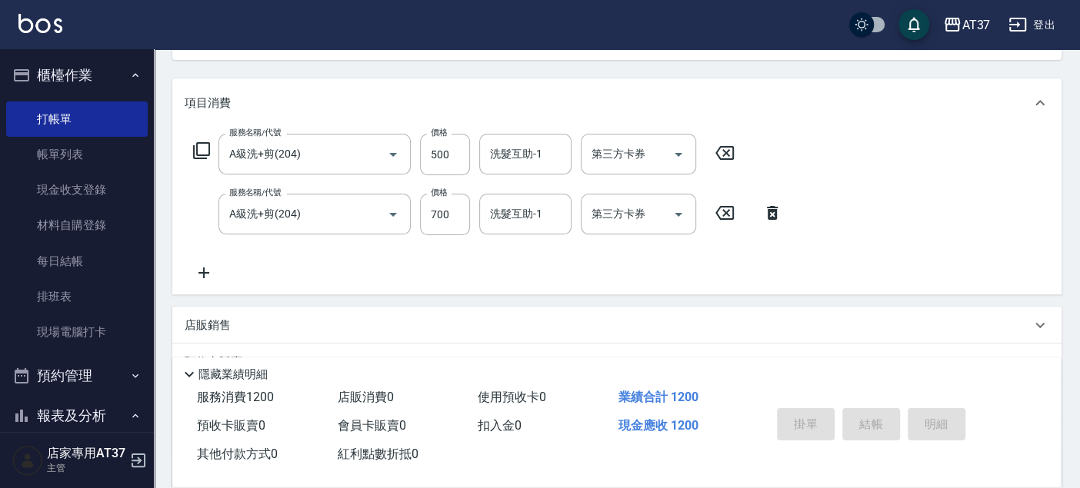
type input "2025/08/16 18:19"
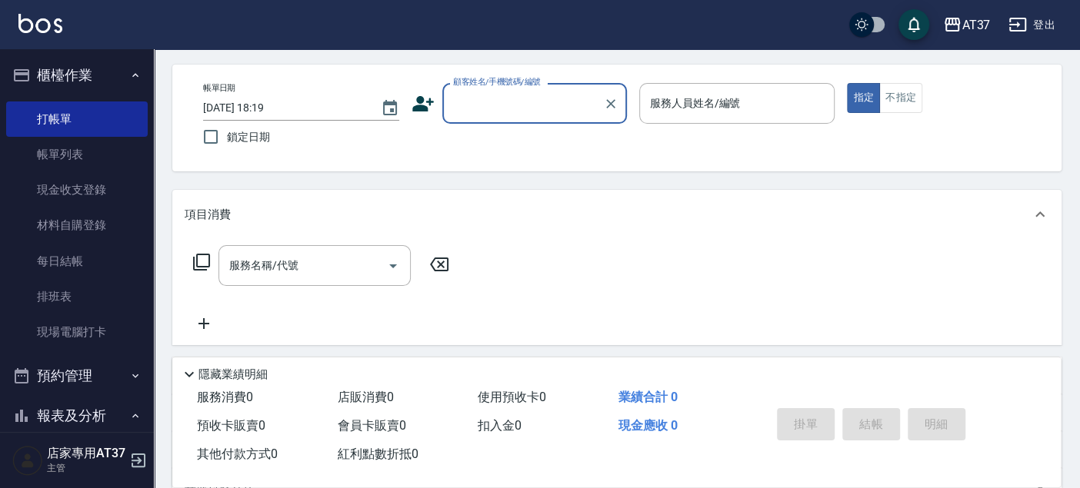
scroll to position [0, 0]
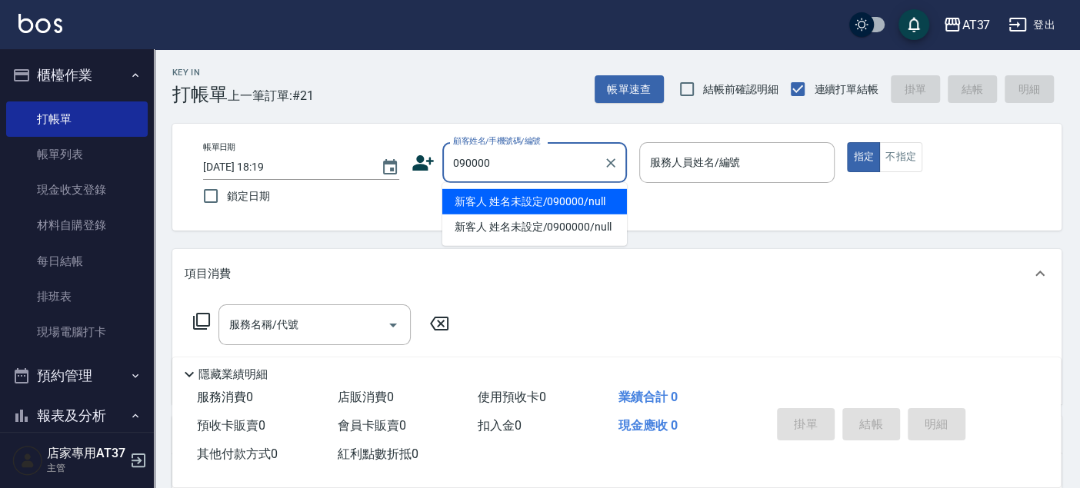
type input "新客人 姓名未設定/090000/null"
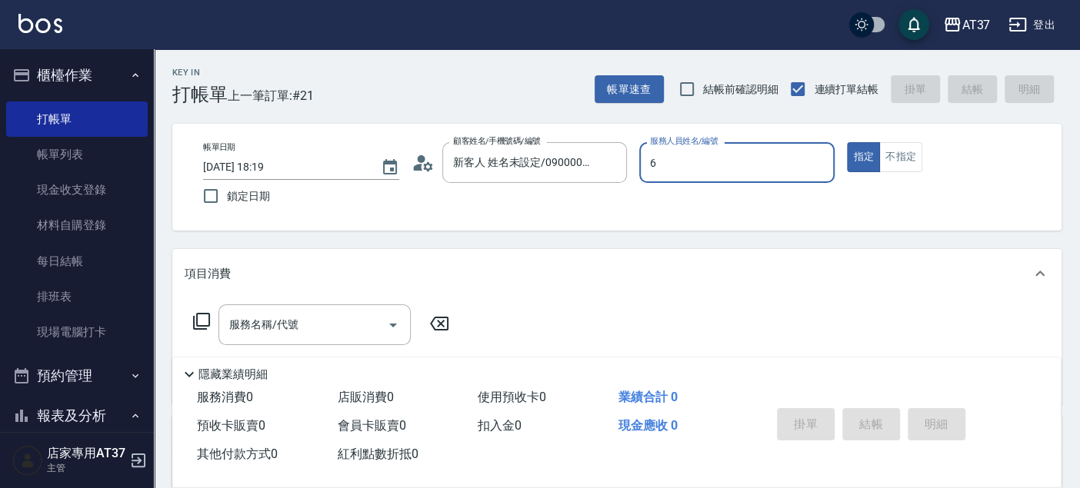
type input "Dolly-6"
type button "true"
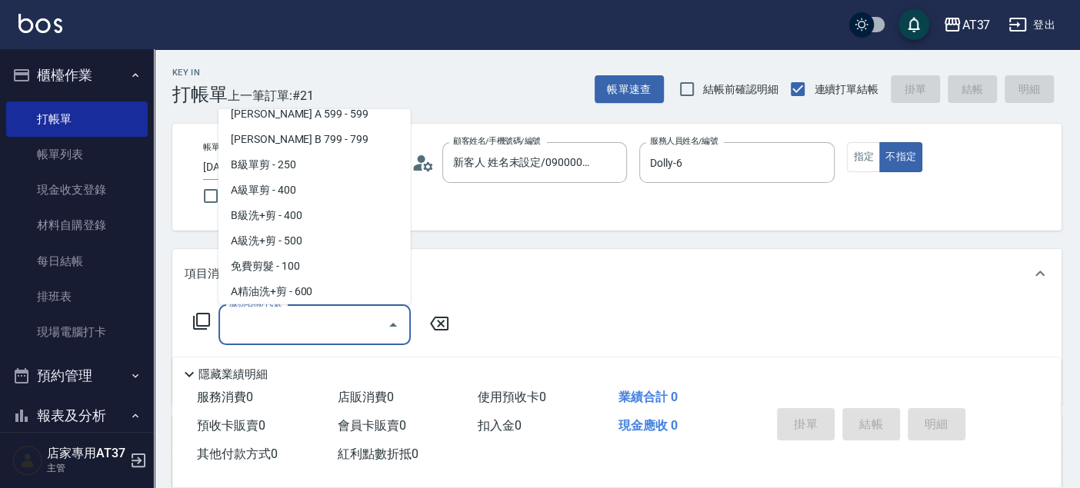
scroll to position [385, 0]
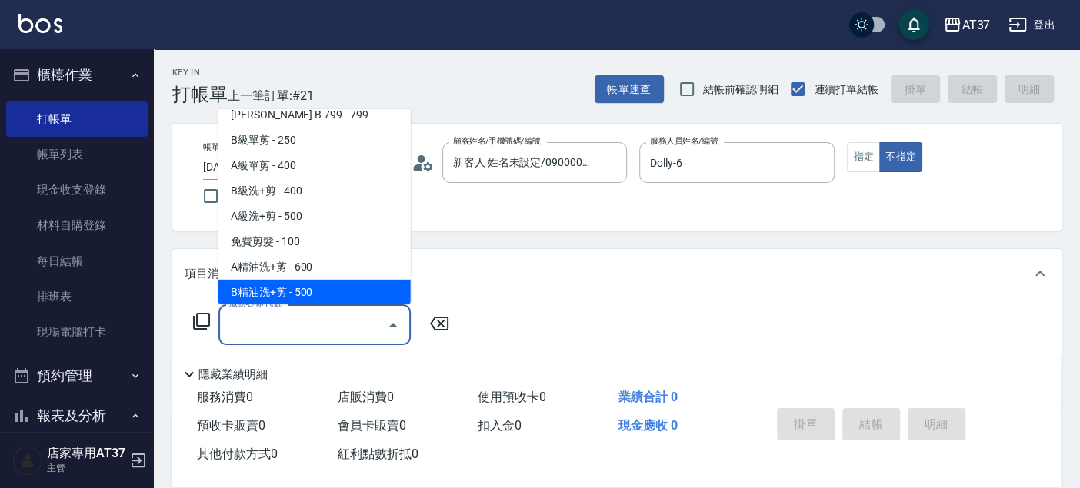
type input "B精油洗+剪(207)"
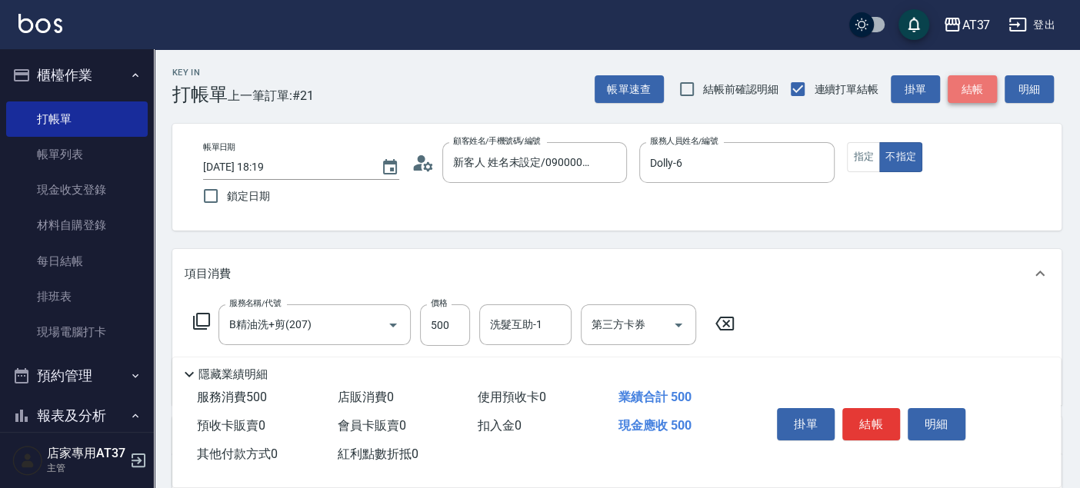
click at [965, 94] on button "結帳" at bounding box center [972, 89] width 49 height 28
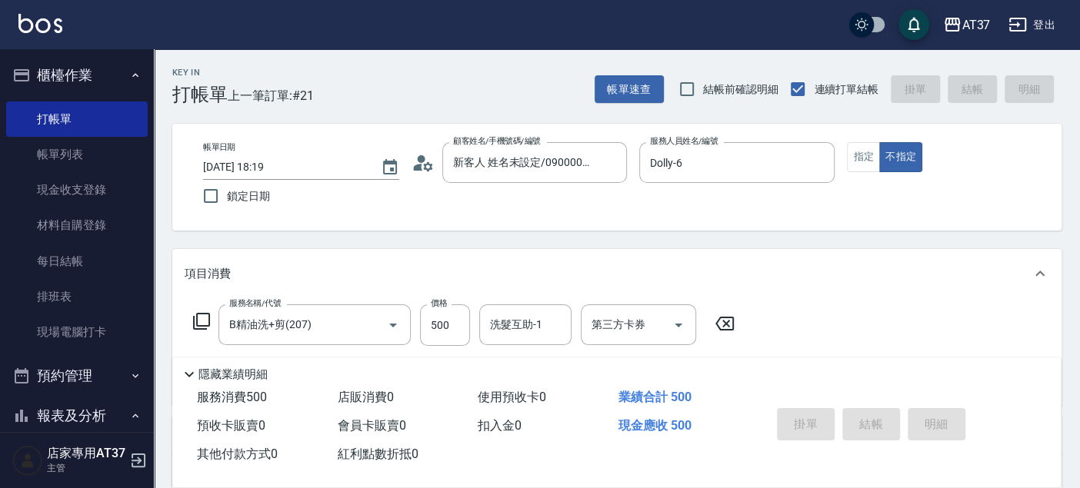
type input "2025/08/16 18:46"
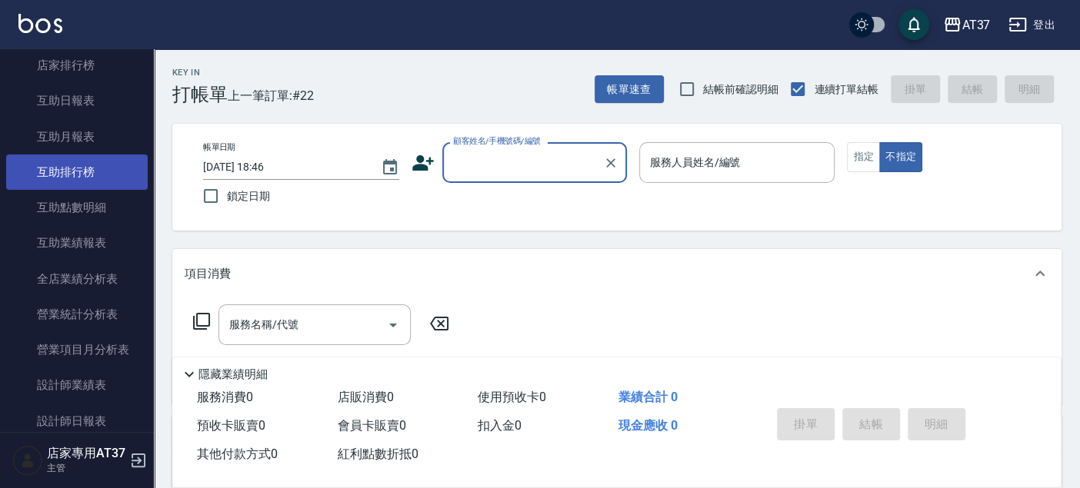
scroll to position [683, 0]
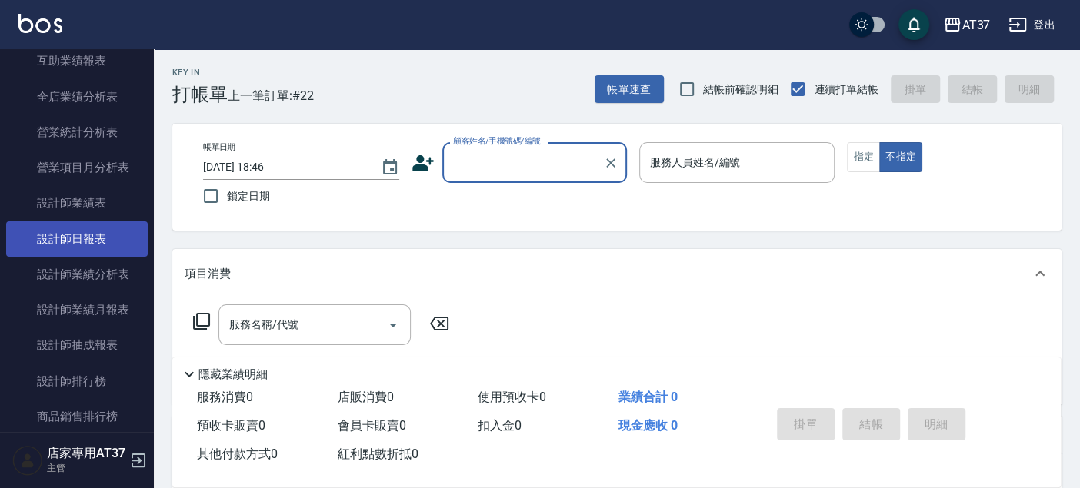
drag, startPoint x: 65, startPoint y: 235, endPoint x: 75, endPoint y: 226, distance: 12.5
click at [65, 235] on link "設計師日報表" at bounding box center [77, 239] width 142 height 35
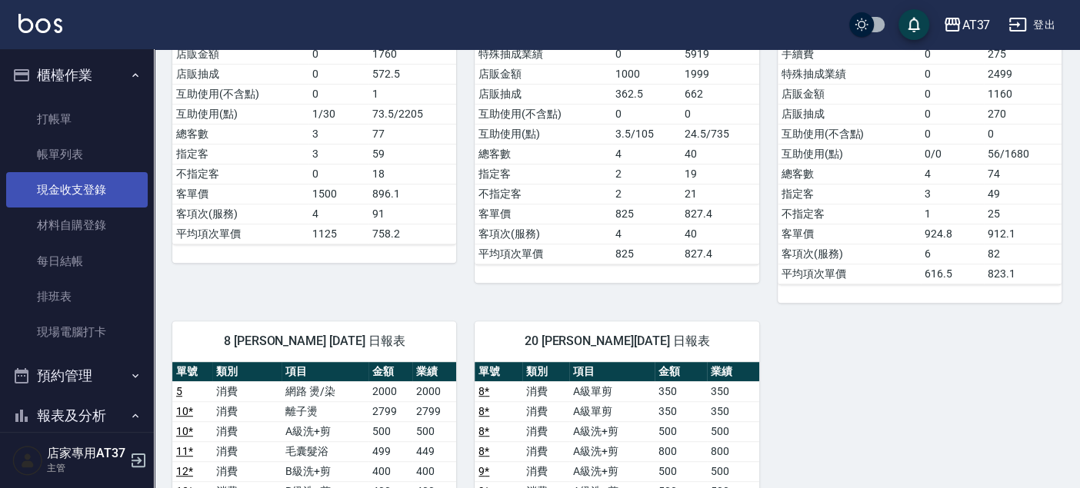
scroll to position [171, 0]
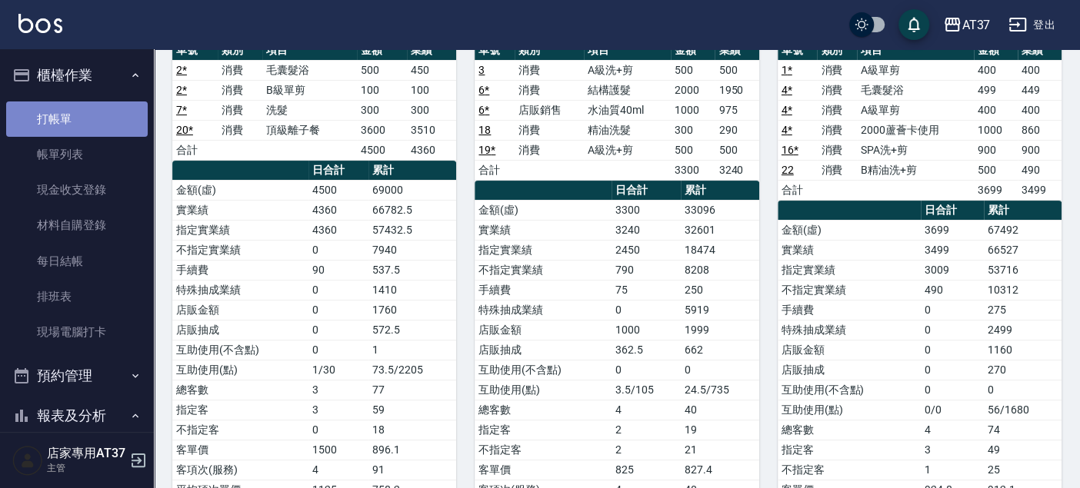
click at [76, 124] on link "打帳單" at bounding box center [77, 119] width 142 height 35
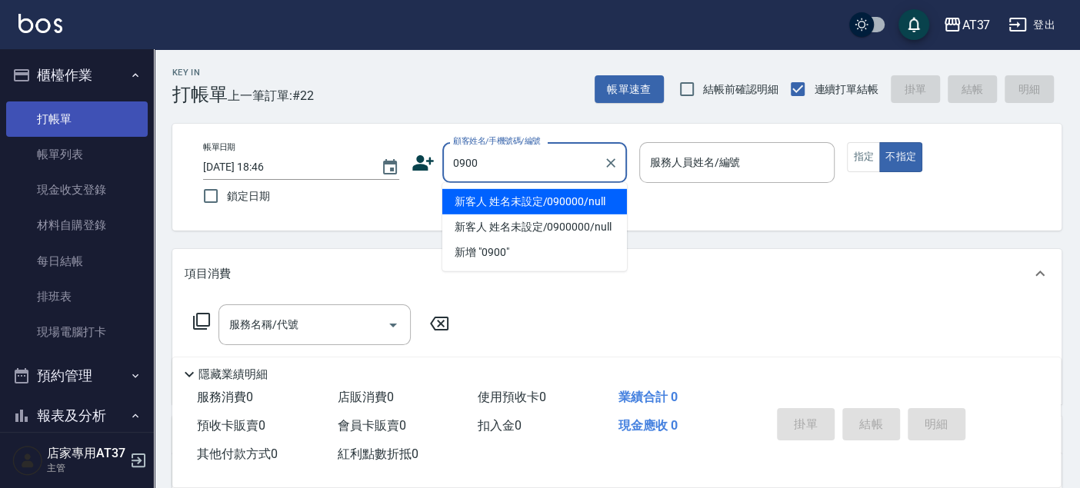
type input "新客人 姓名未設定/090000/null"
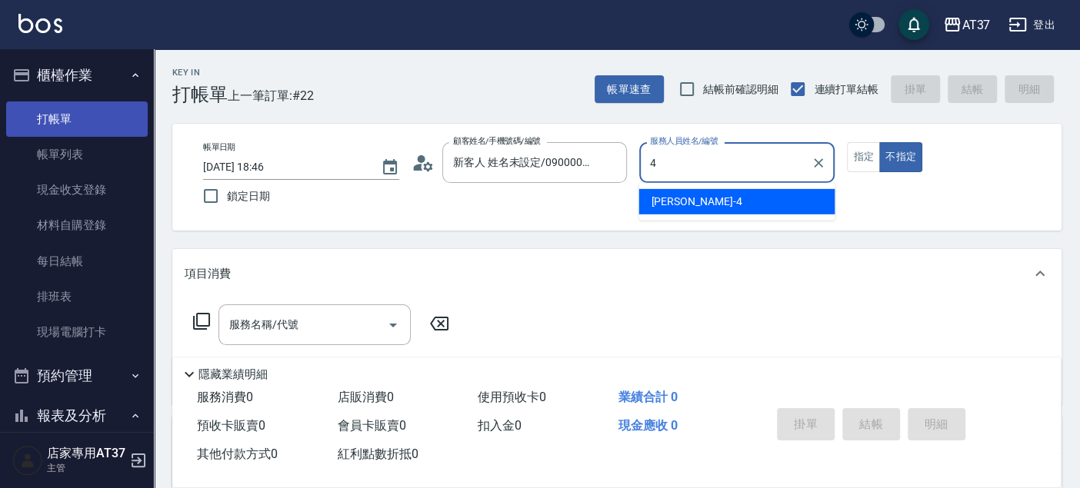
type input "Hannah-4"
type button "false"
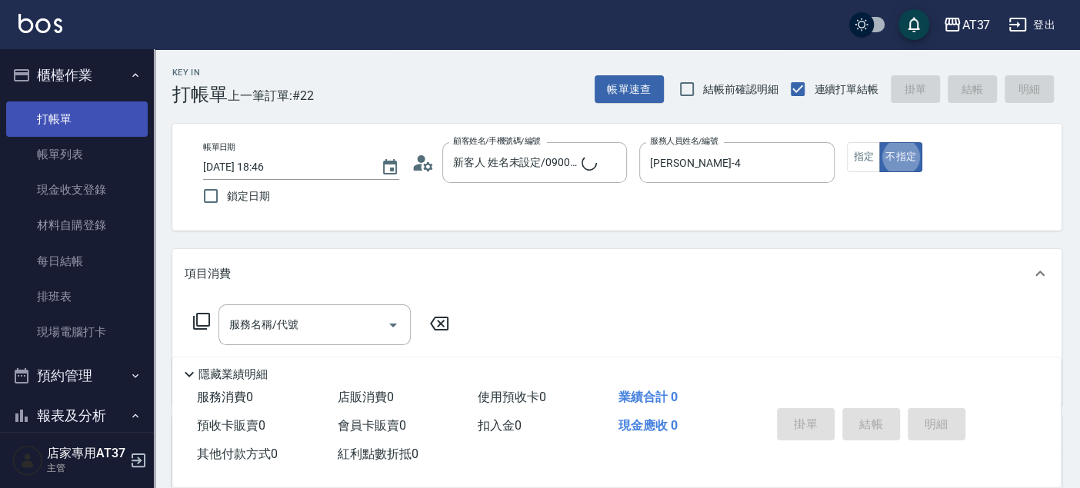
type input "新客人 姓名未設定/0900/null"
click at [260, 305] on div "服務名稱/代號" at bounding box center [314, 325] width 192 height 41
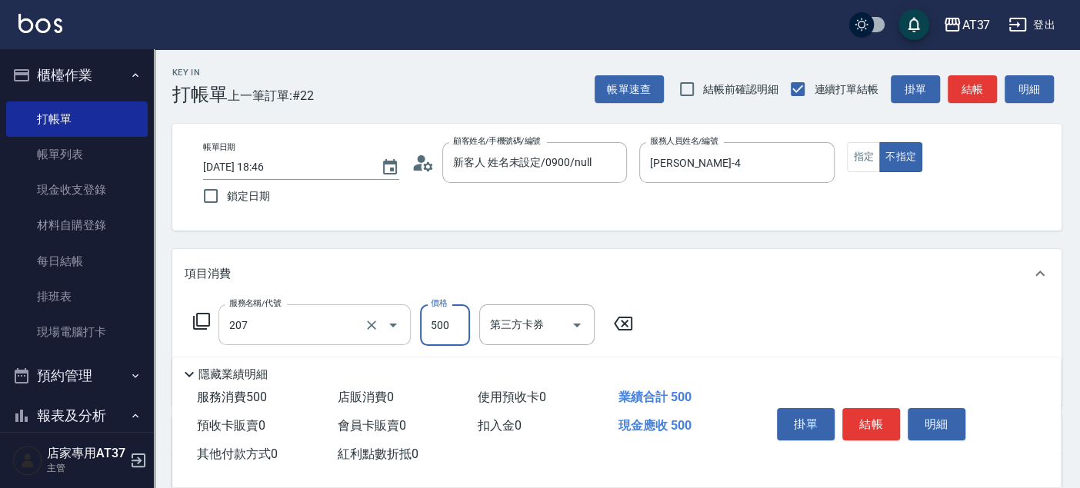
type input "B精油洗+剪(207)"
click at [868, 415] on button "結帳" at bounding box center [871, 424] width 58 height 32
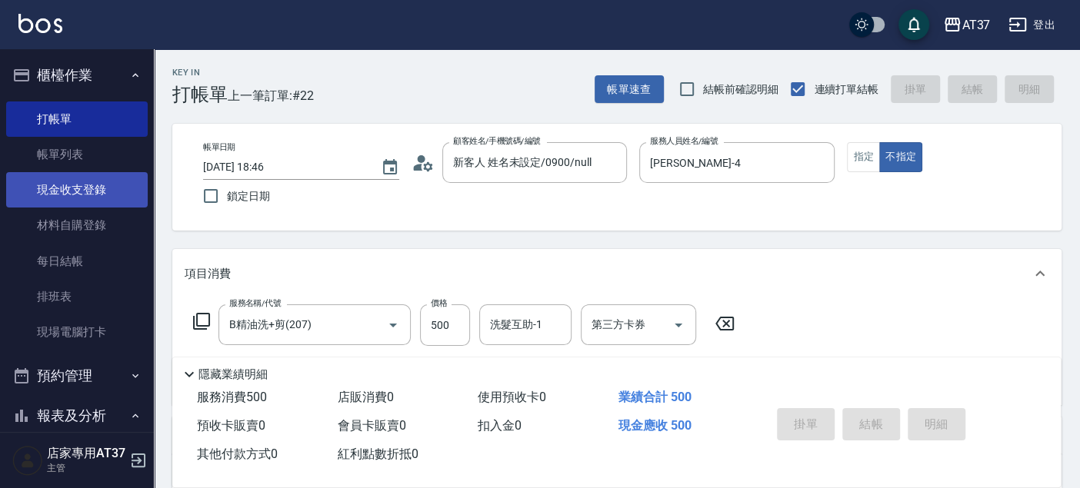
type input "2025/08/16 19:01"
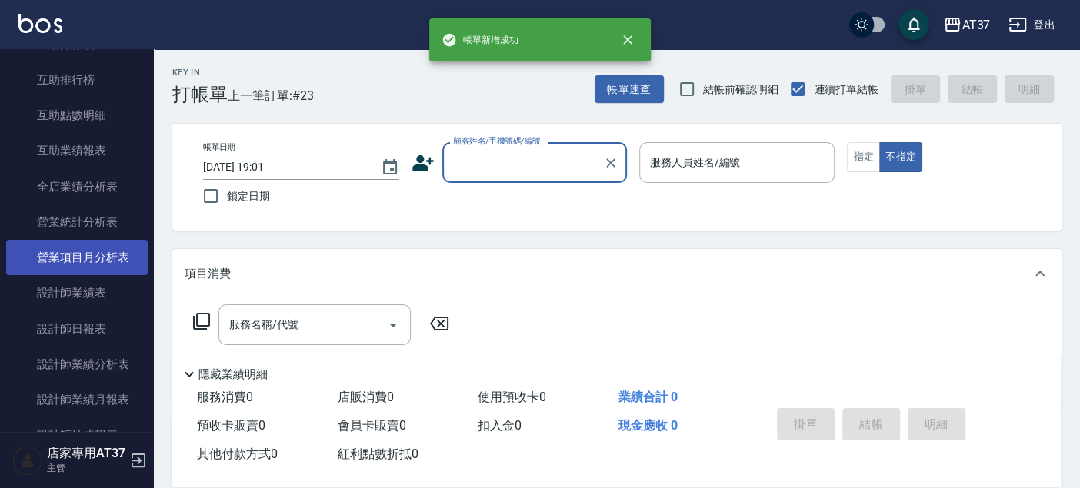
scroll to position [683, 0]
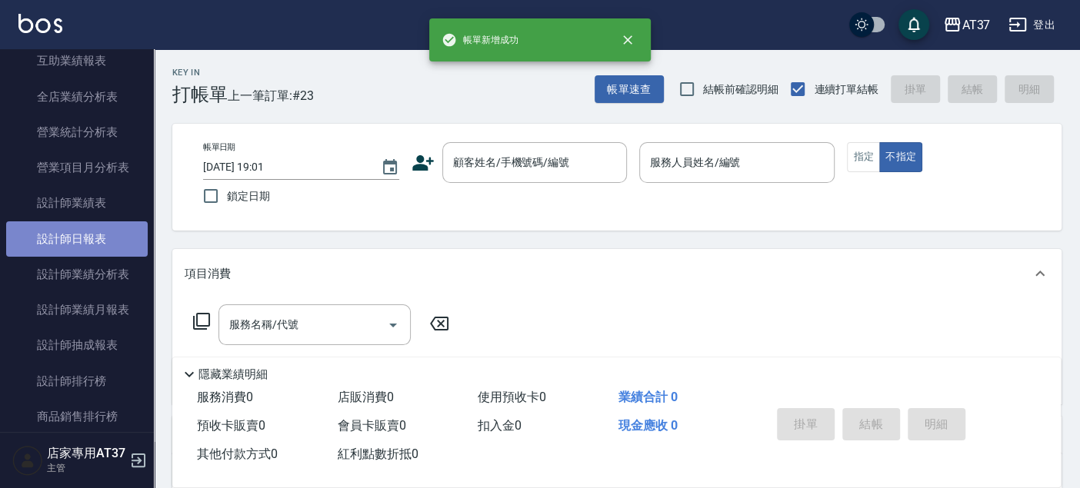
click at [98, 237] on link "設計師日報表" at bounding box center [77, 239] width 142 height 35
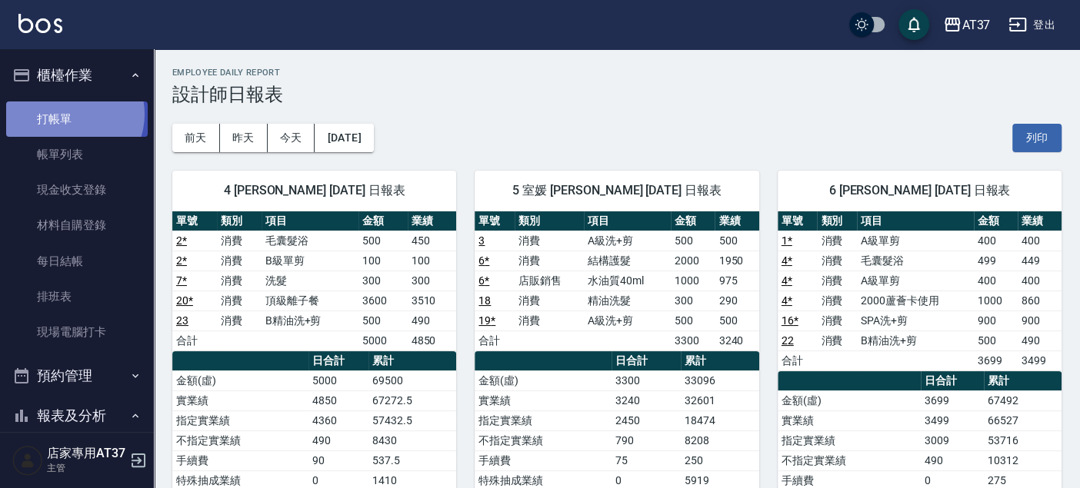
click at [68, 114] on link "打帳單" at bounding box center [77, 119] width 142 height 35
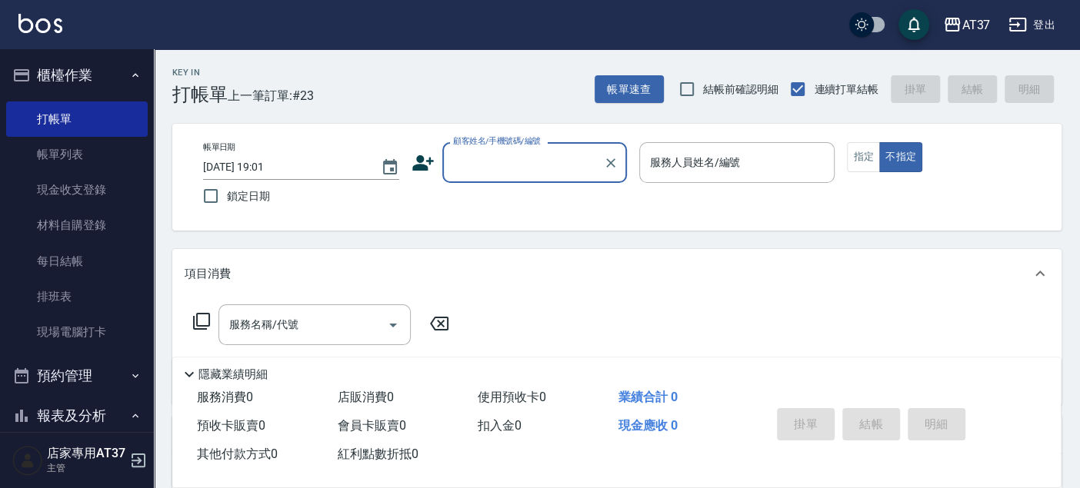
click at [536, 145] on label "顧客姓名/手機號碼/編號" at bounding box center [497, 141] width 88 height 12
click at [536, 149] on input "顧客姓名/手機號碼/編號" at bounding box center [523, 162] width 148 height 27
click at [549, 184] on div "帳單日期 2025/08/16 19:01 鎖定日期 顧客姓名/手機號碼/編號 顧客姓名/手機號碼/編號 服務人員姓名/編號 服務人員姓名/編號 指定 不指定" at bounding box center [617, 177] width 852 height 70
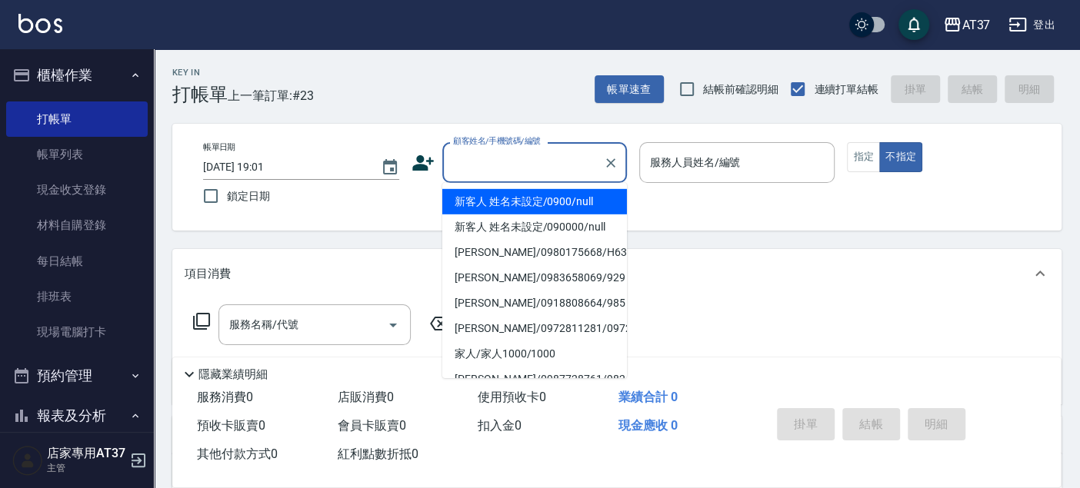
click at [558, 155] on input "顧客姓名/手機號碼/編號" at bounding box center [523, 162] width 148 height 27
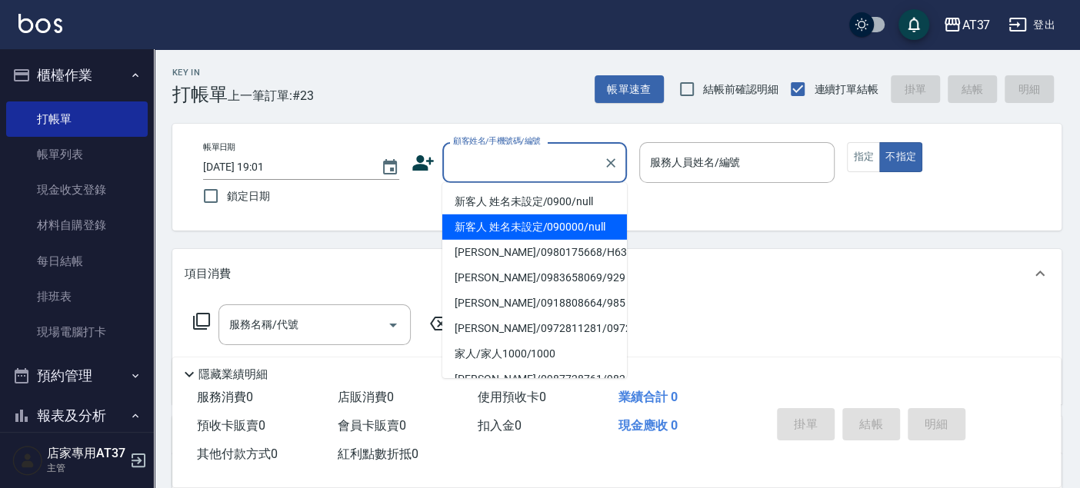
click at [586, 213] on li "新客人 姓名未設定/0900/null" at bounding box center [534, 201] width 185 height 25
type input "新客人 姓名未設定/0900/null"
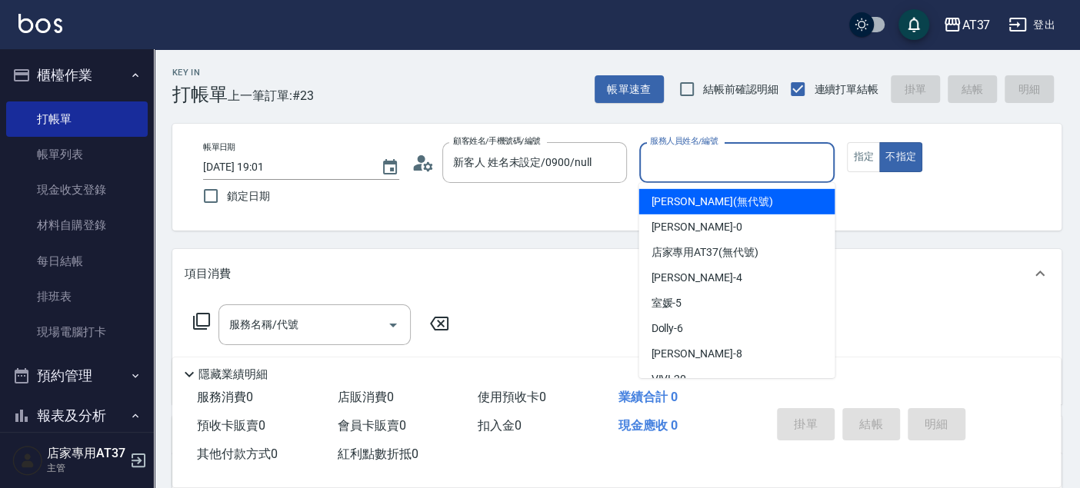
click at [723, 162] on input "服務人員姓名/編號" at bounding box center [737, 162] width 182 height 27
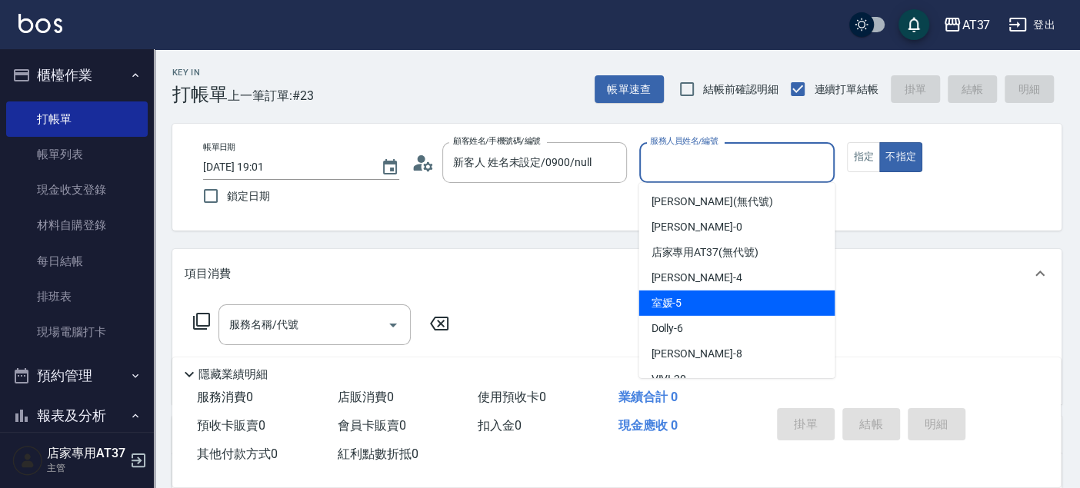
click at [747, 306] on div "室媛 -5" at bounding box center [736, 303] width 196 height 25
type input "室媛-5"
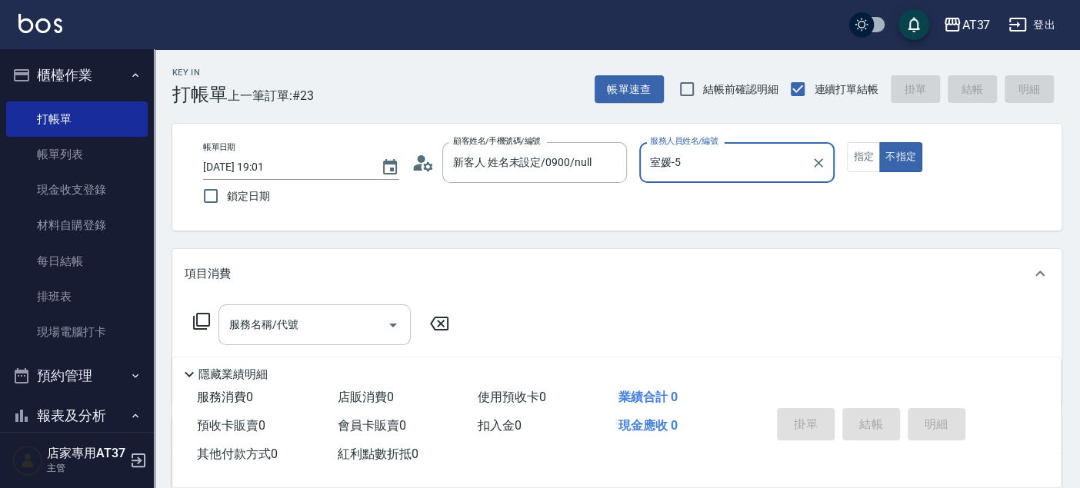
click at [338, 318] on input "服務名稱/代號" at bounding box center [302, 325] width 155 height 27
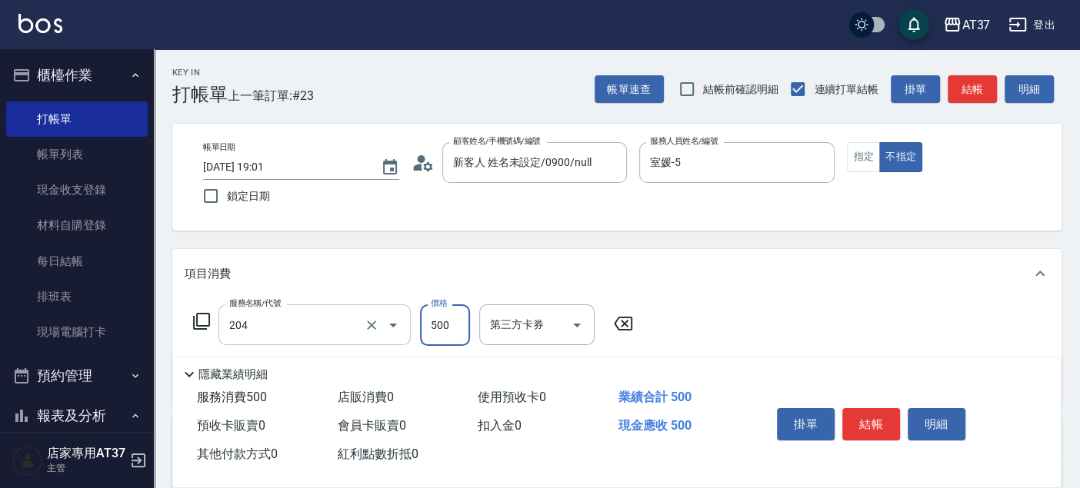
type input "A級洗+剪(204)"
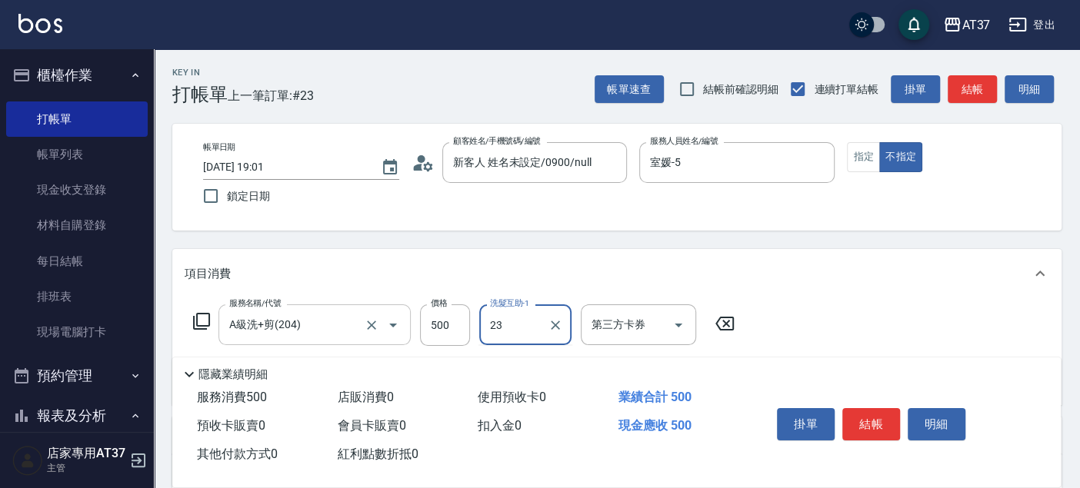
type input "致穎-23"
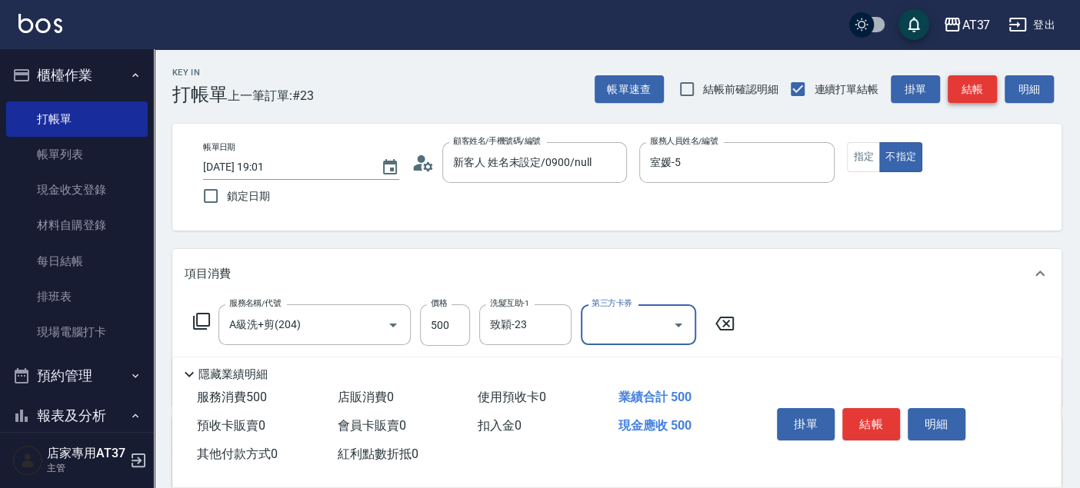
click at [959, 94] on button "結帳" at bounding box center [972, 89] width 49 height 28
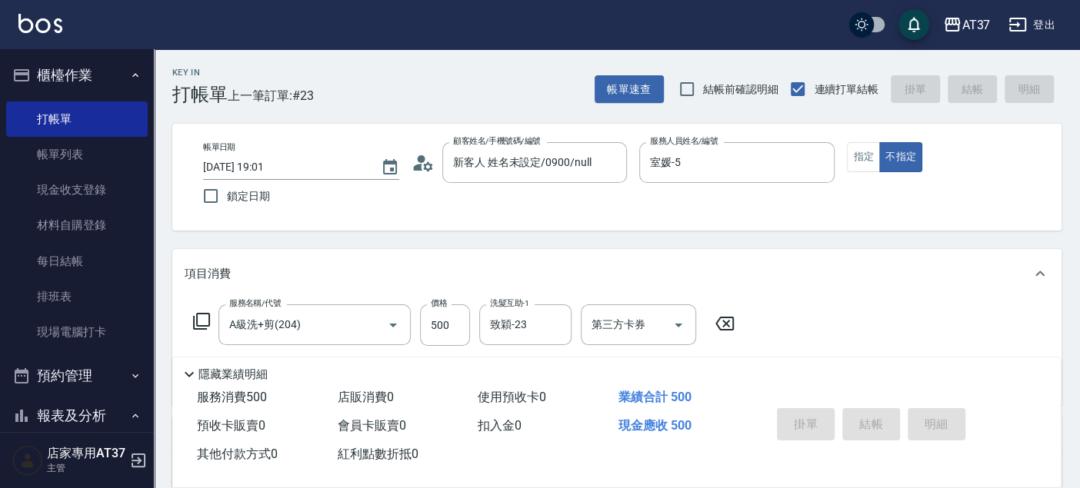
type input "2025/08/16 19:18"
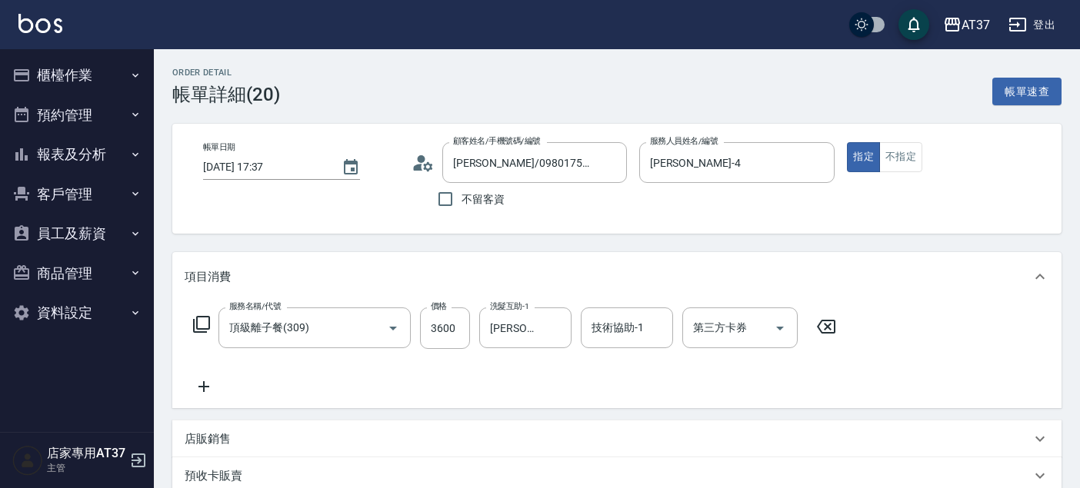
scroll to position [243, 0]
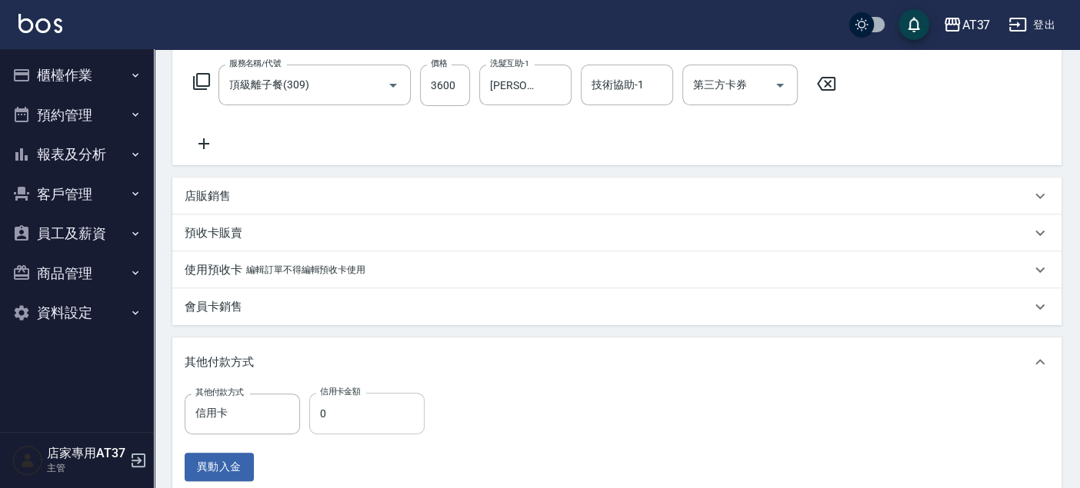
click at [345, 413] on input "0" at bounding box center [366, 414] width 115 height 42
type input "3600"
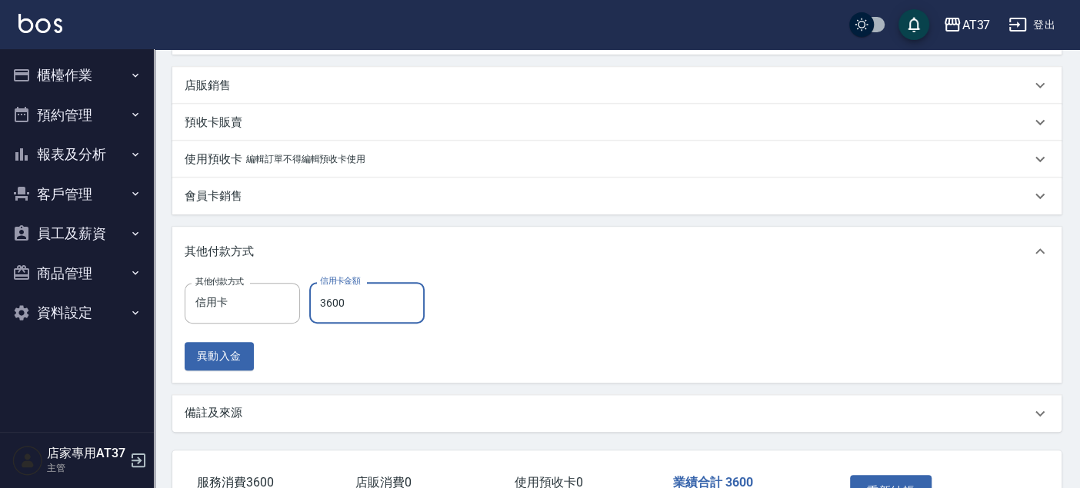
scroll to position [461, 0]
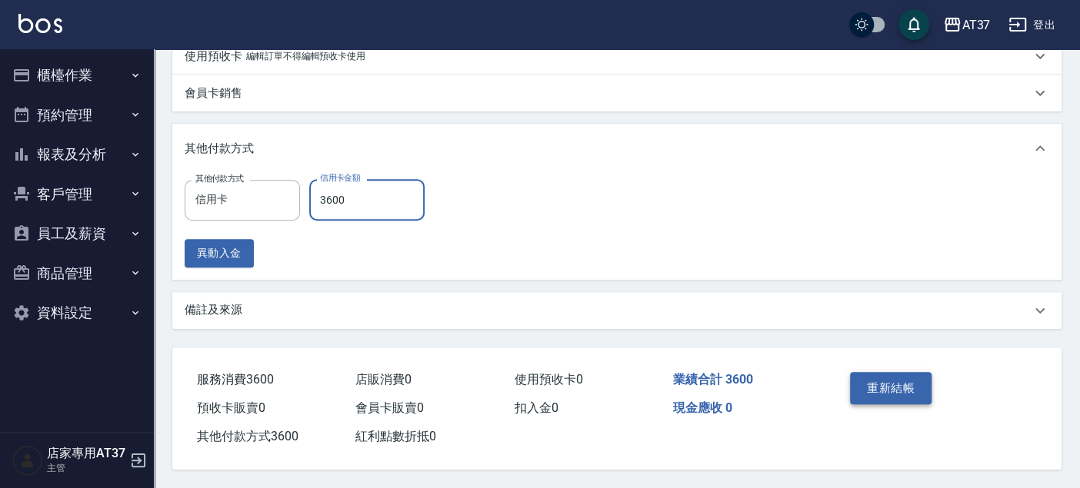
click at [859, 373] on button "重新結帳" at bounding box center [891, 388] width 82 height 32
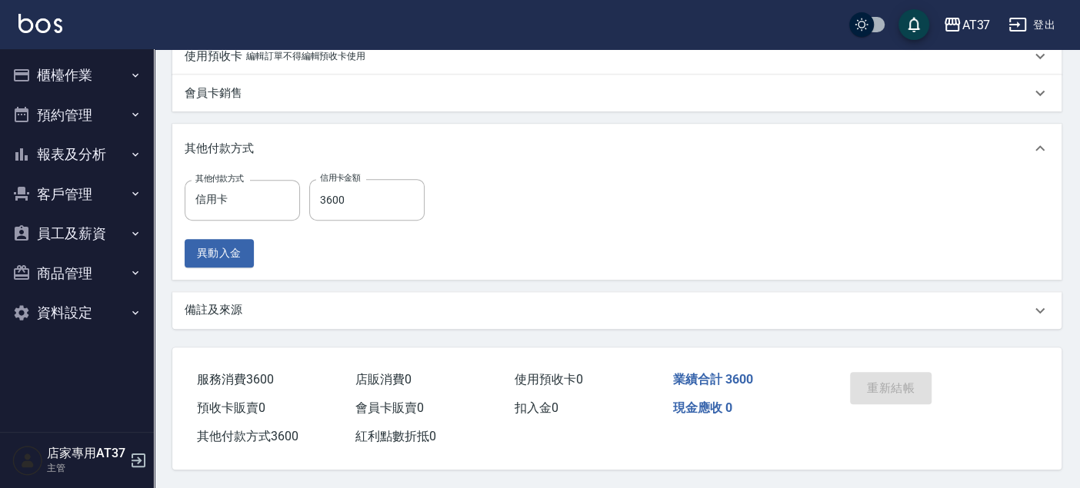
scroll to position [352, 0]
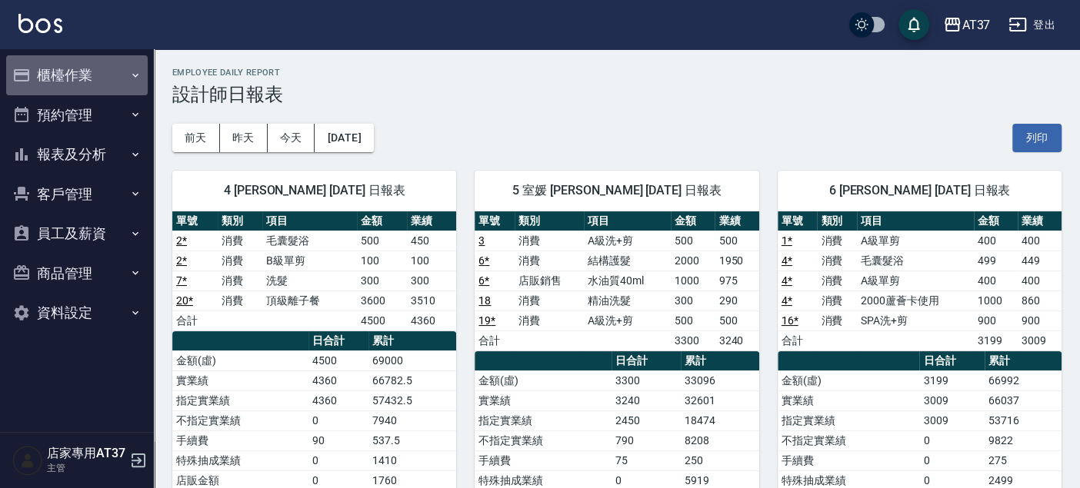
click at [92, 62] on button "櫃檯作業" at bounding box center [77, 75] width 142 height 40
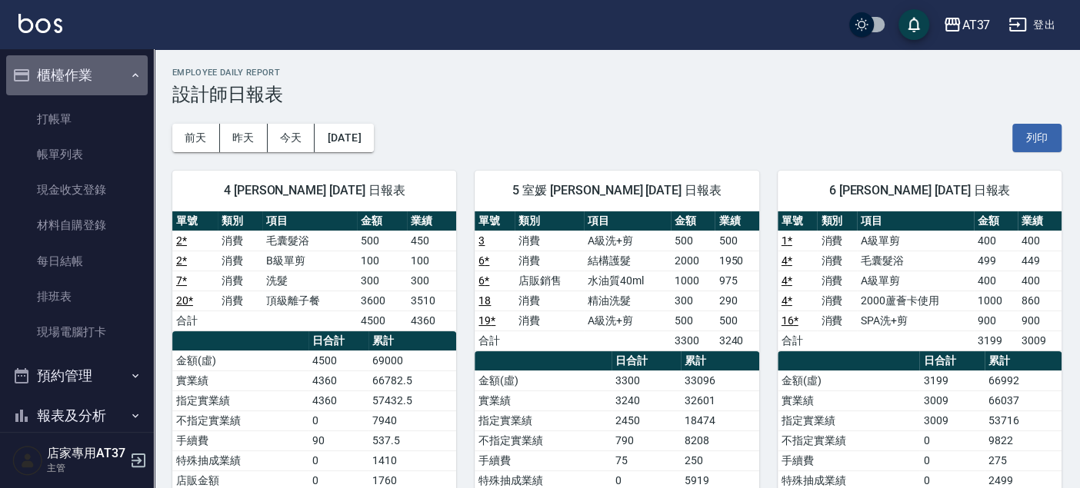
click at [88, 87] on button "櫃檯作業" at bounding box center [77, 75] width 142 height 40
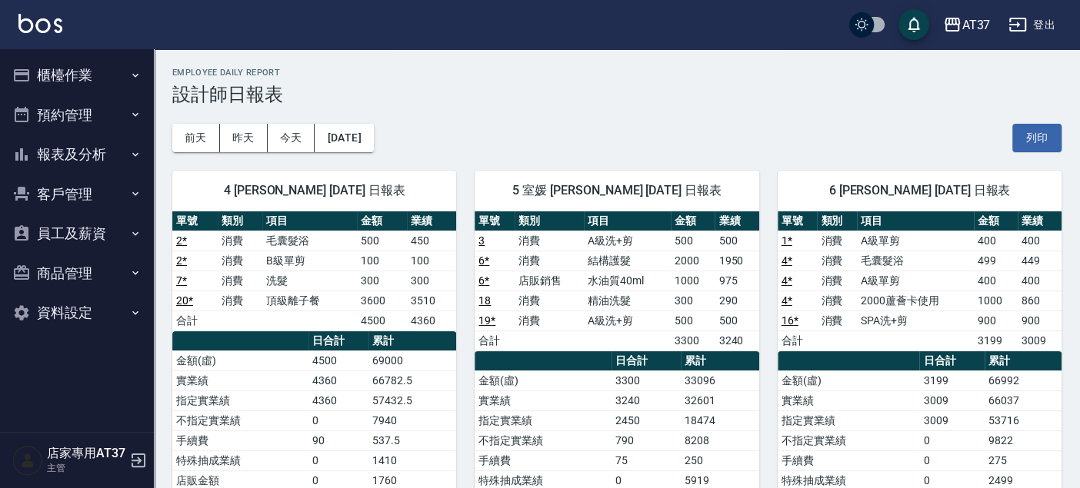
click at [84, 104] on ul "櫃檯作業 打帳單 帳單列表 現金收支登錄 材料自購登錄 每日結帳 排班表 現場電腦打卡 預約管理 預約管理 單日預約紀錄 單週預約紀錄 報表及分析 報表目錄 …" at bounding box center [77, 194] width 142 height 290
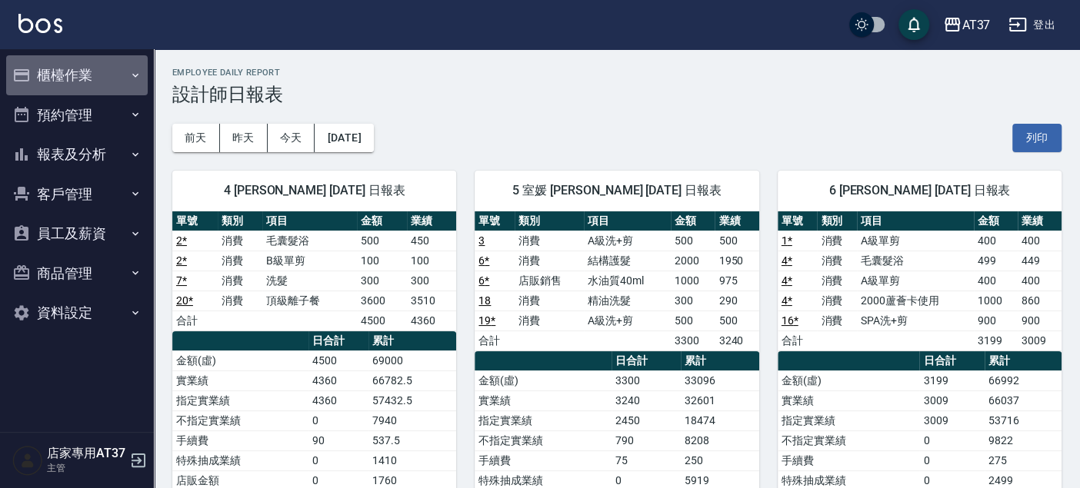
click at [87, 78] on button "櫃檯作業" at bounding box center [77, 75] width 142 height 40
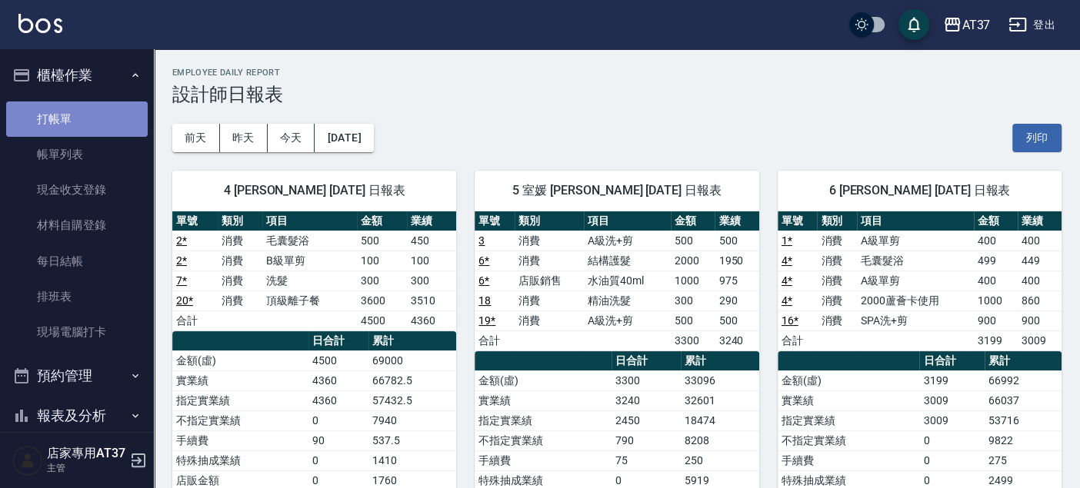
click at [81, 112] on link "打帳單" at bounding box center [77, 119] width 142 height 35
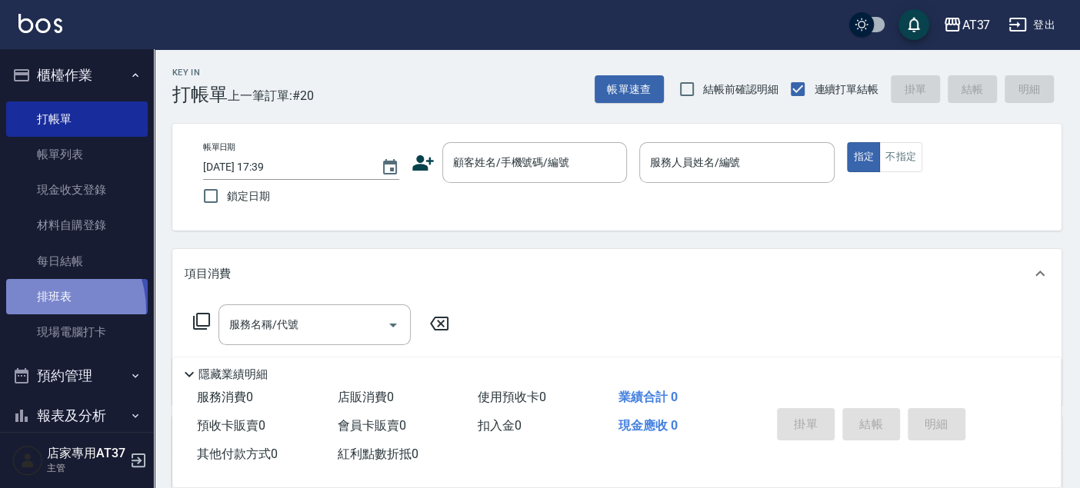
click at [39, 311] on link "排班表" at bounding box center [77, 296] width 142 height 35
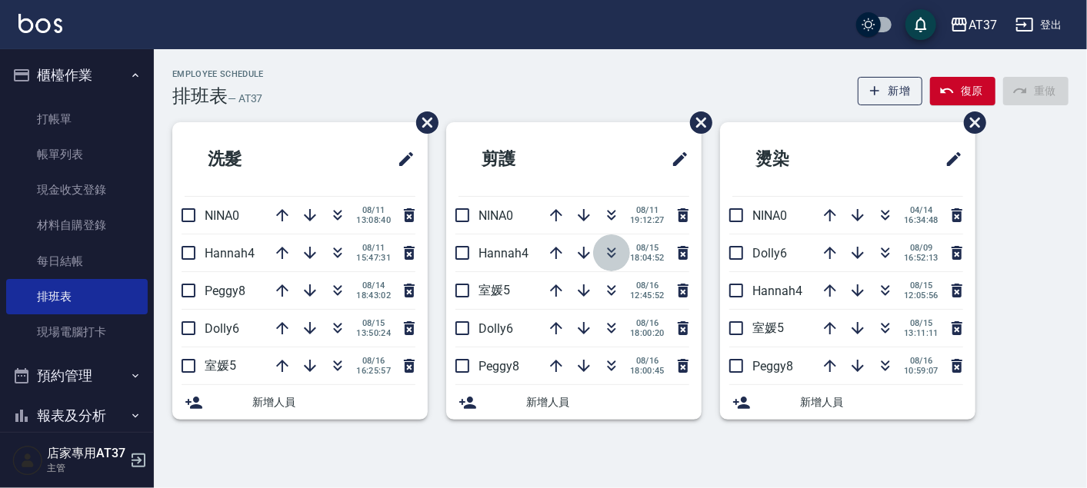
click at [614, 253] on icon "button" at bounding box center [612, 255] width 8 height 5
click at [608, 252] on icon "button" at bounding box center [611, 253] width 18 height 18
